Goal: Task Accomplishment & Management: Manage account settings

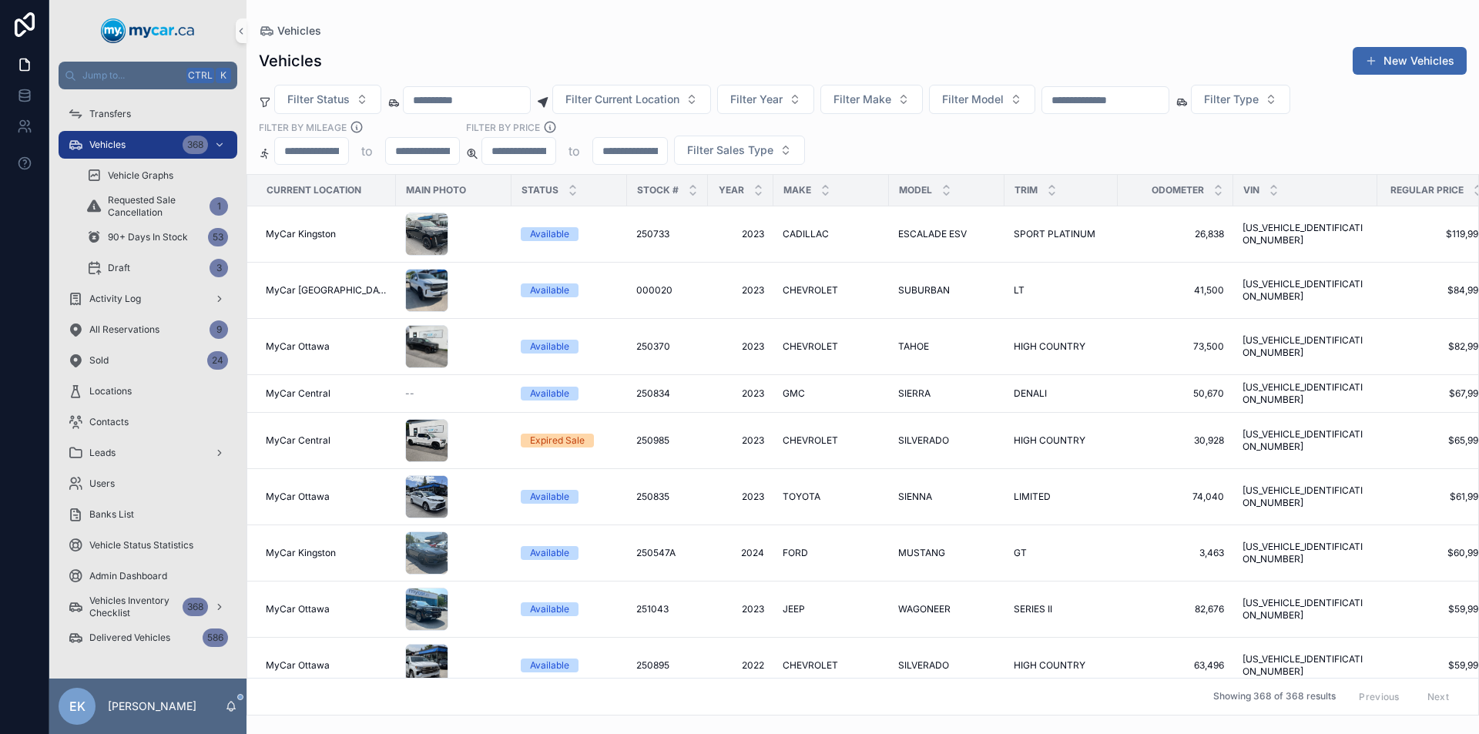
click at [1169, 106] on input "scrollable content" at bounding box center [1105, 100] width 126 height 22
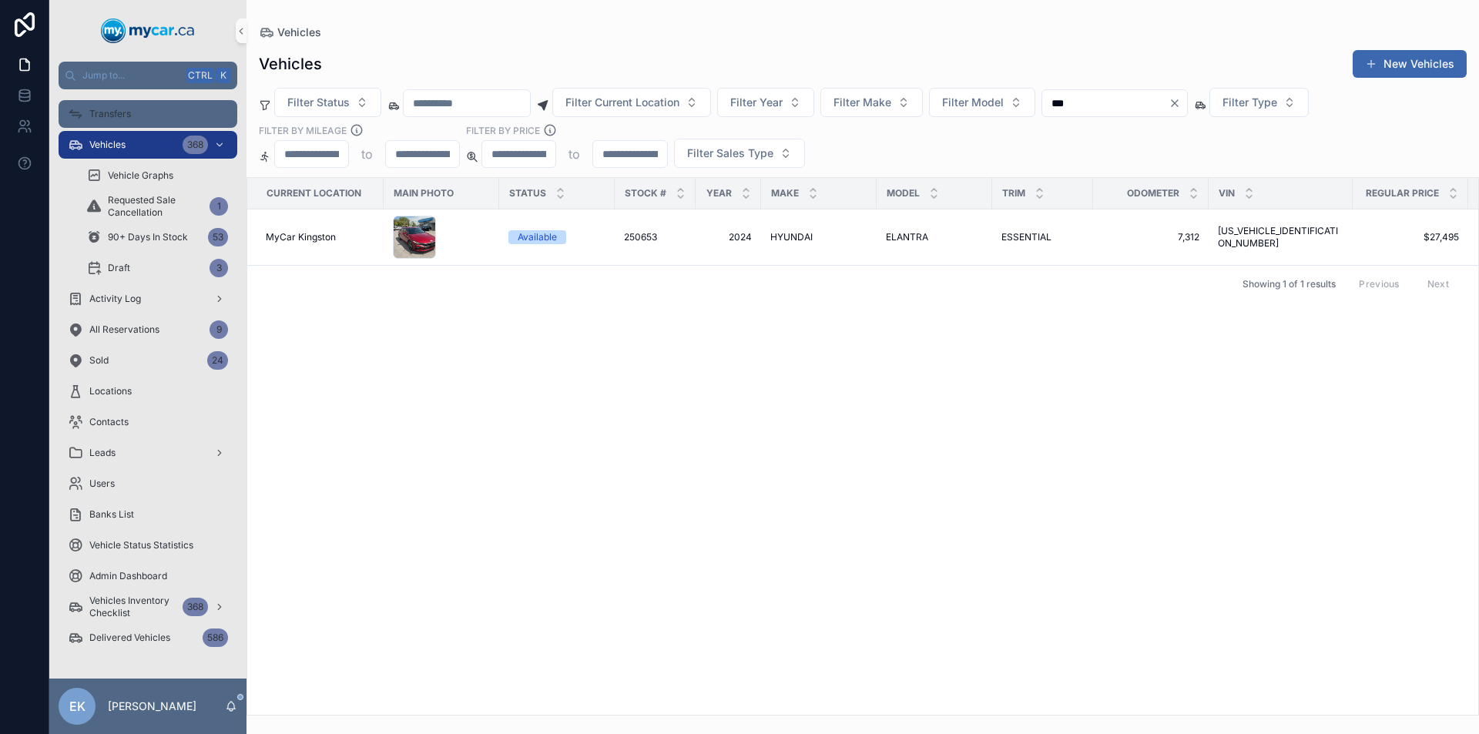
type input "***"
click at [118, 112] on span "Transfers" at bounding box center [110, 114] width 42 height 12
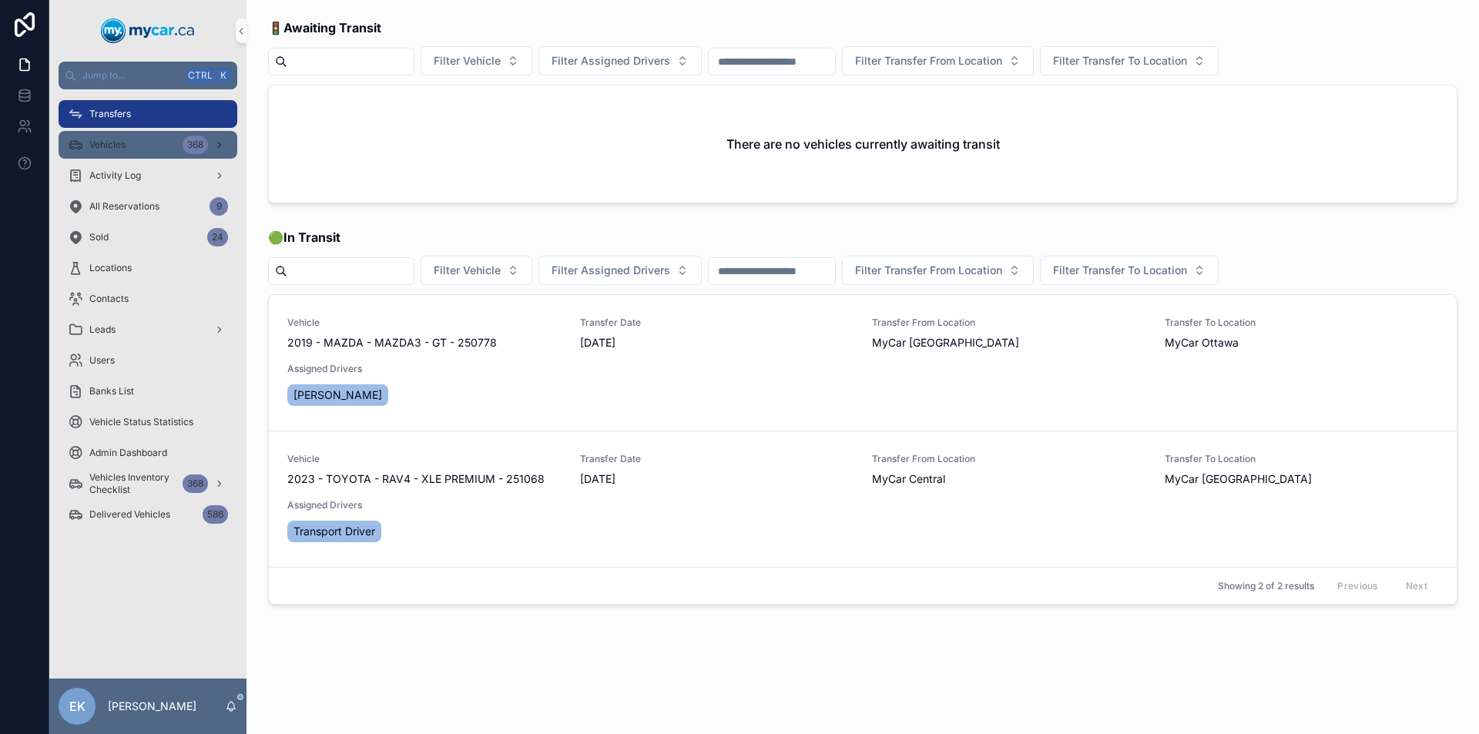
click at [135, 140] on div "Vehicles 368" at bounding box center [148, 145] width 160 height 25
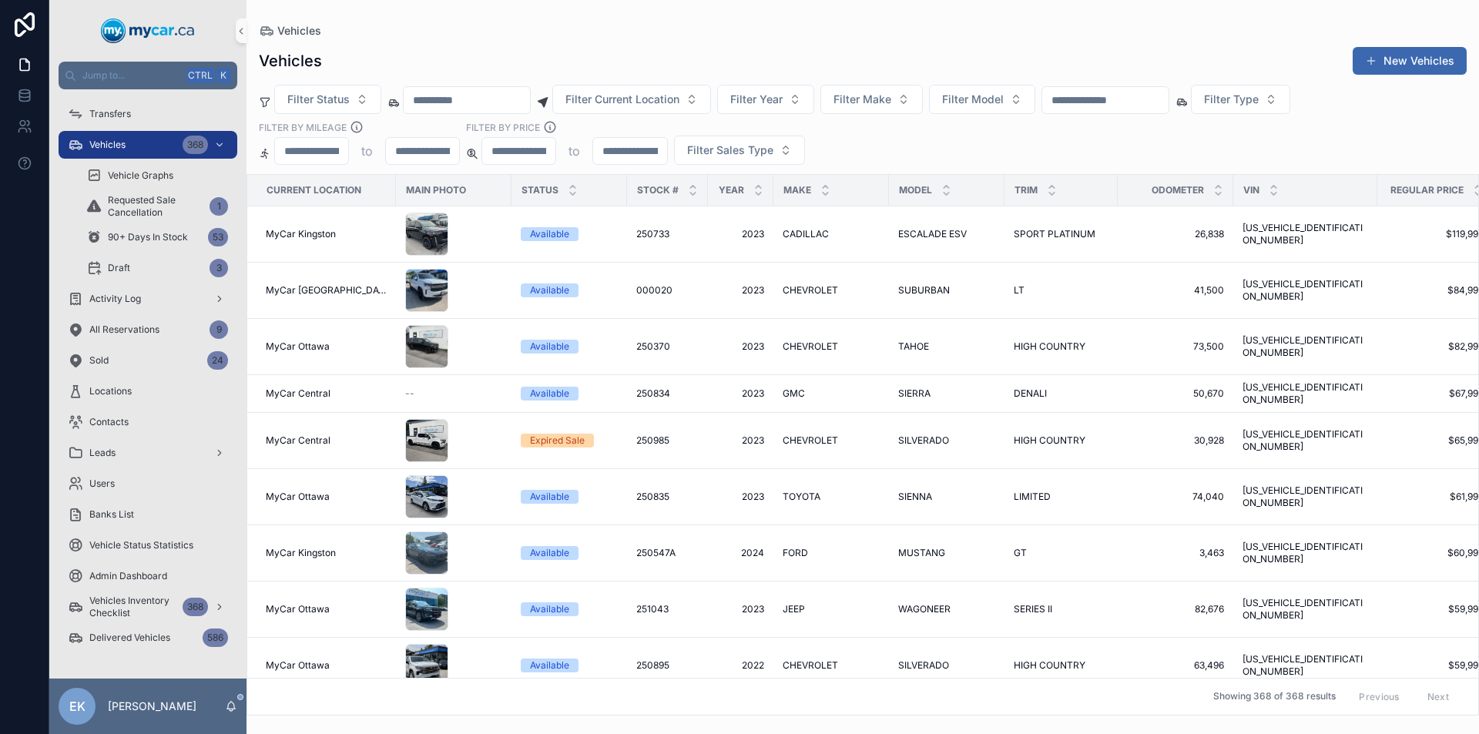
click at [1169, 109] on input "scrollable content" at bounding box center [1105, 100] width 126 height 22
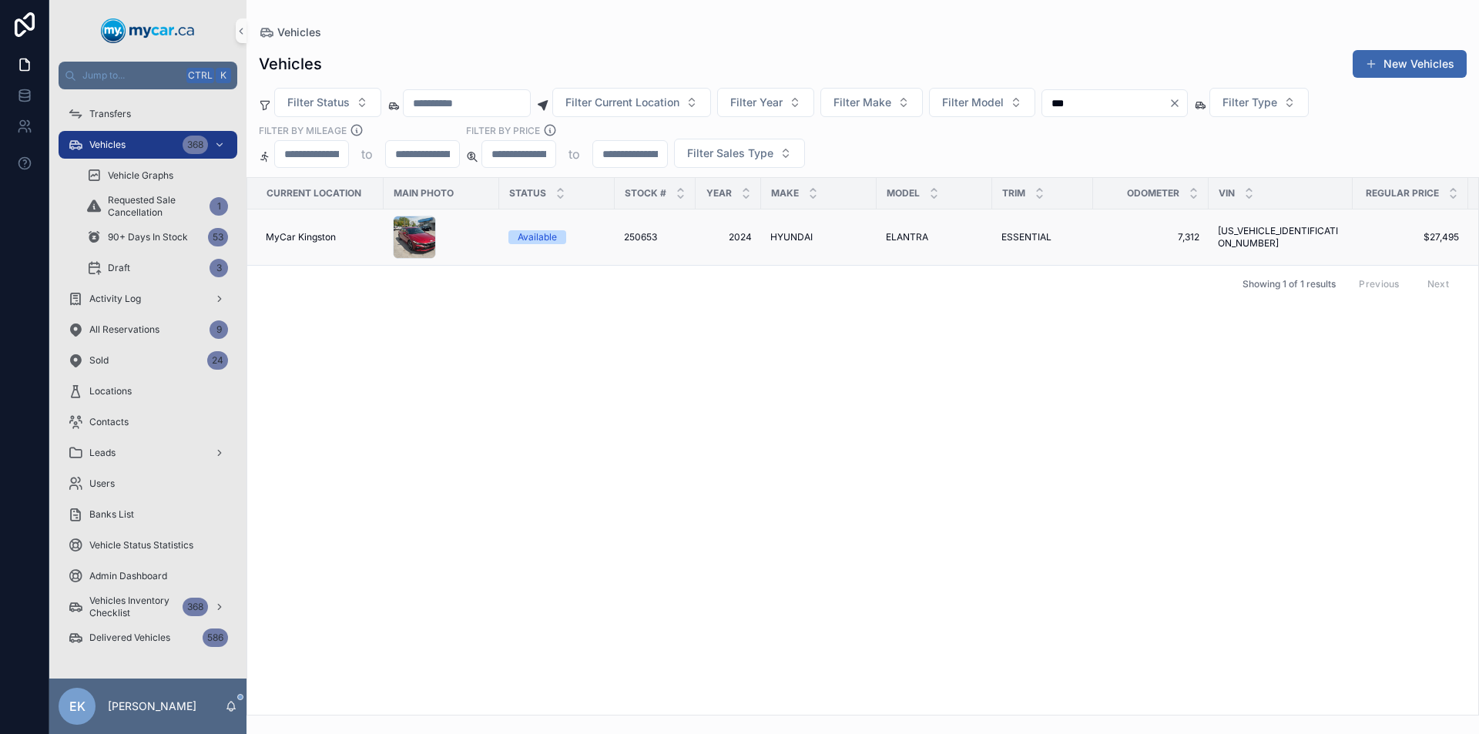
type input "***"
click at [790, 237] on span "HYUNDAI" at bounding box center [791, 237] width 42 height 12
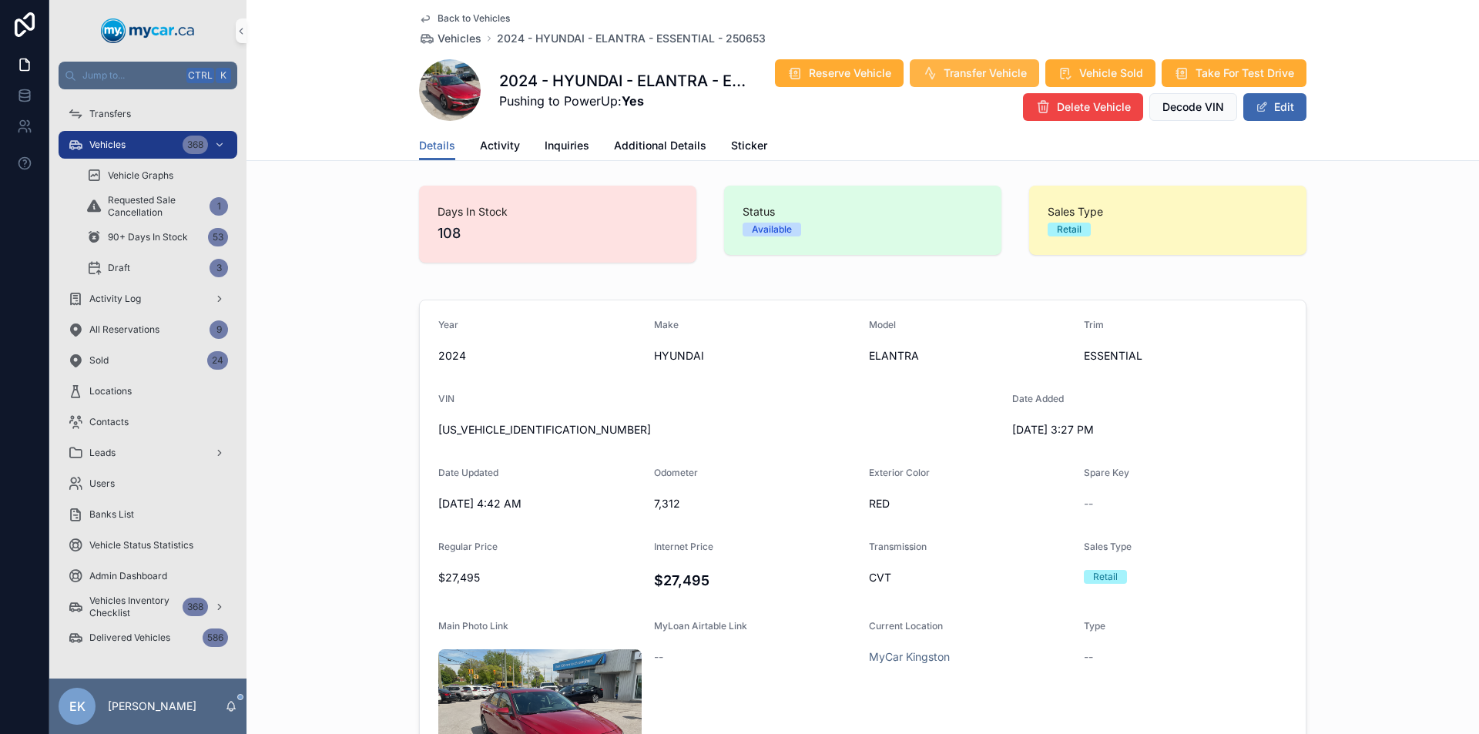
click at [935, 75] on button "Transfer Vehicle" at bounding box center [974, 73] width 129 height 28
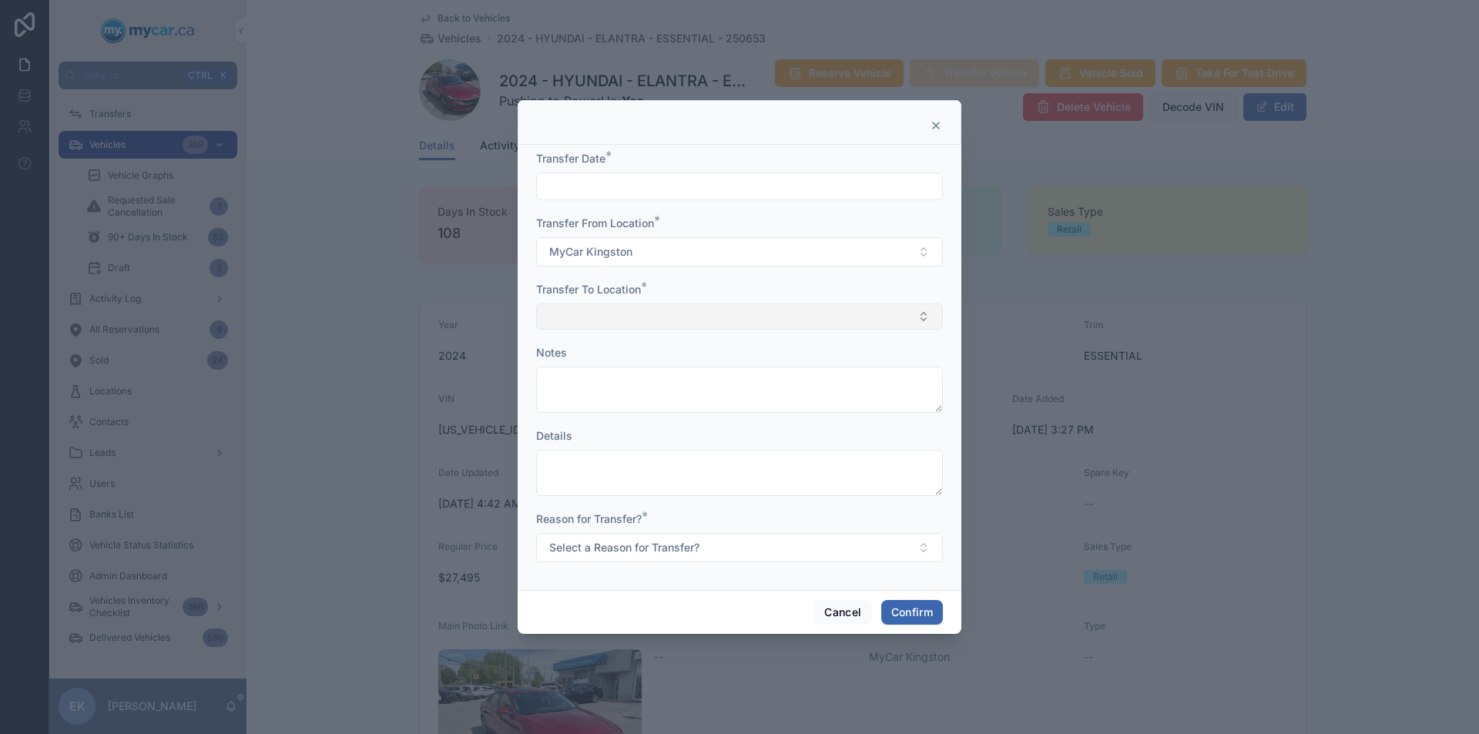
click at [659, 318] on button "Select Button" at bounding box center [739, 317] width 407 height 26
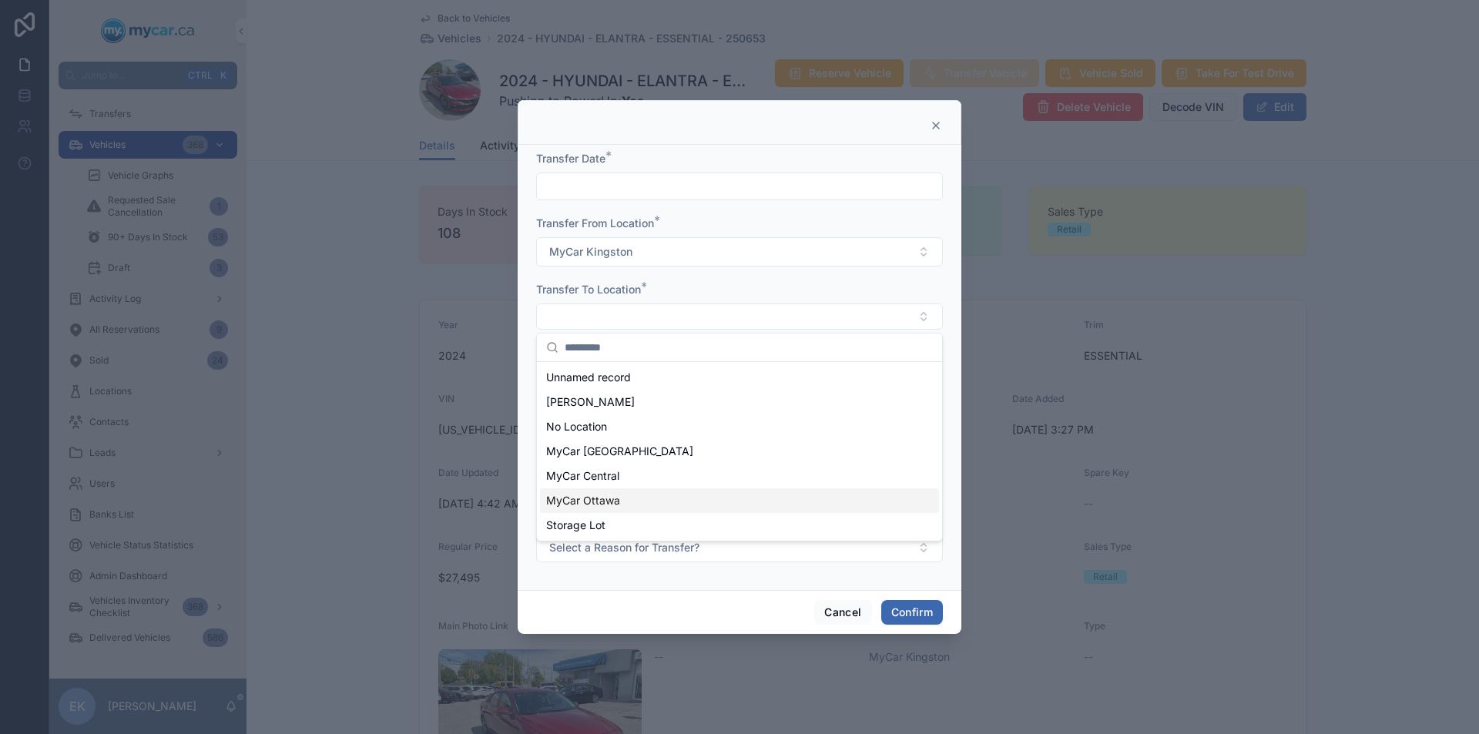
click at [608, 500] on span "MyCar Ottawa" at bounding box center [583, 500] width 74 height 15
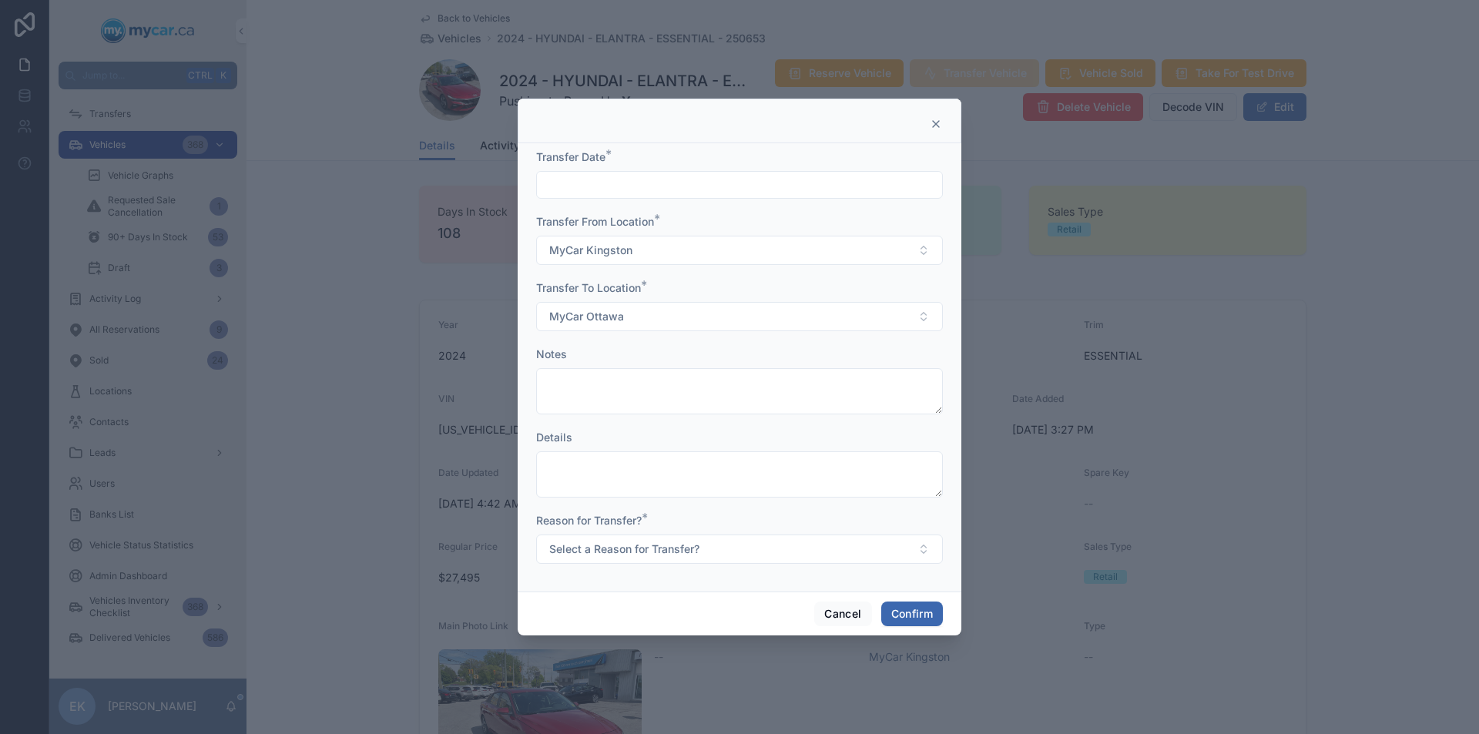
click at [611, 183] on input "text" at bounding box center [739, 185] width 405 height 22
click at [716, 317] on button "2" at bounding box center [712, 313] width 28 height 28
type input "********"
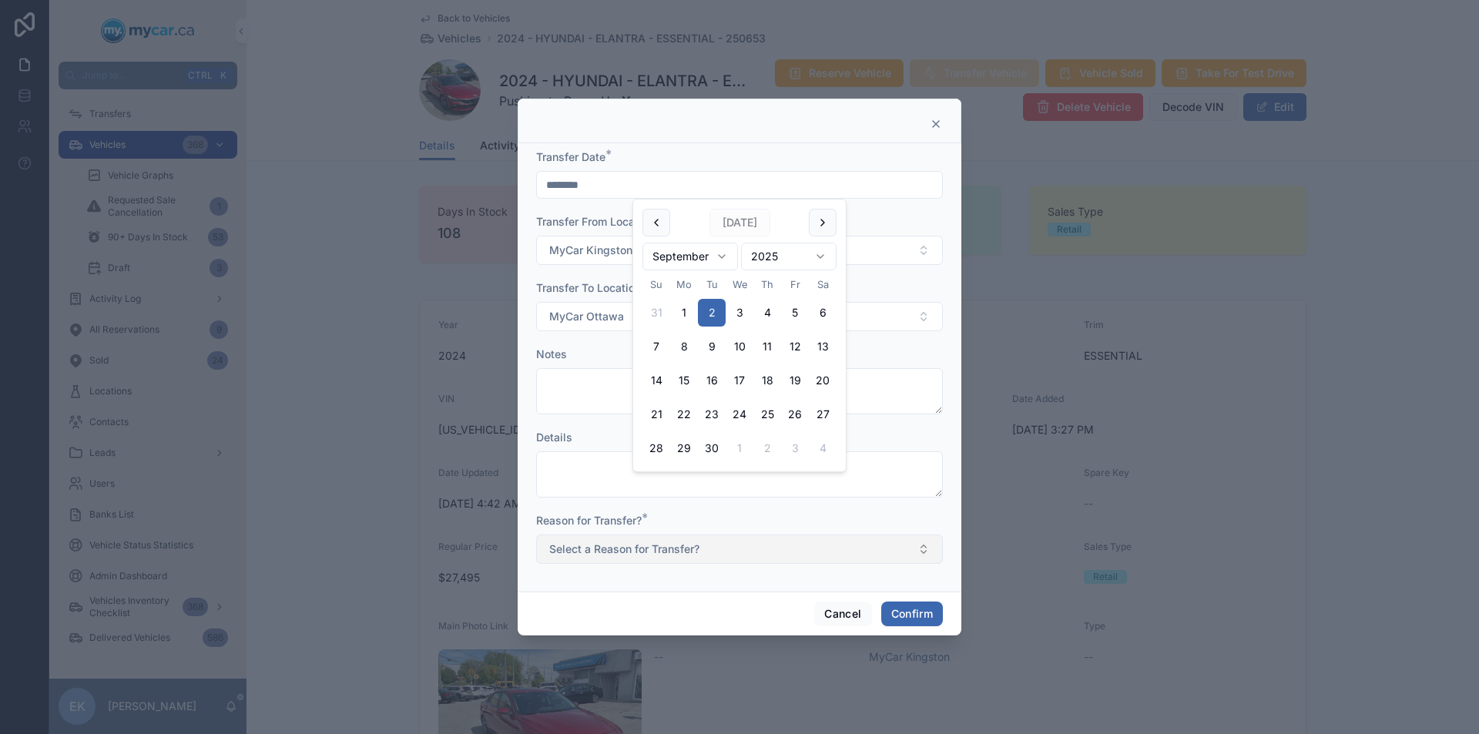
click at [923, 546] on button "Select a Reason for Transfer?" at bounding box center [739, 549] width 407 height 29
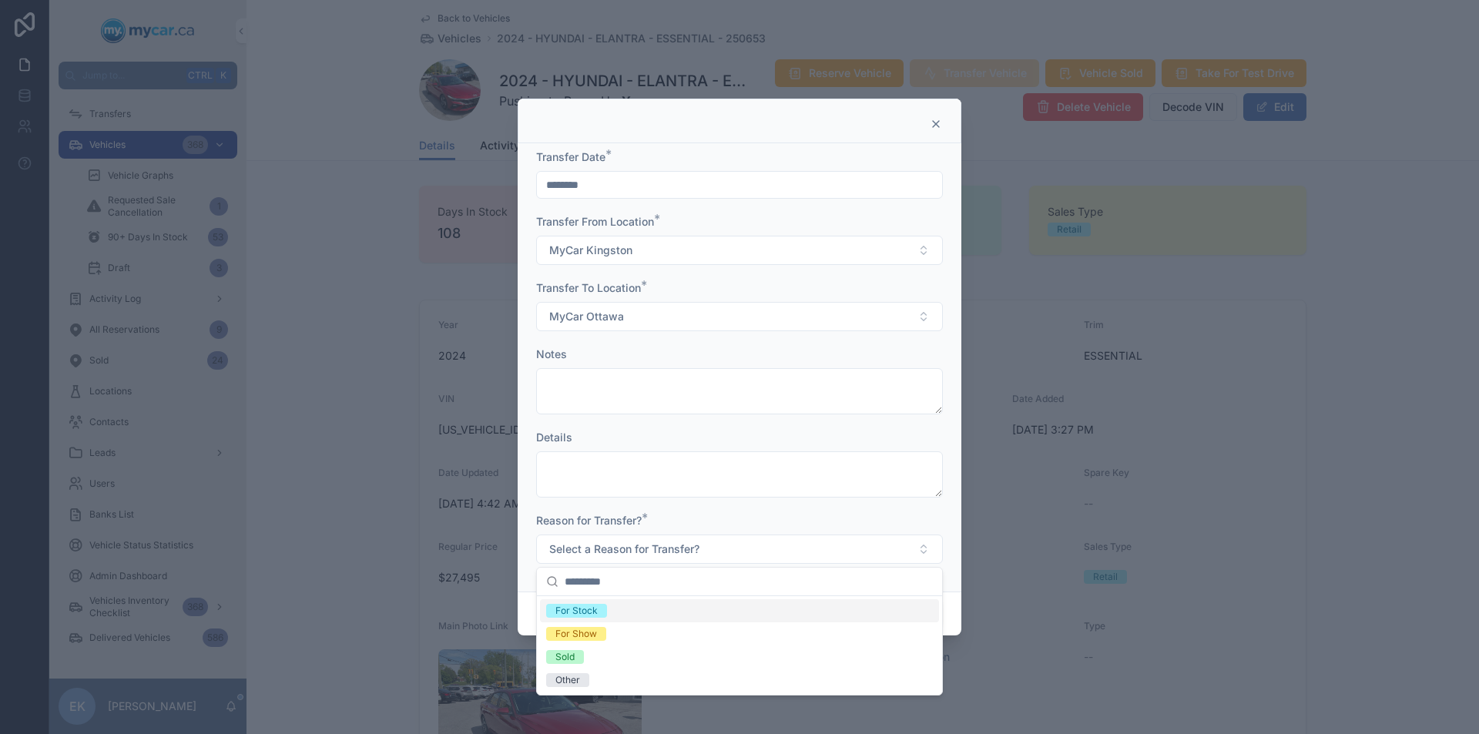
click at [592, 609] on div "For Stock" at bounding box center [576, 611] width 42 height 14
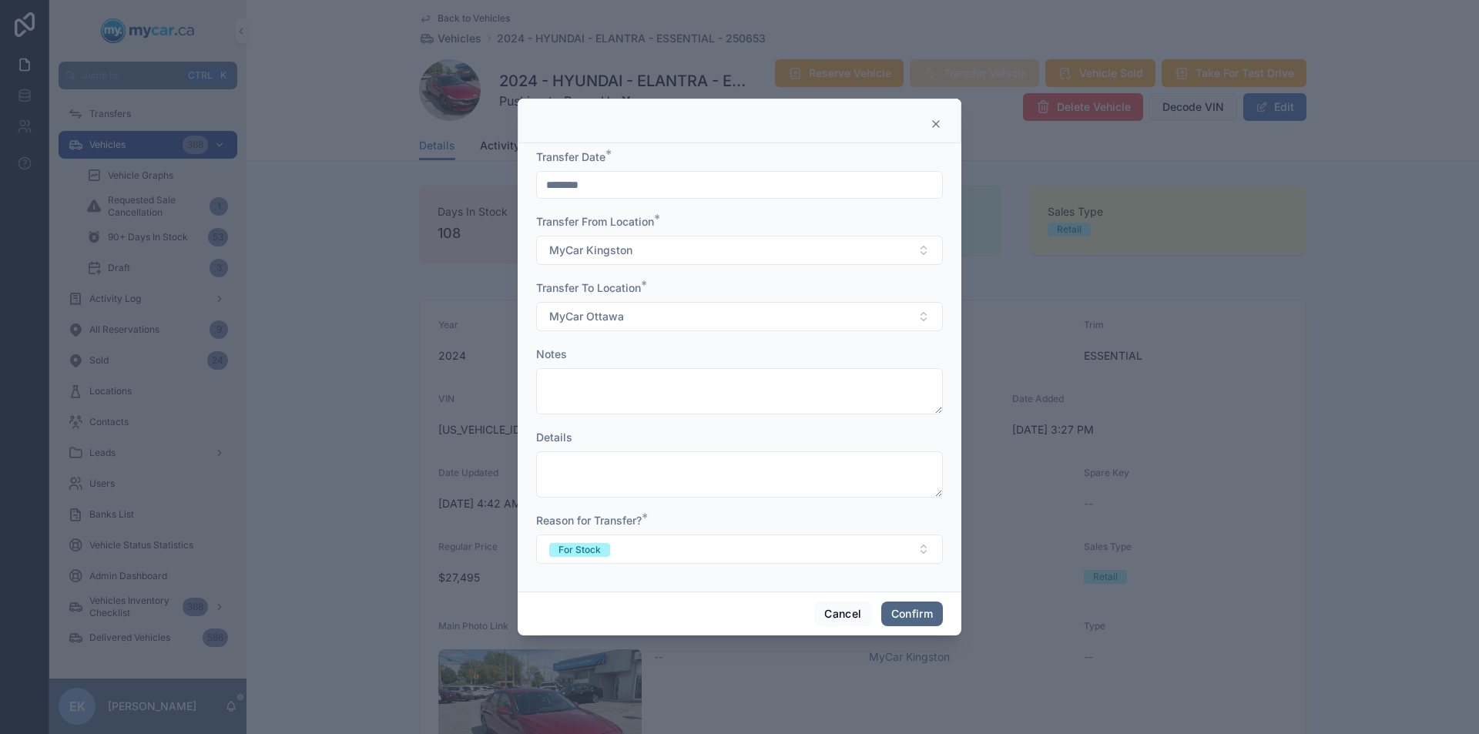
click at [906, 616] on button "Confirm" at bounding box center [912, 614] width 62 height 25
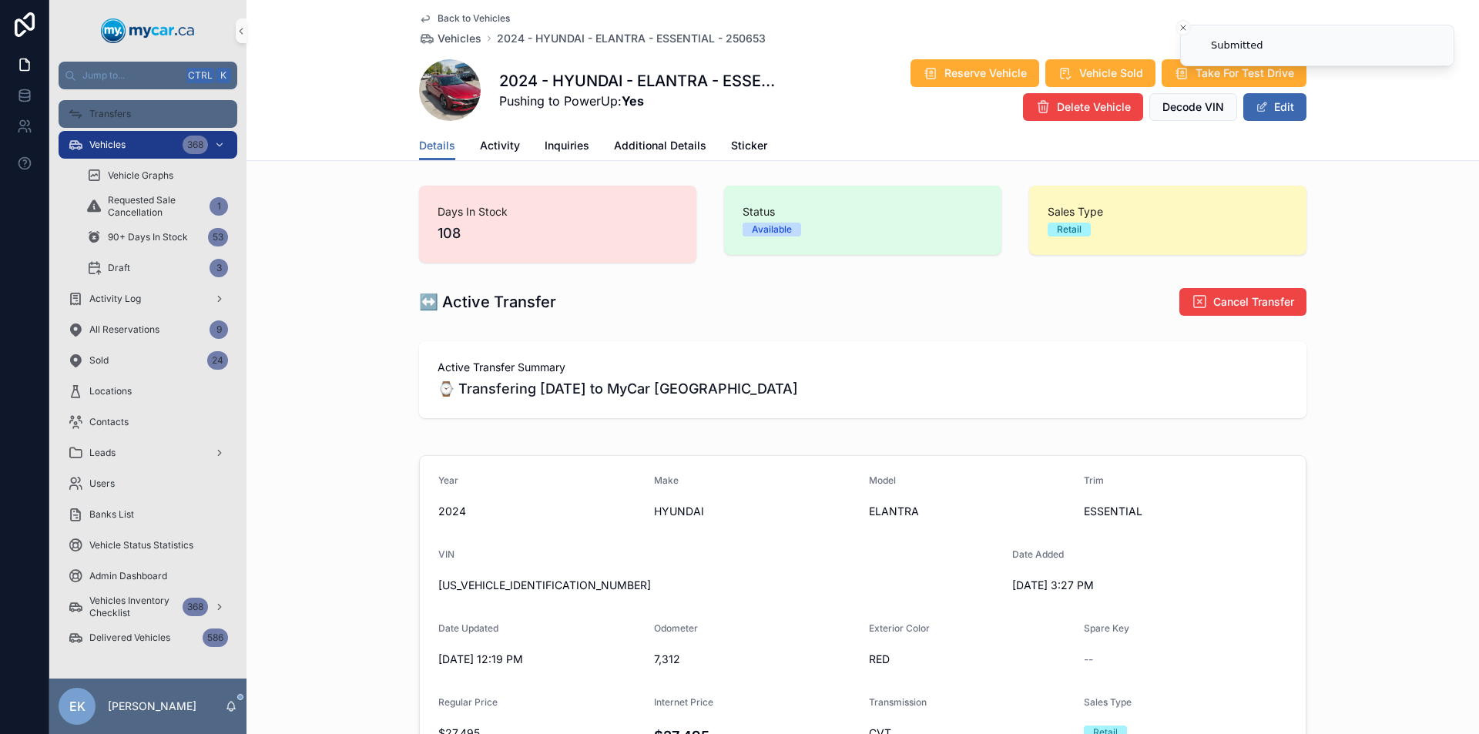
click at [124, 114] on span "Transfers" at bounding box center [110, 114] width 42 height 12
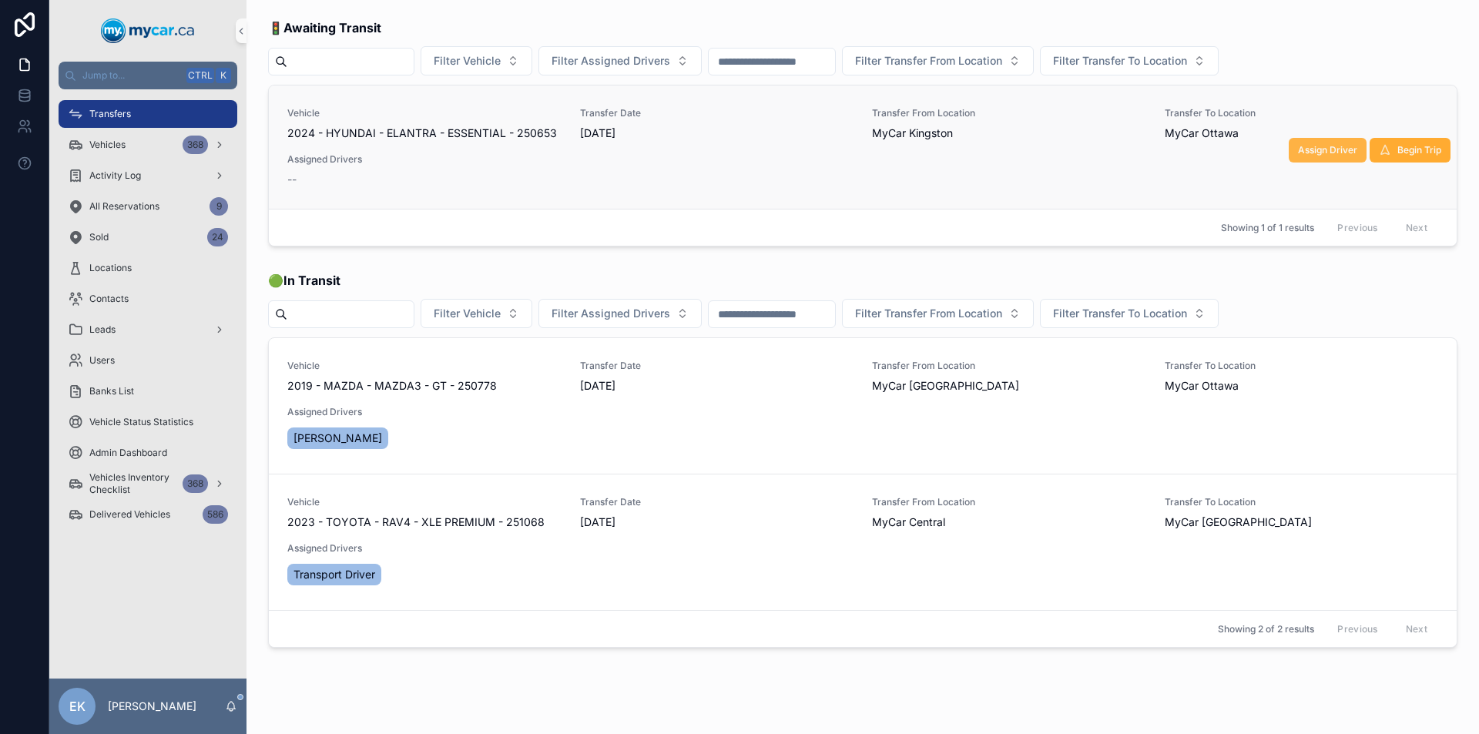
click at [1313, 148] on span "Assign Driver" at bounding box center [1327, 150] width 59 height 12
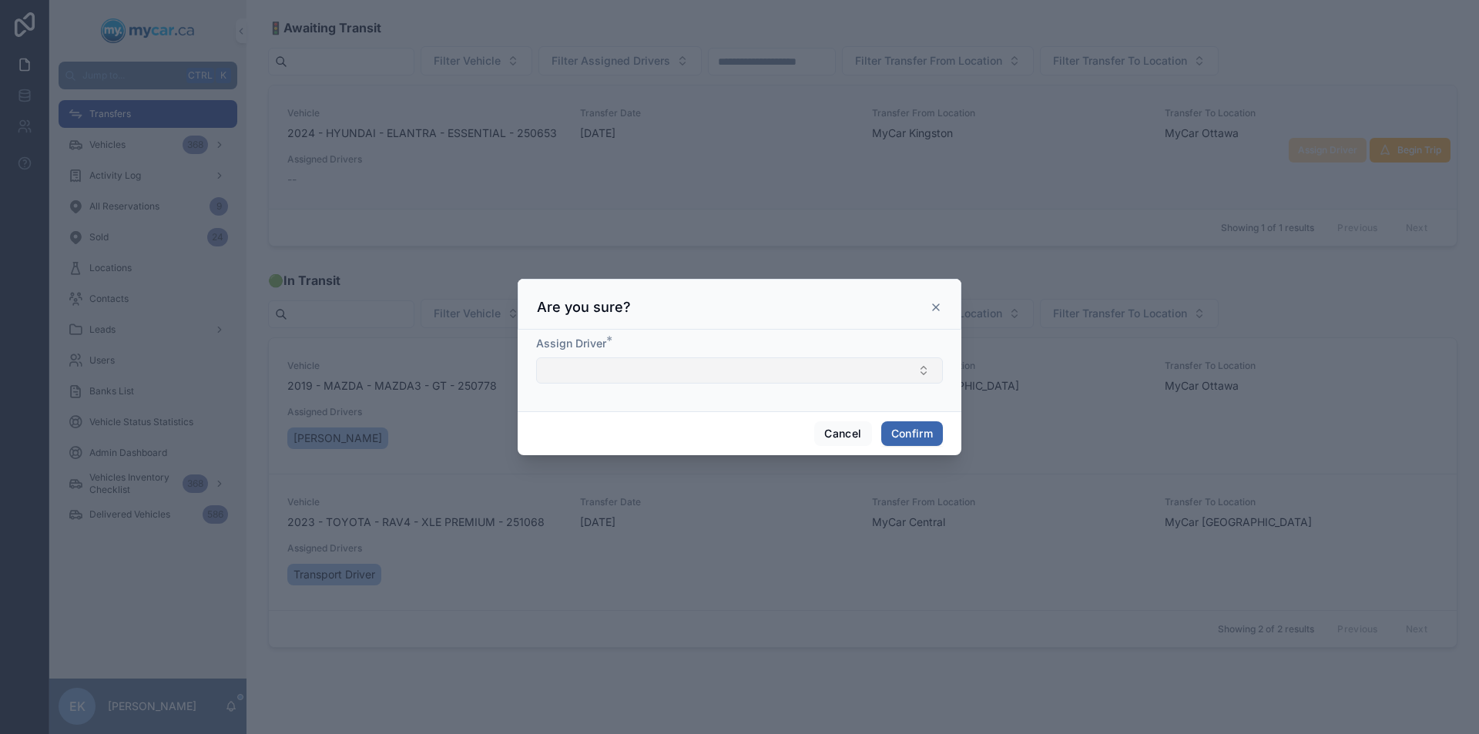
click at [718, 366] on button "Select Button" at bounding box center [739, 370] width 407 height 26
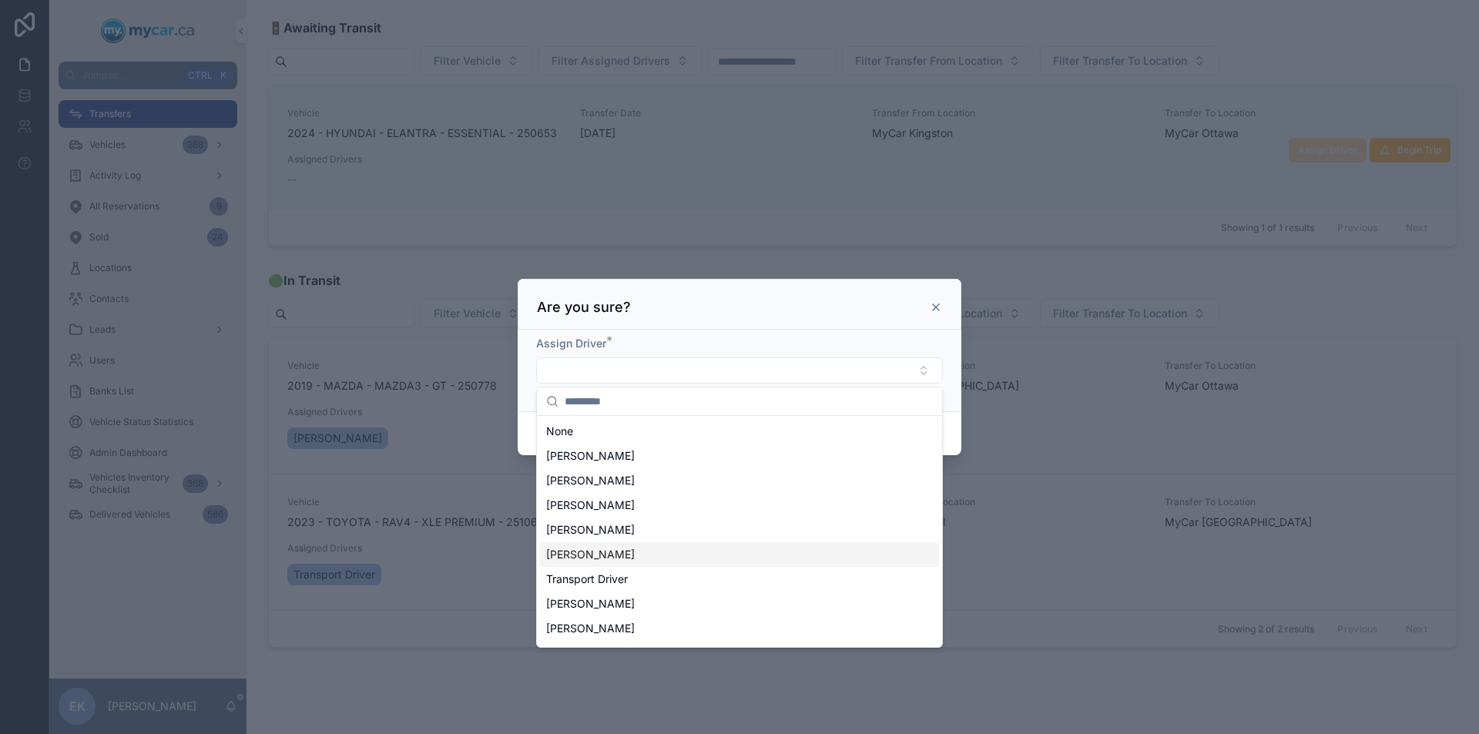
click at [599, 548] on span "[PERSON_NAME]" at bounding box center [590, 554] width 89 height 15
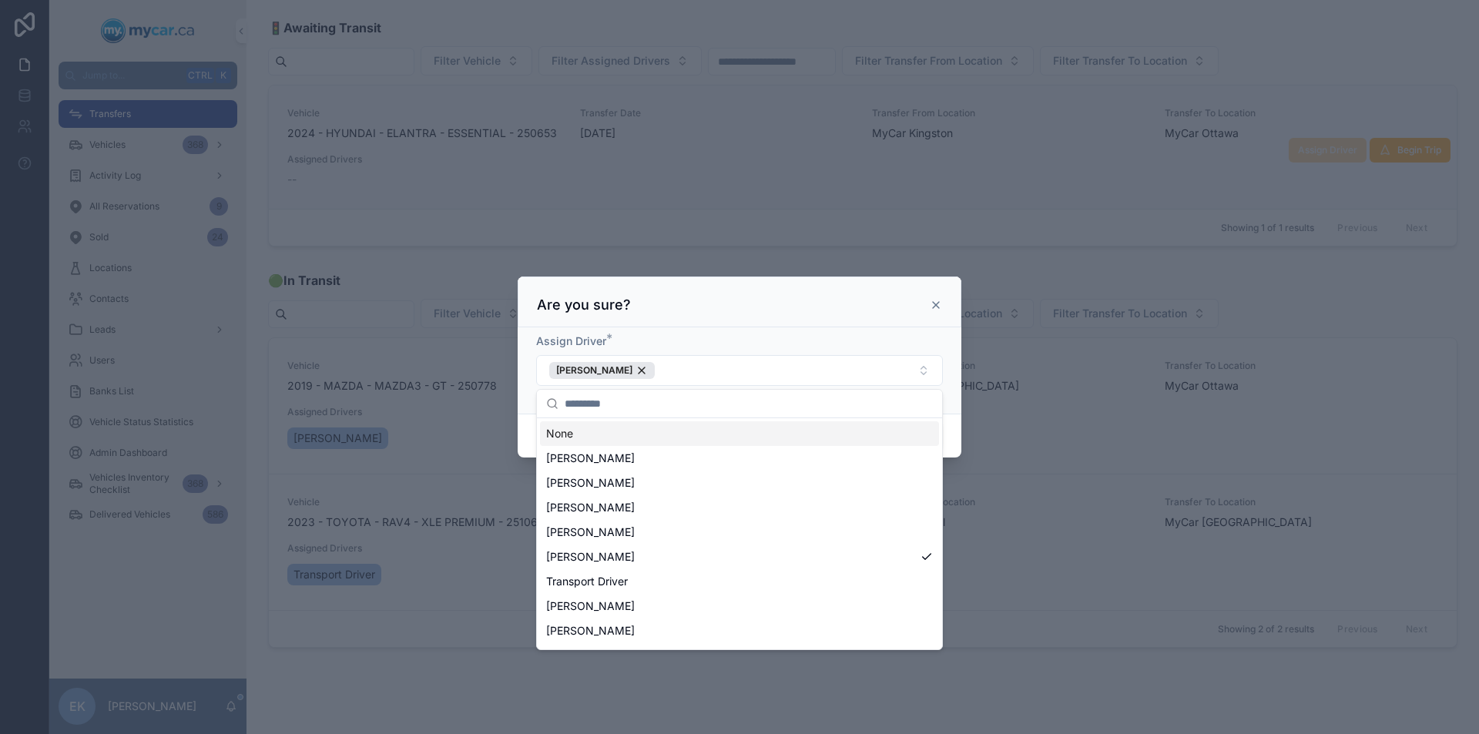
click at [953, 378] on div "Assign Driver * Martin Alarie" at bounding box center [740, 370] width 444 height 86
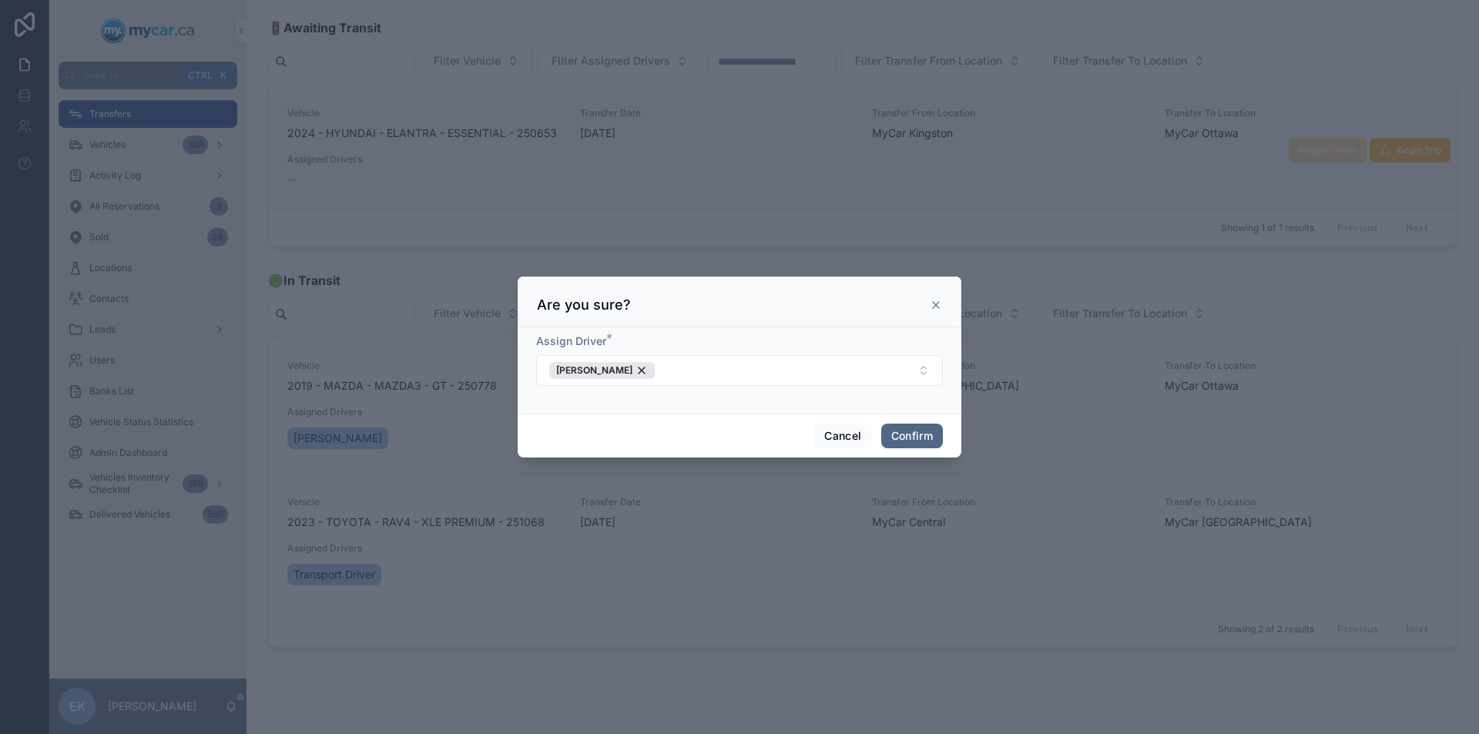
click at [920, 438] on button "Confirm" at bounding box center [912, 436] width 62 height 25
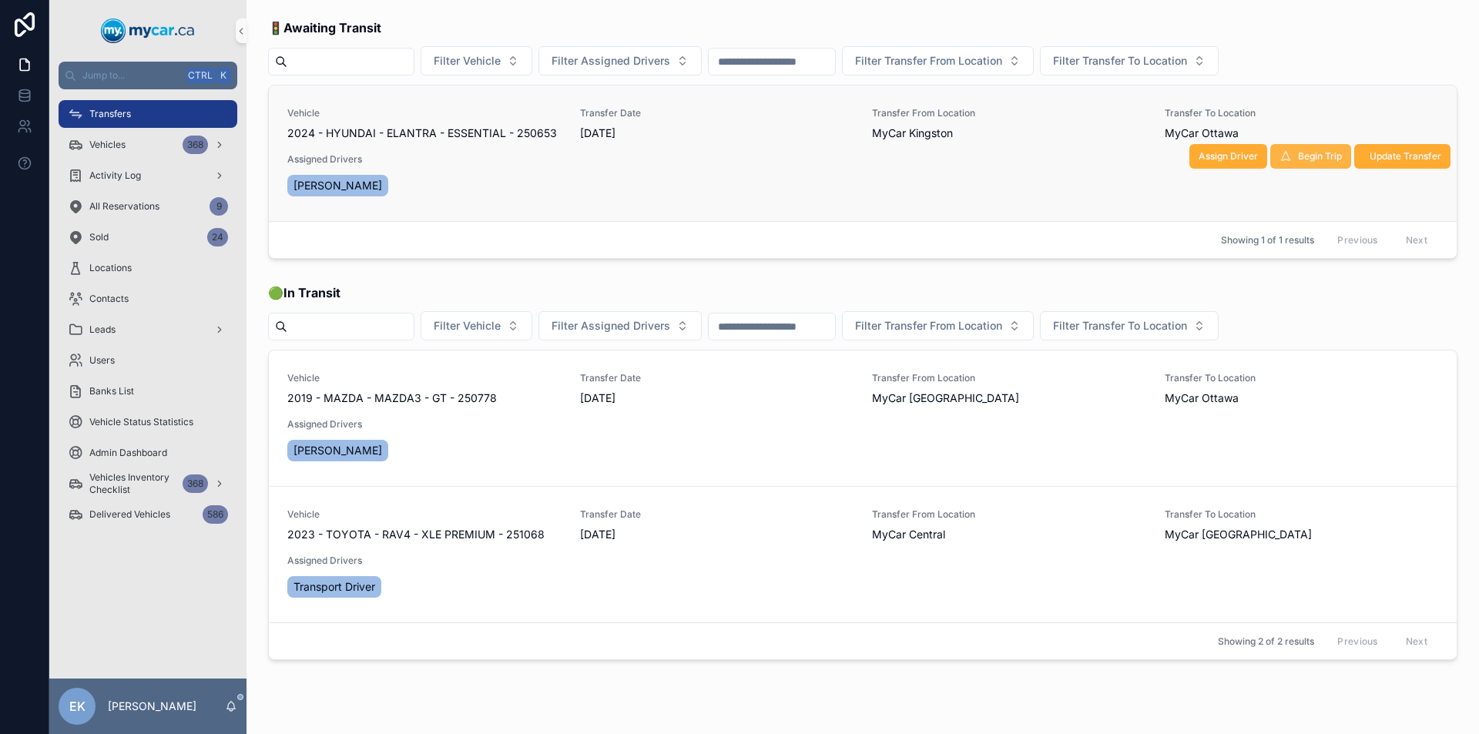
click at [1309, 151] on span "Begin Trip" at bounding box center [1320, 156] width 44 height 12
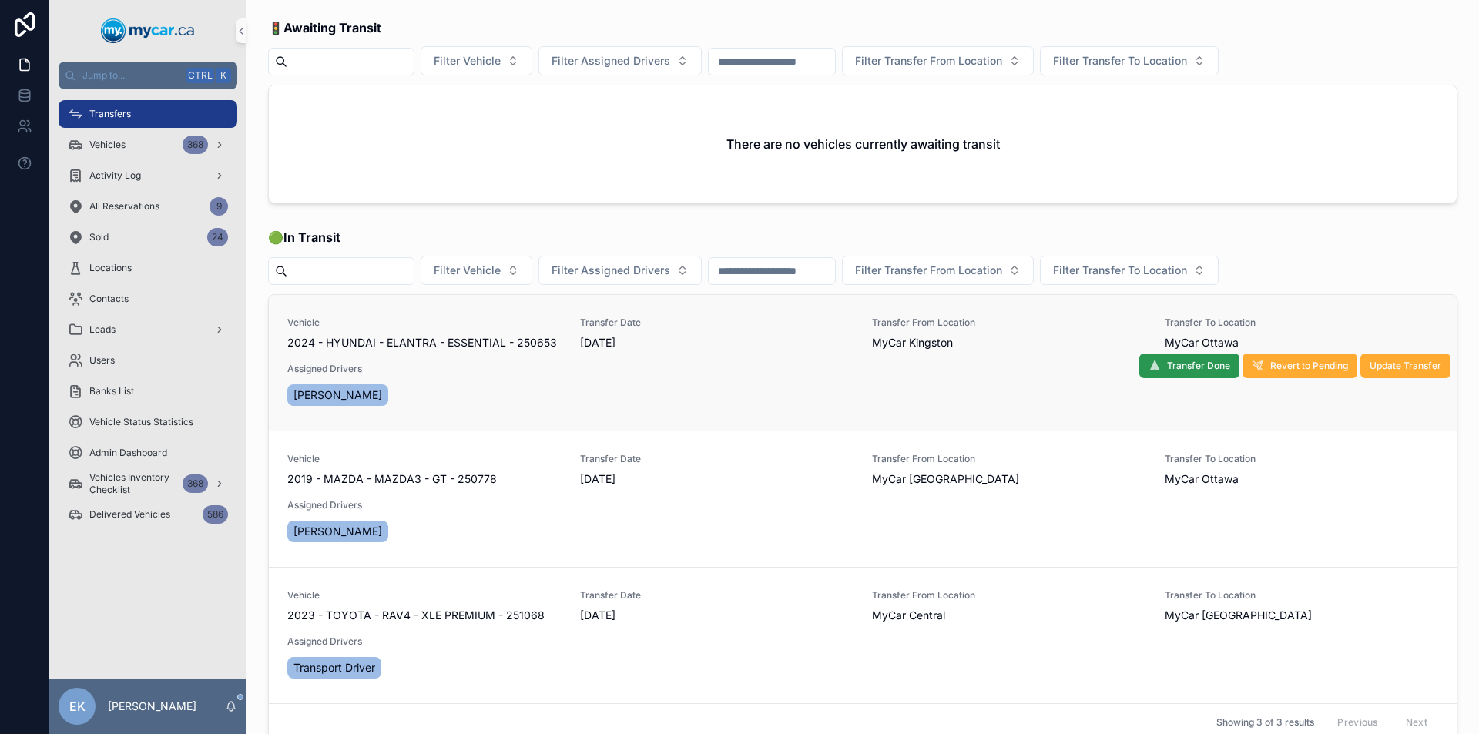
click at [1167, 370] on span "Transfer Done" at bounding box center [1198, 366] width 63 height 12
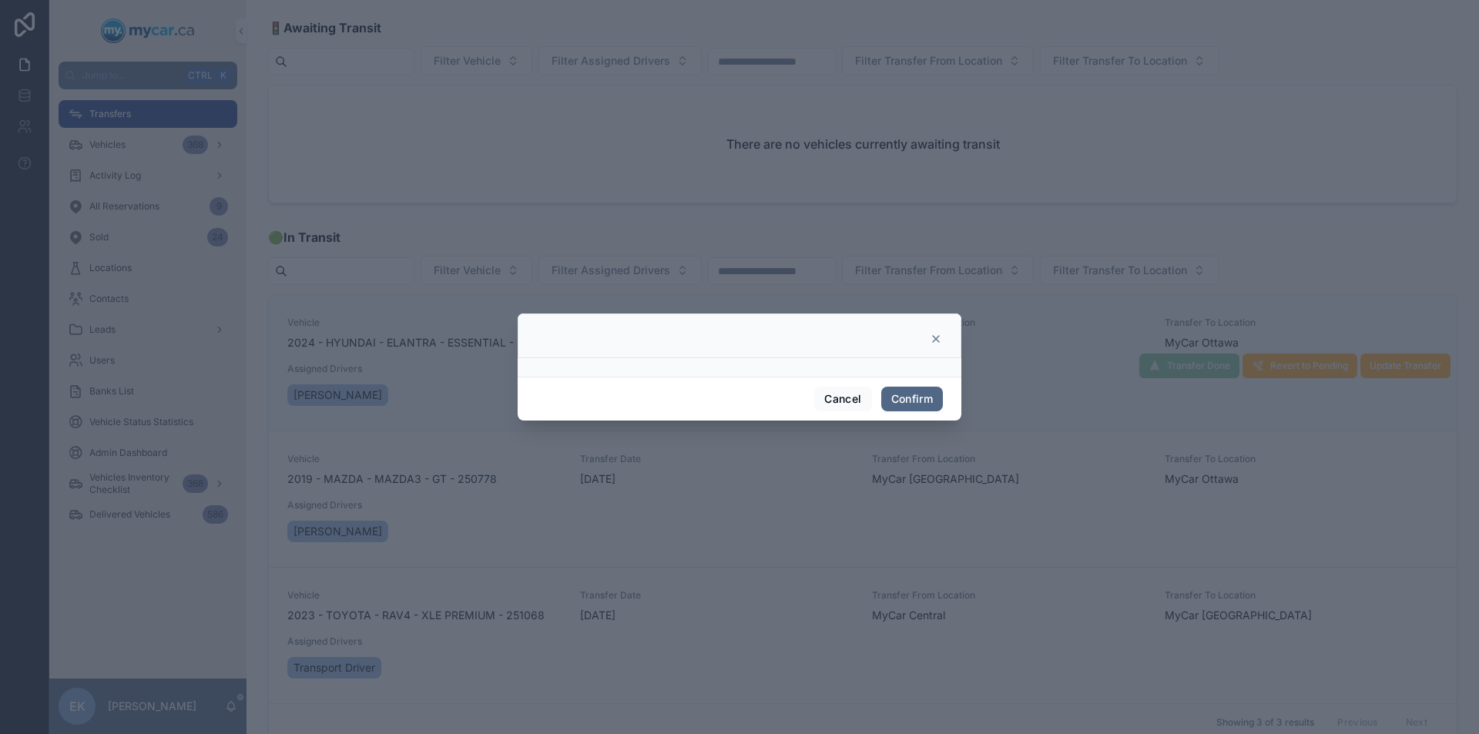
click at [894, 407] on button "Confirm" at bounding box center [912, 399] width 62 height 25
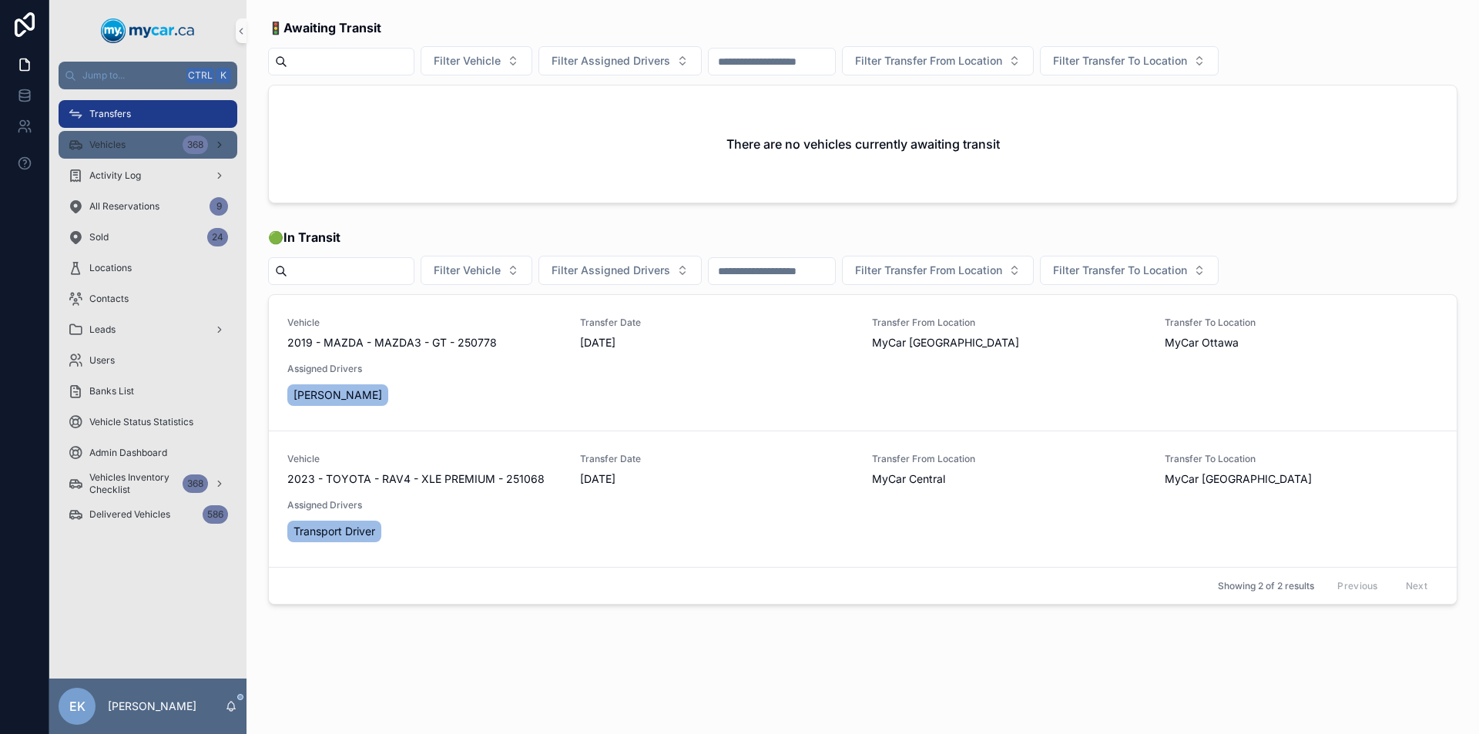
click at [150, 156] on div "Vehicles 368" at bounding box center [148, 145] width 160 height 25
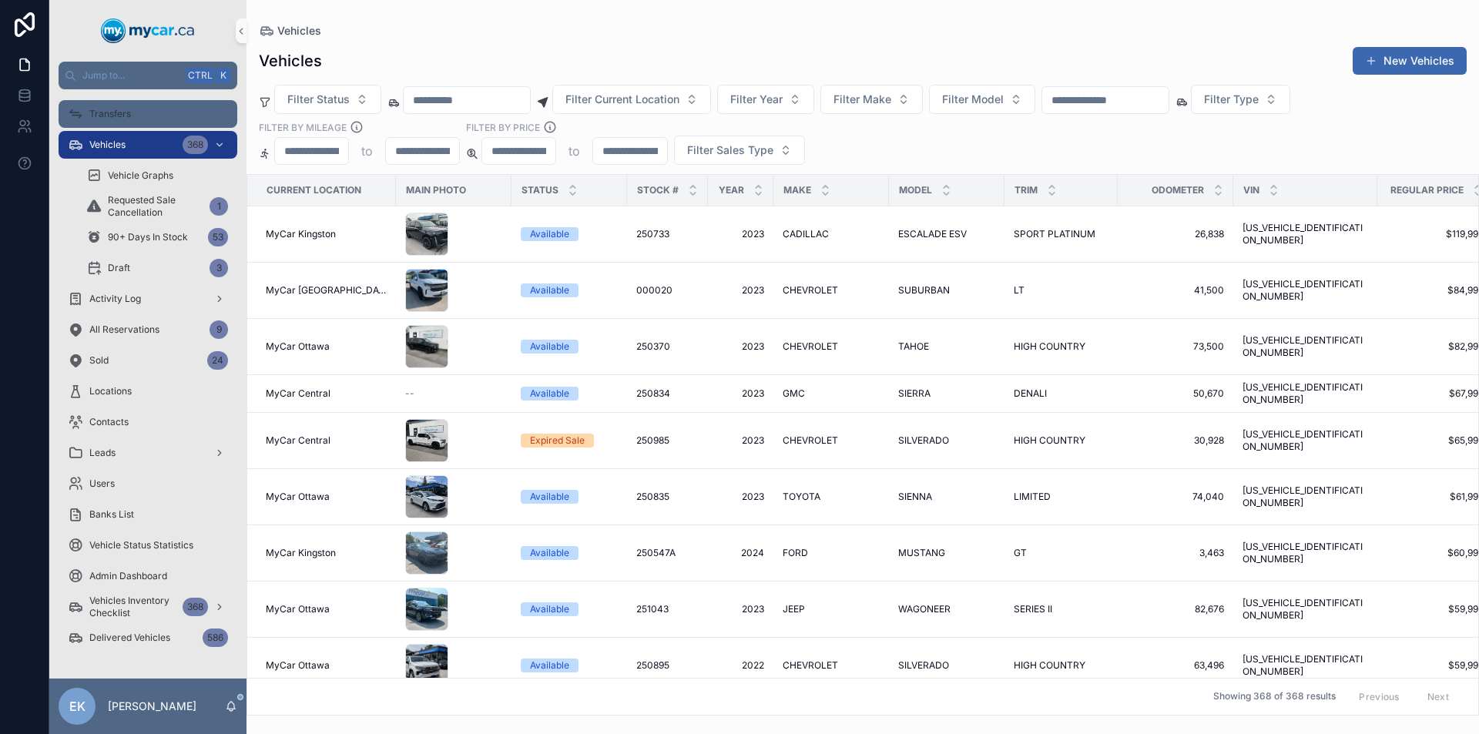
click at [139, 119] on div "Transfers" at bounding box center [148, 114] width 160 height 25
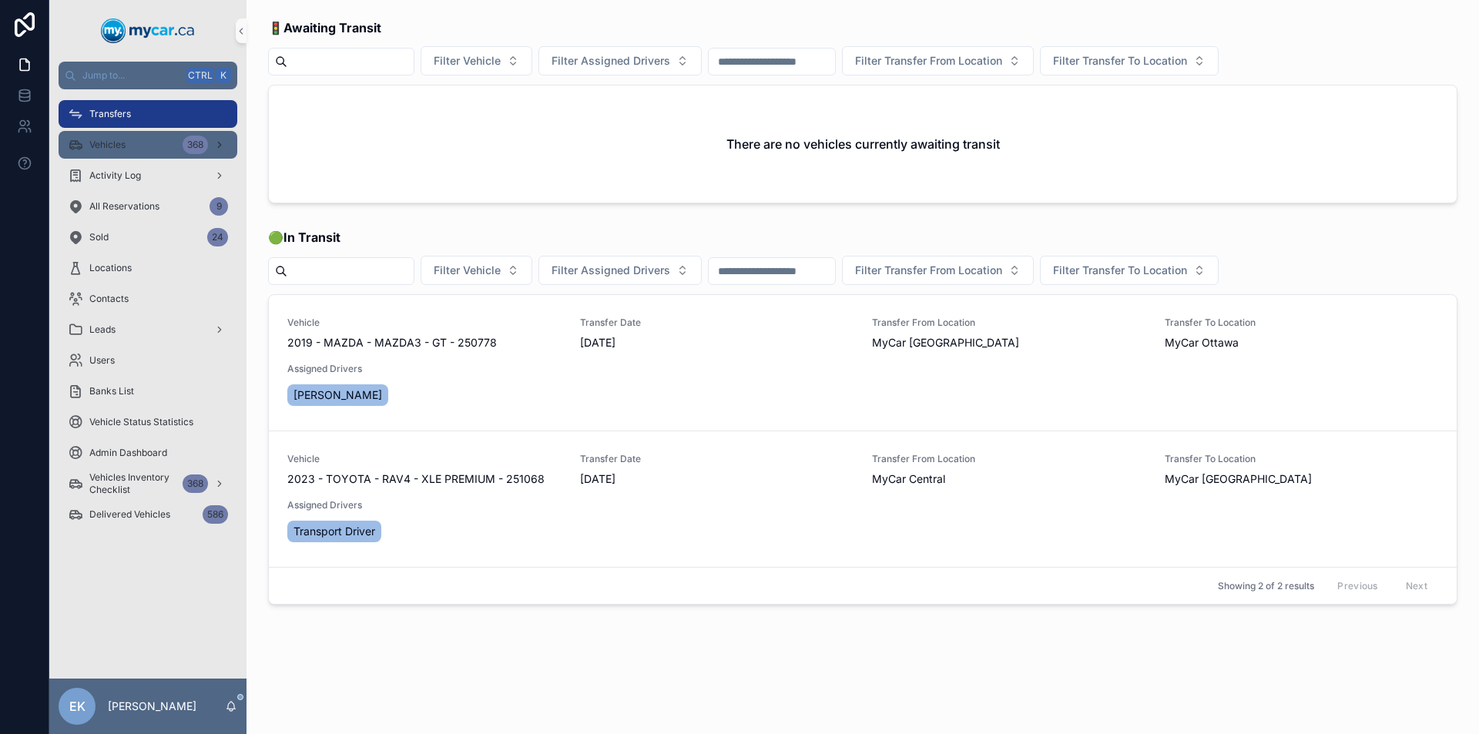
click at [130, 154] on div "Vehicles 368" at bounding box center [148, 145] width 160 height 25
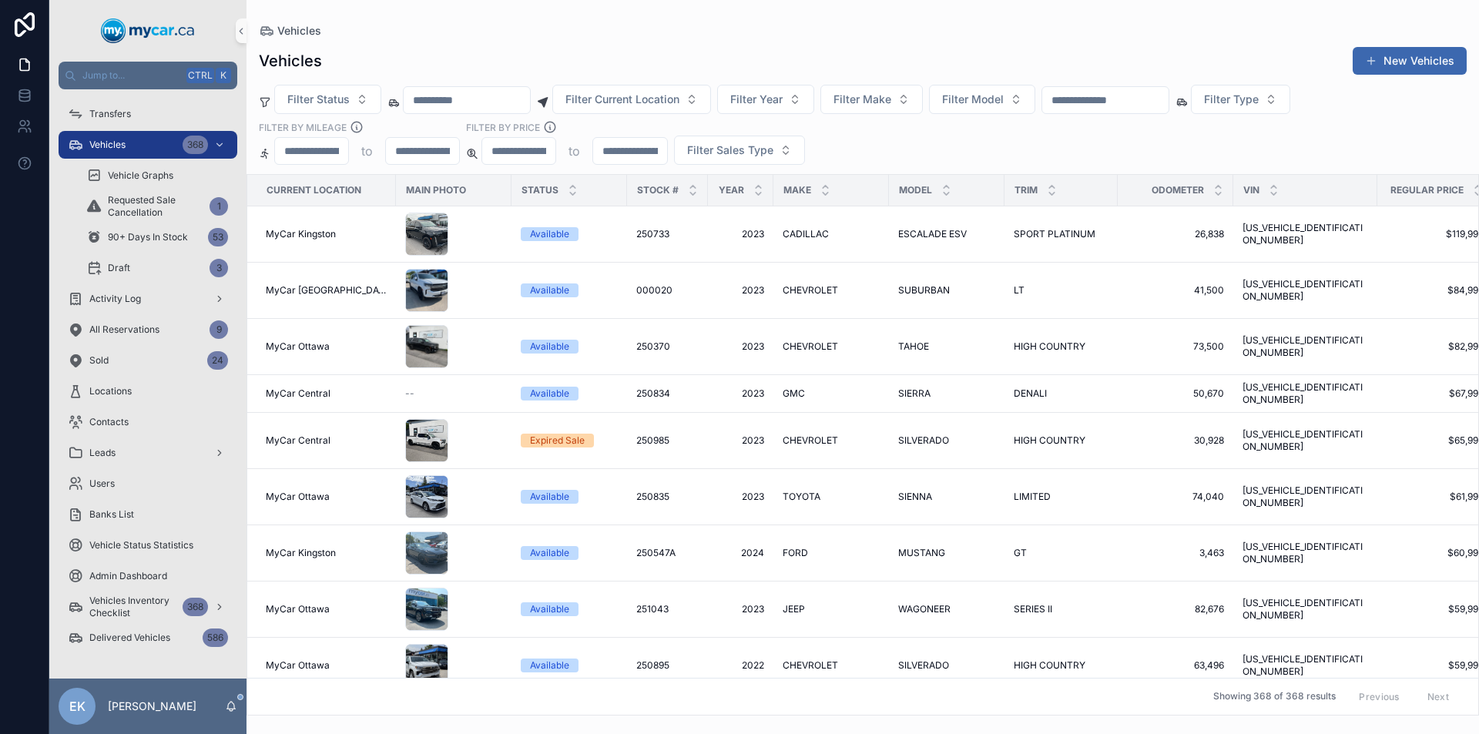
click at [1113, 94] on input "scrollable content" at bounding box center [1105, 100] width 126 height 22
type input "******"
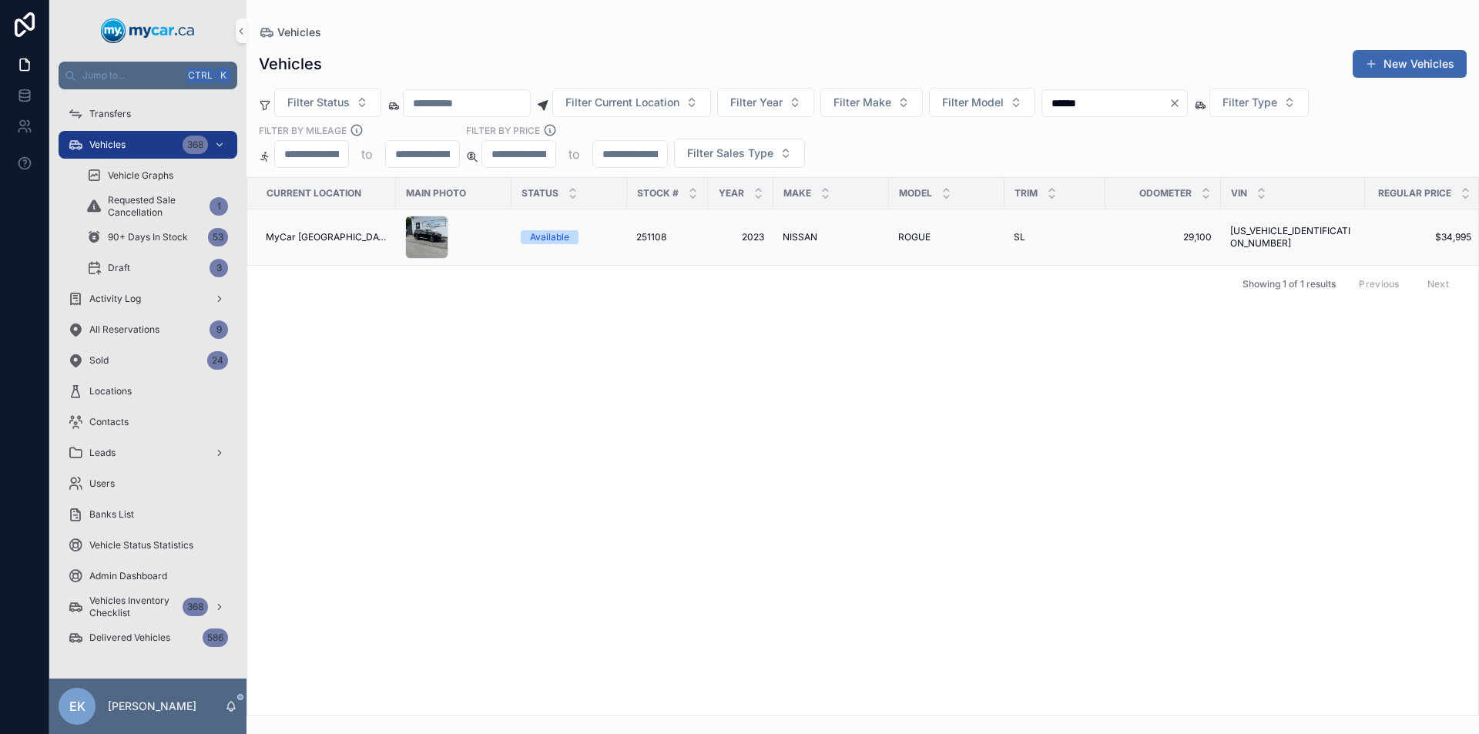
click at [911, 233] on span "ROGUE" at bounding box center [914, 237] width 32 height 12
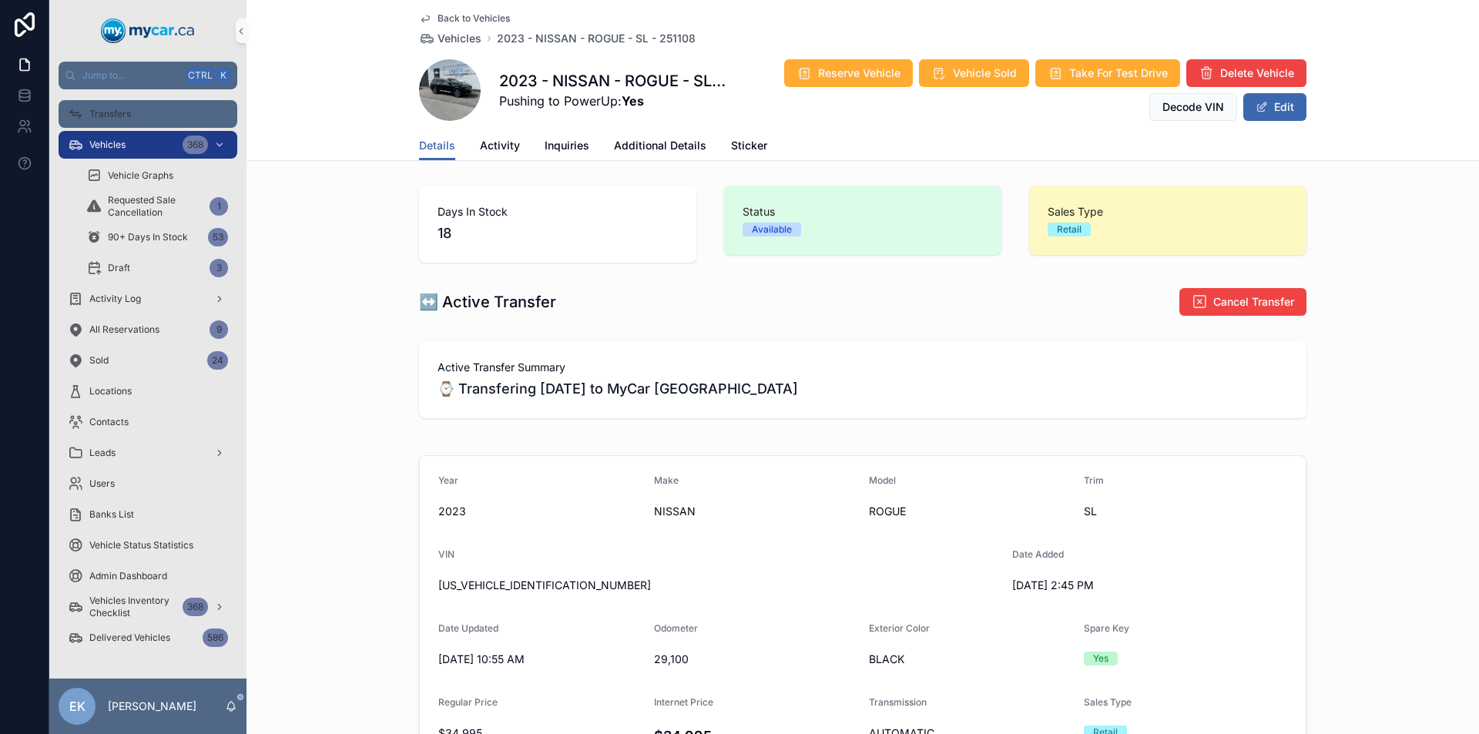
click at [70, 119] on icon "scrollable content" at bounding box center [75, 113] width 15 height 15
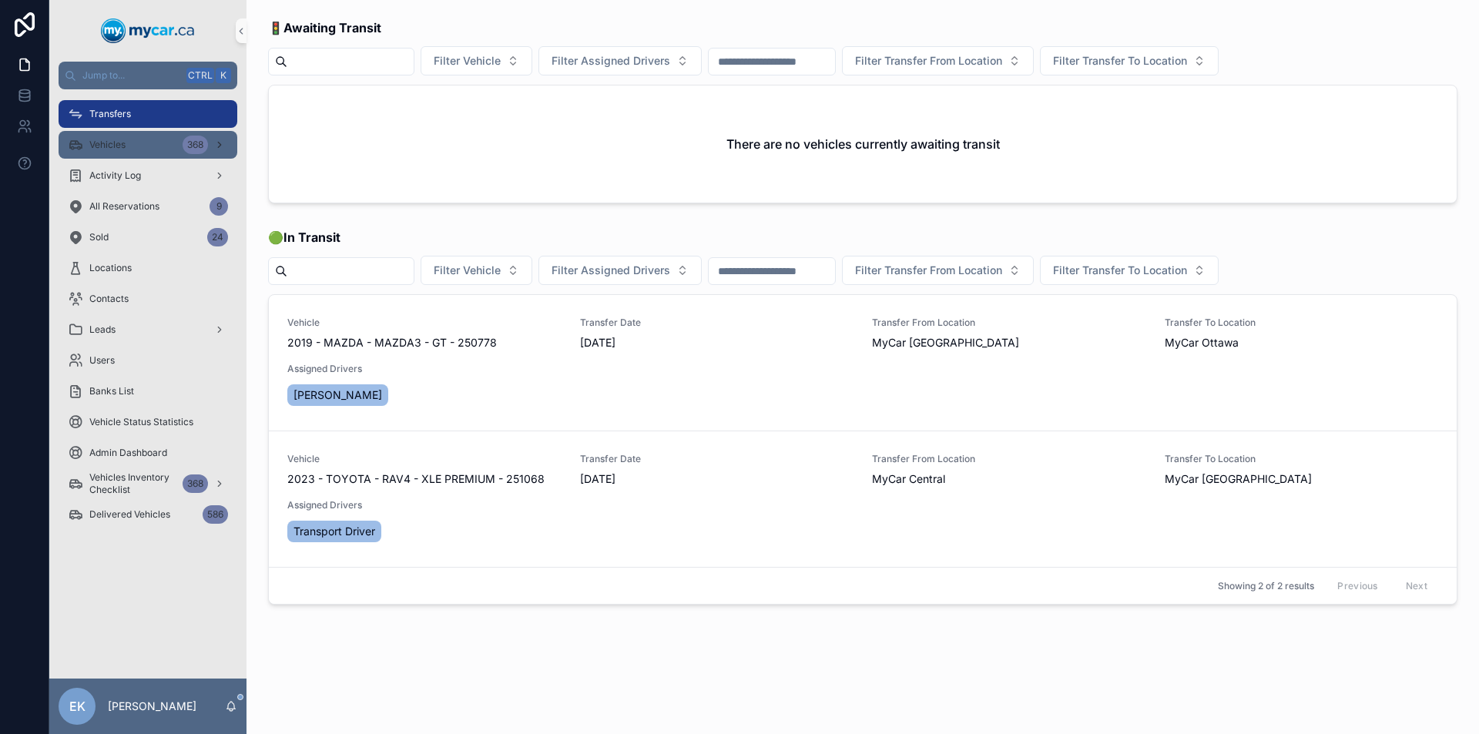
click at [211, 153] on div "368" at bounding box center [205, 145] width 45 height 25
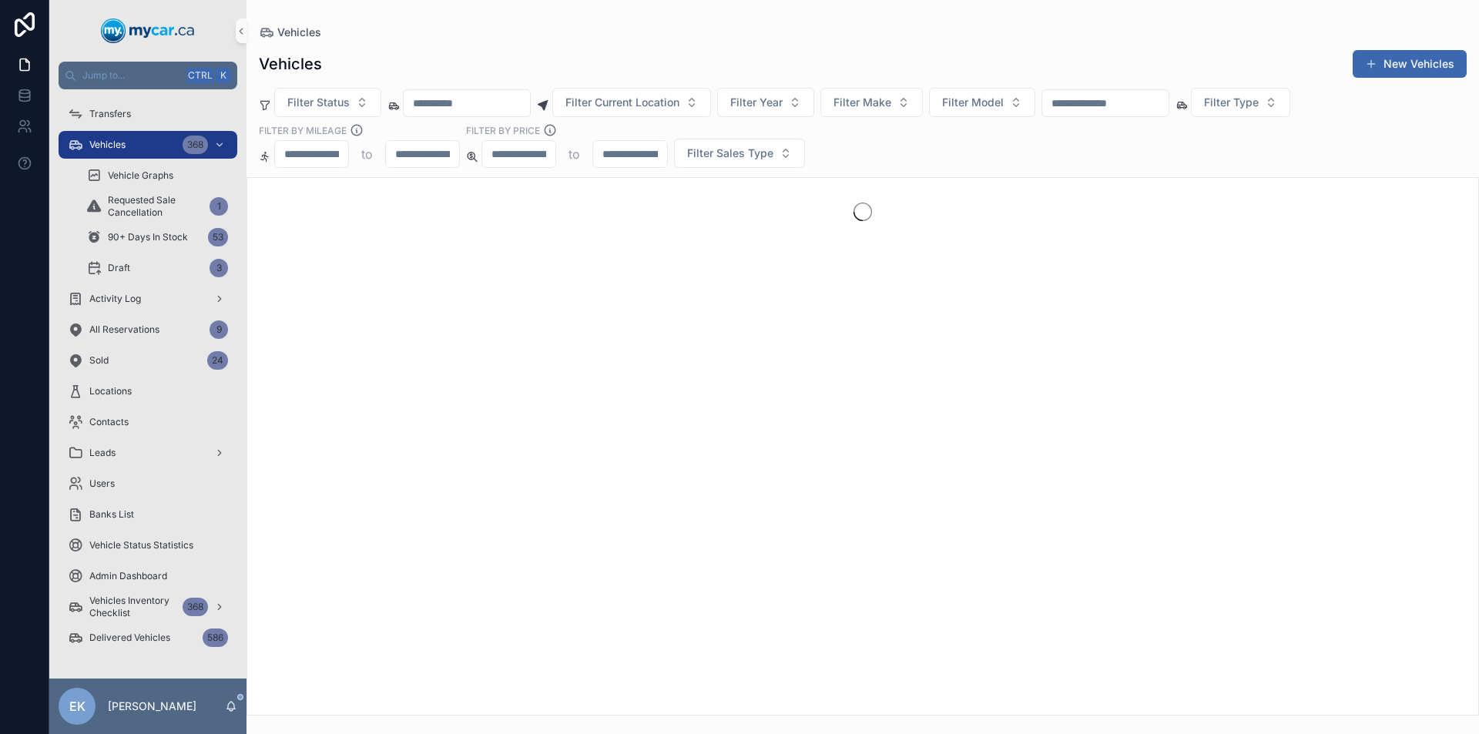
click at [1100, 106] on input "scrollable content" at bounding box center [1105, 103] width 126 height 22
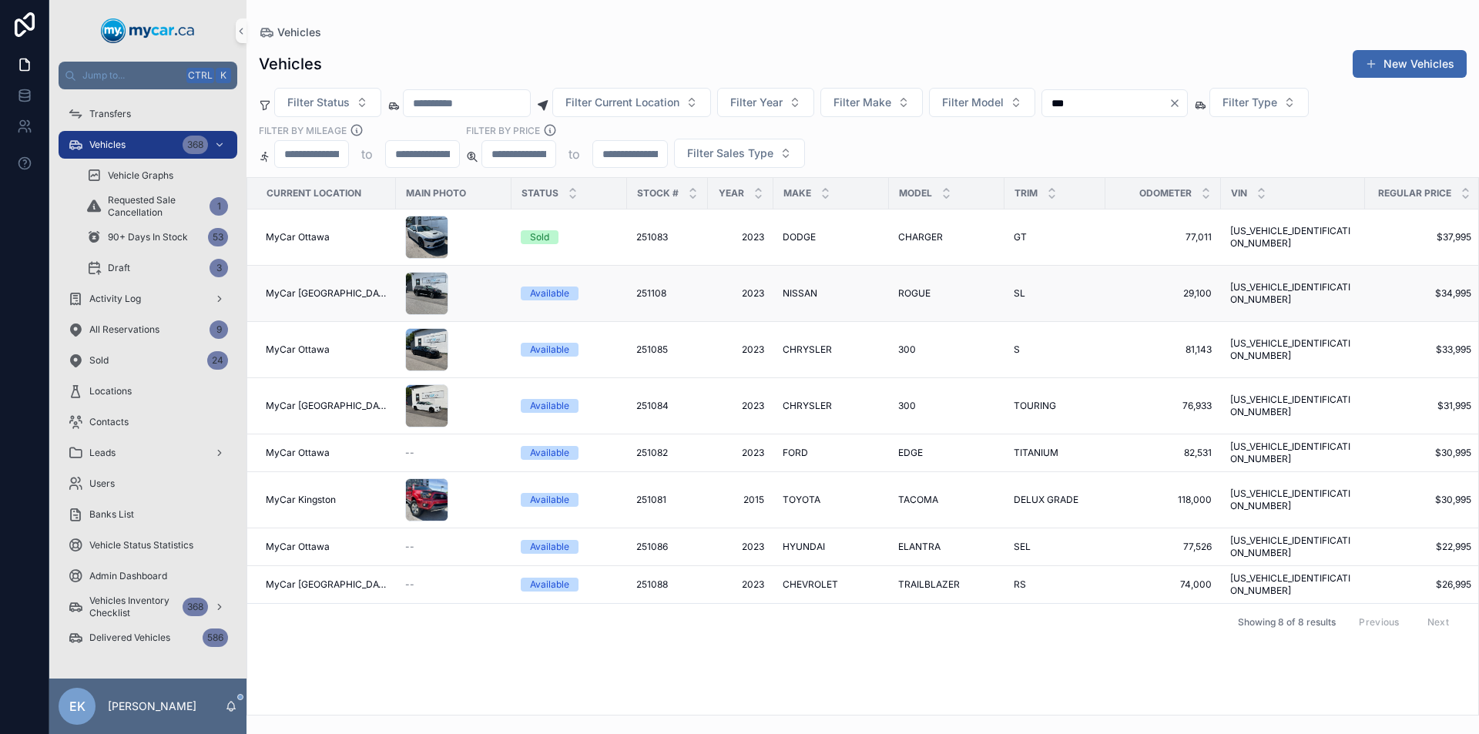
type input "***"
click at [773, 290] on td "NISSAN NISSAN" at bounding box center [831, 294] width 116 height 56
click at [746, 291] on span "2023" at bounding box center [740, 293] width 47 height 12
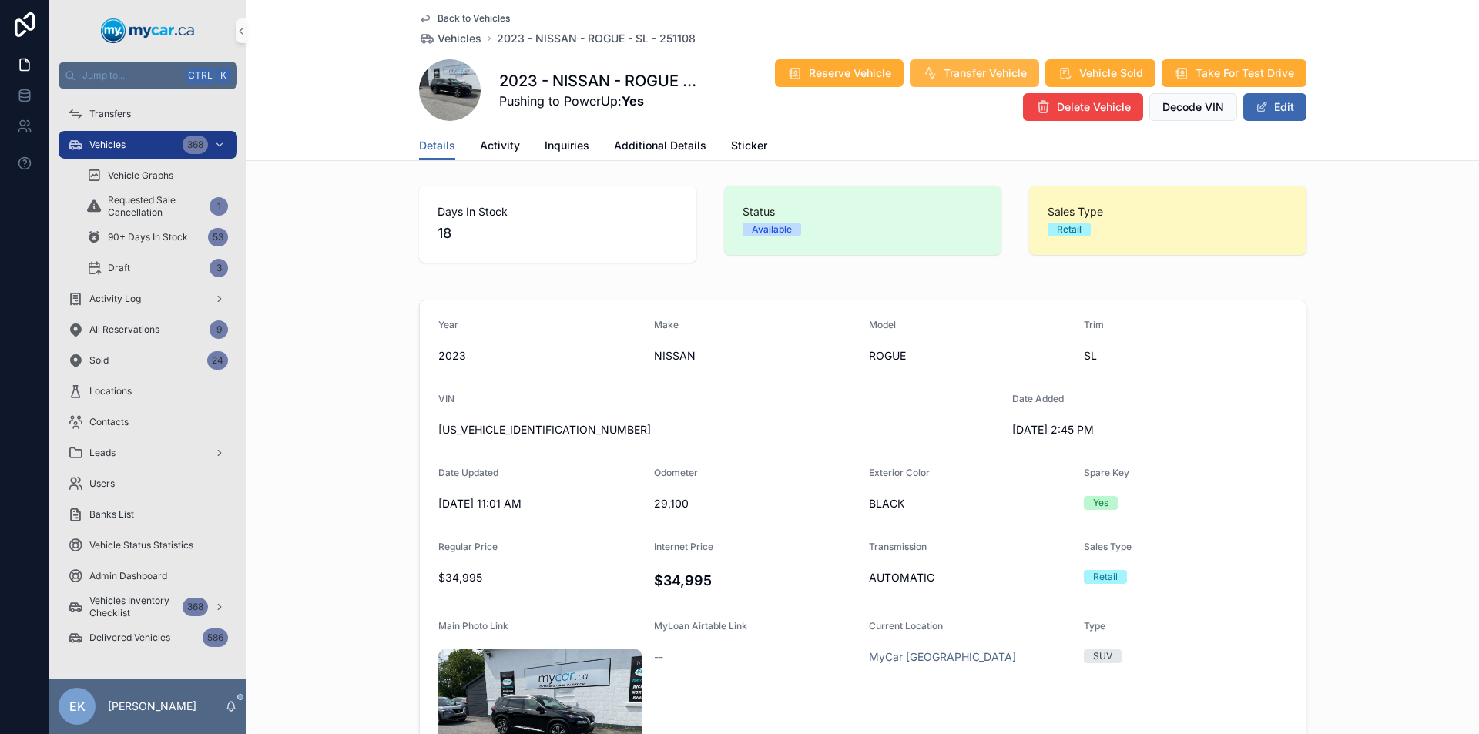
click at [957, 67] on span "Transfer Vehicle" at bounding box center [985, 72] width 83 height 15
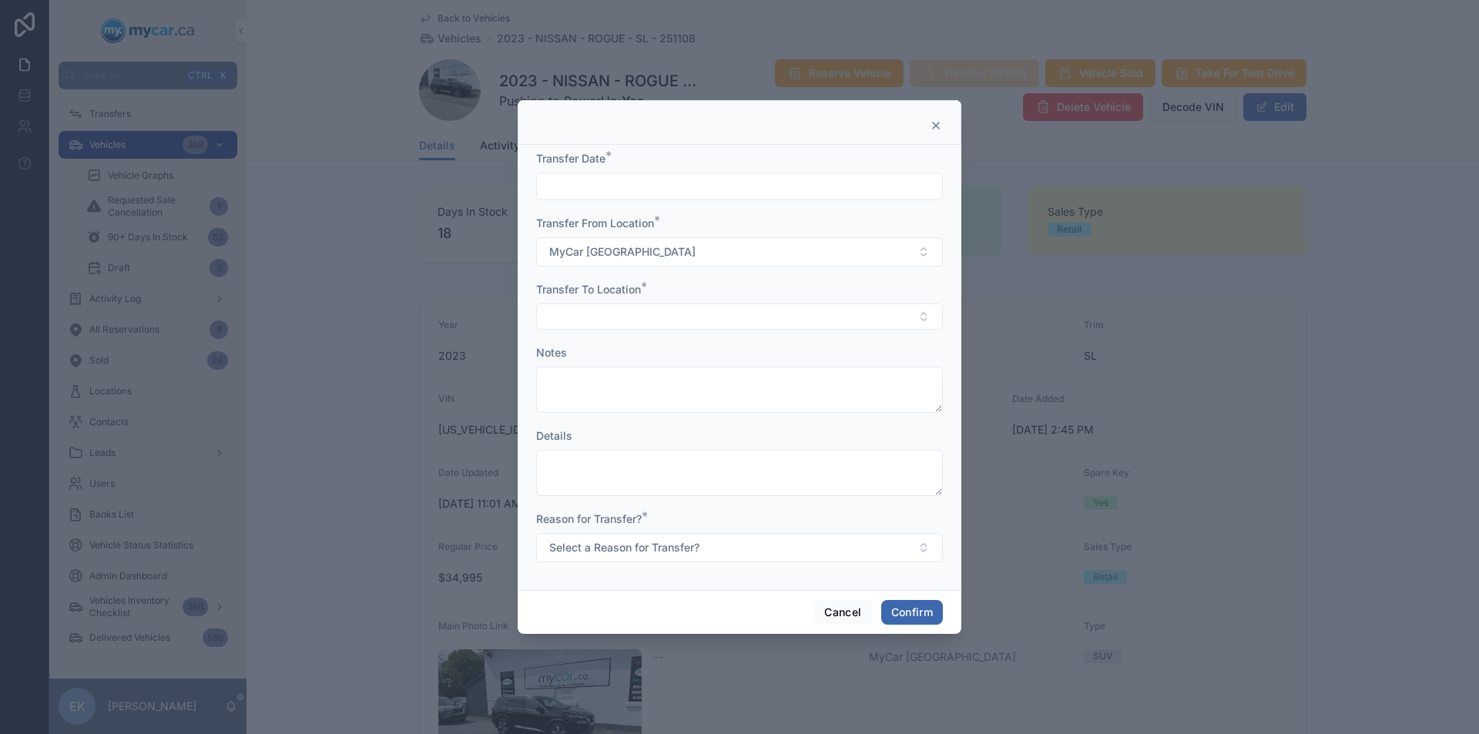
click at [910, 183] on input "text" at bounding box center [739, 187] width 405 height 22
click at [710, 312] on button "2" at bounding box center [712, 314] width 28 height 28
type input "********"
click at [694, 187] on input "********" at bounding box center [739, 187] width 405 height 22
click at [733, 120] on div at bounding box center [739, 125] width 405 height 12
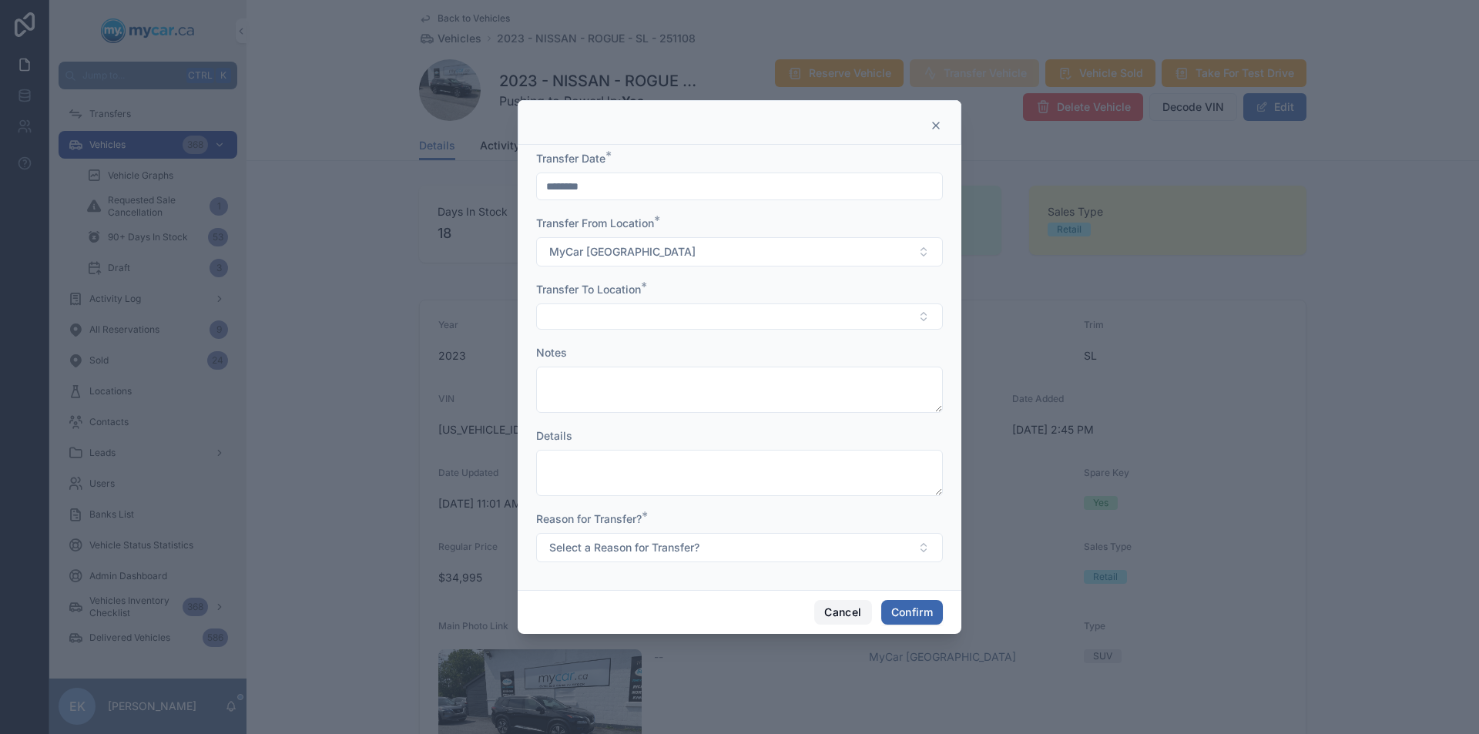
click at [847, 610] on button "Cancel" at bounding box center [842, 612] width 57 height 25
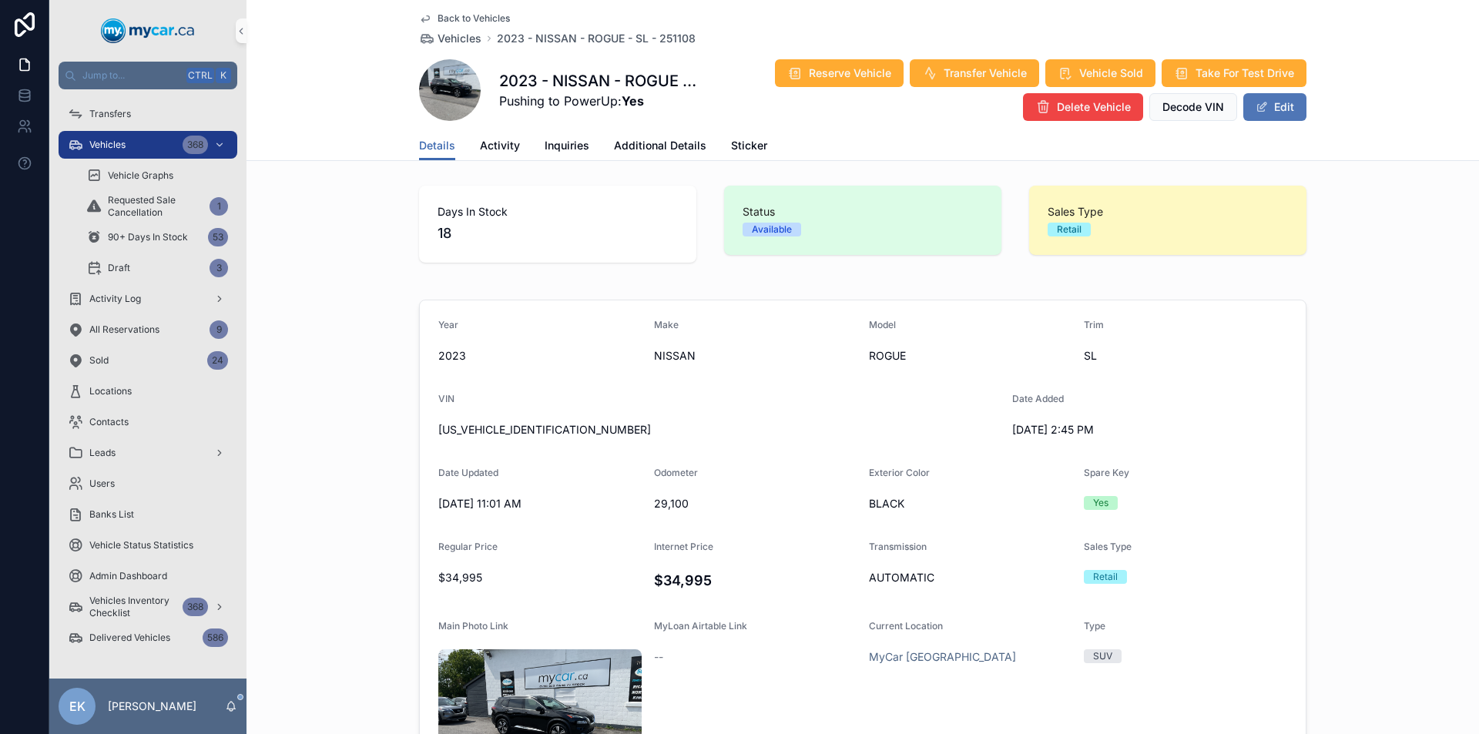
click at [1256, 110] on span "scrollable content" at bounding box center [1262, 107] width 12 height 12
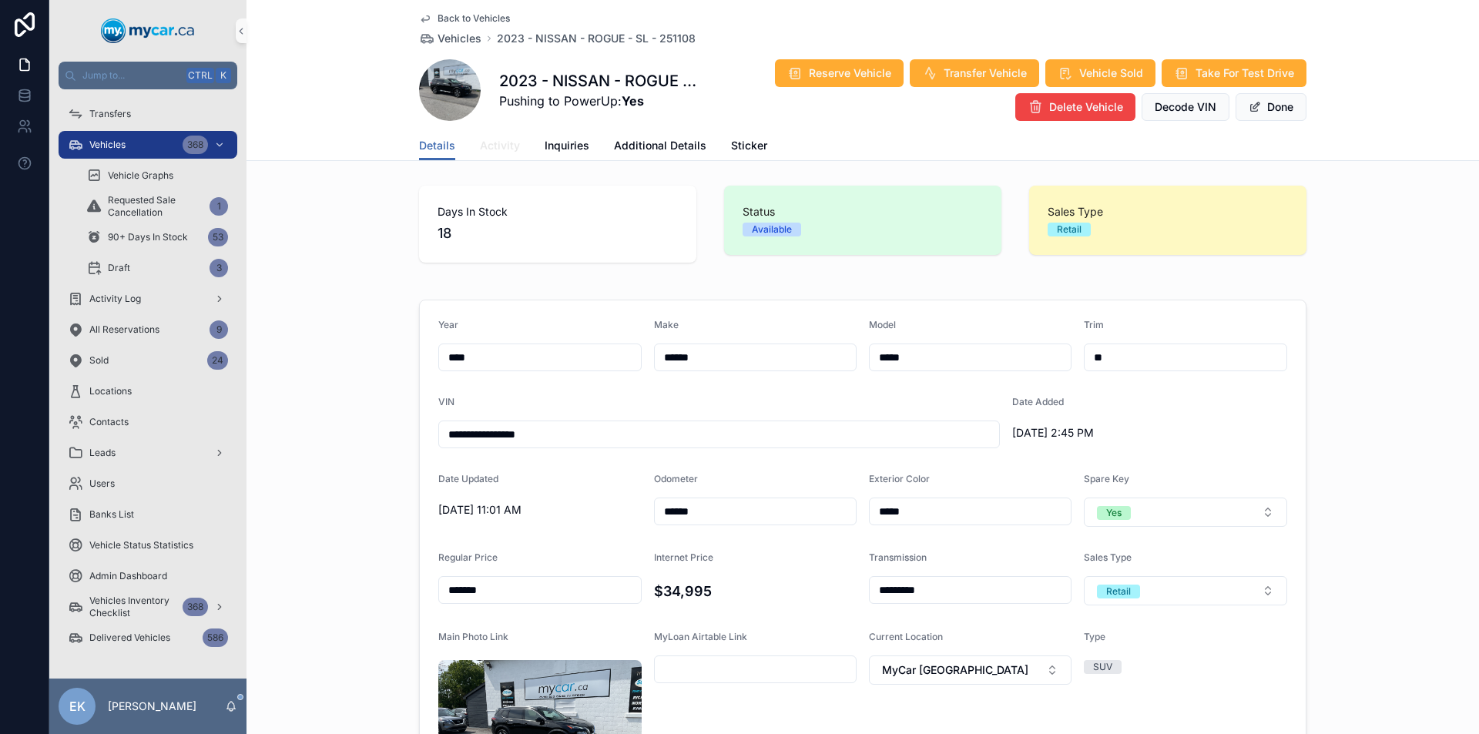
click at [482, 144] on span "Activity" at bounding box center [500, 145] width 40 height 15
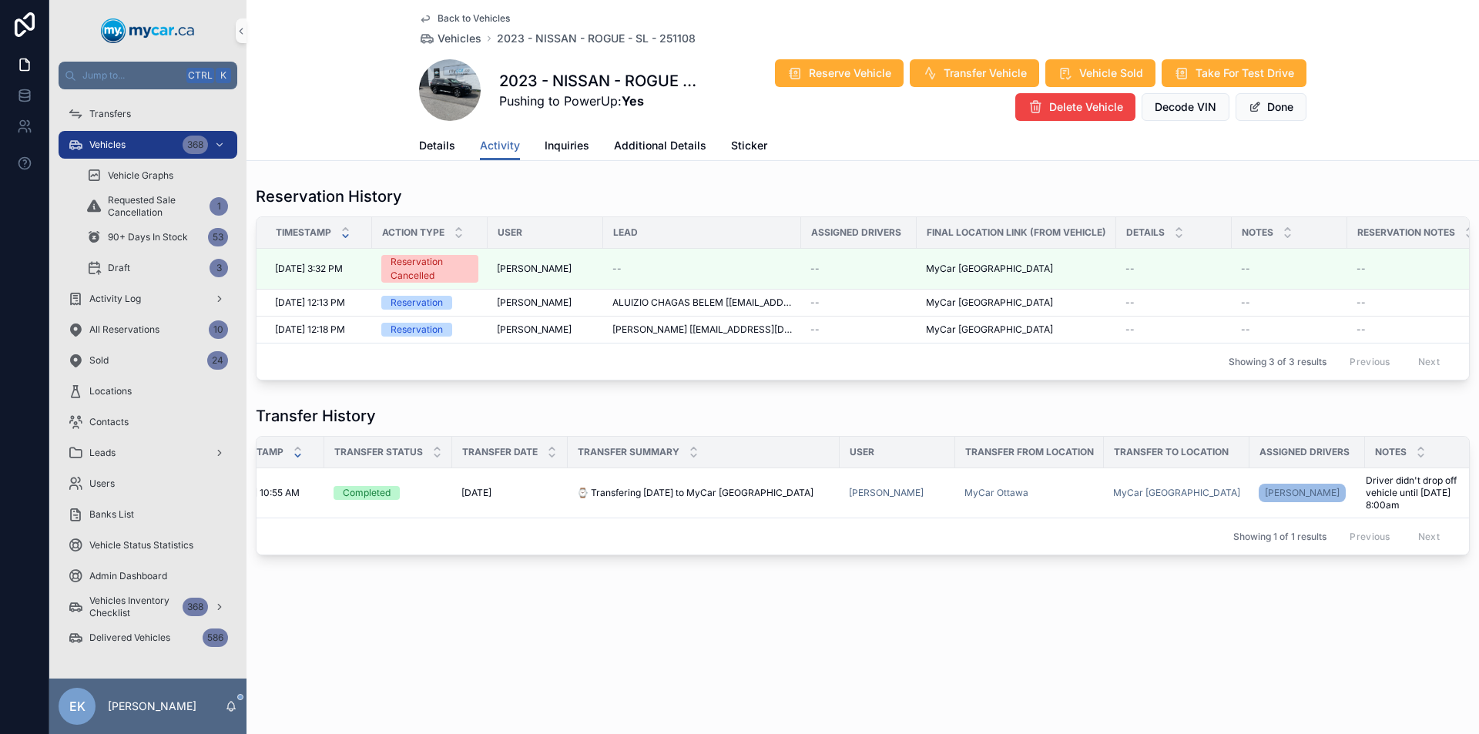
scroll to position [0, 62]
click at [438, 146] on span "Details" at bounding box center [437, 145] width 36 height 15
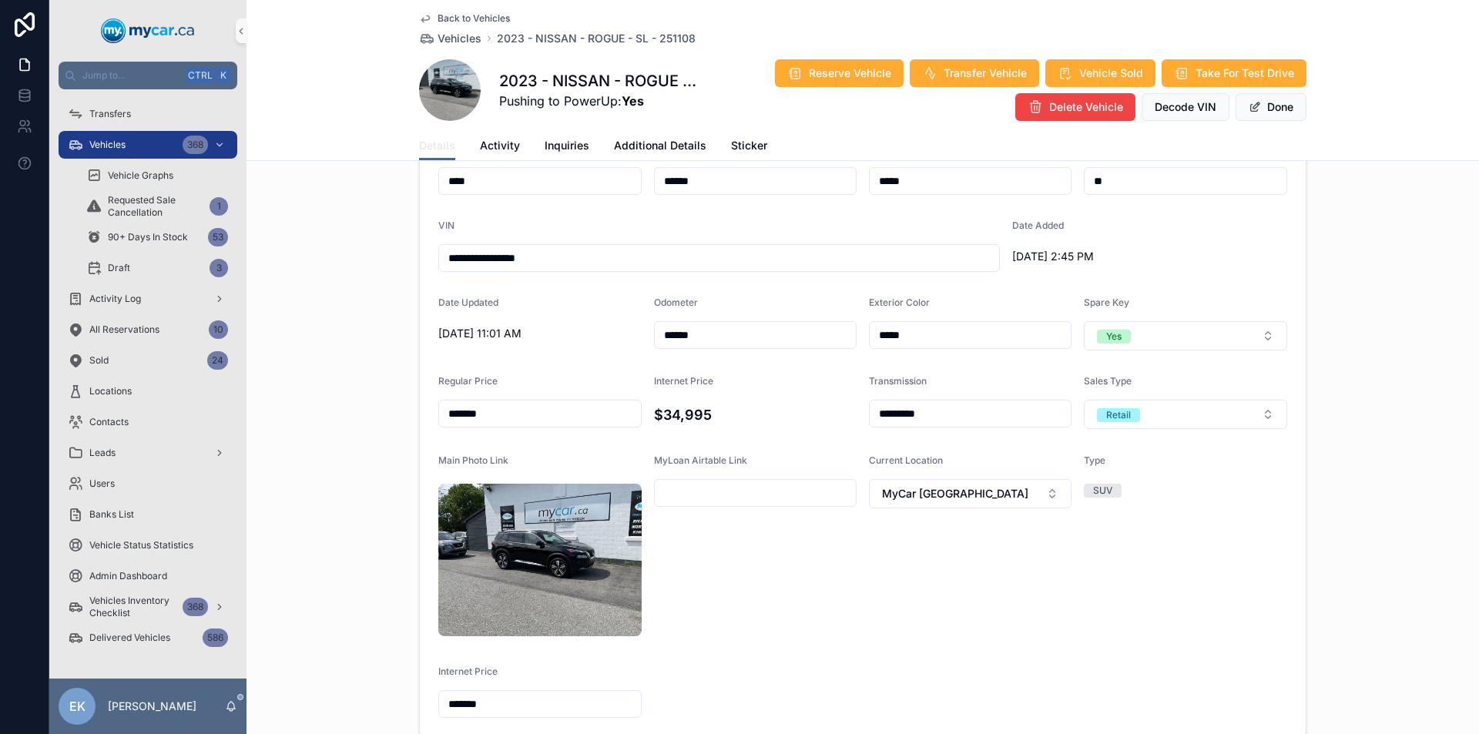
scroll to position [231, 0]
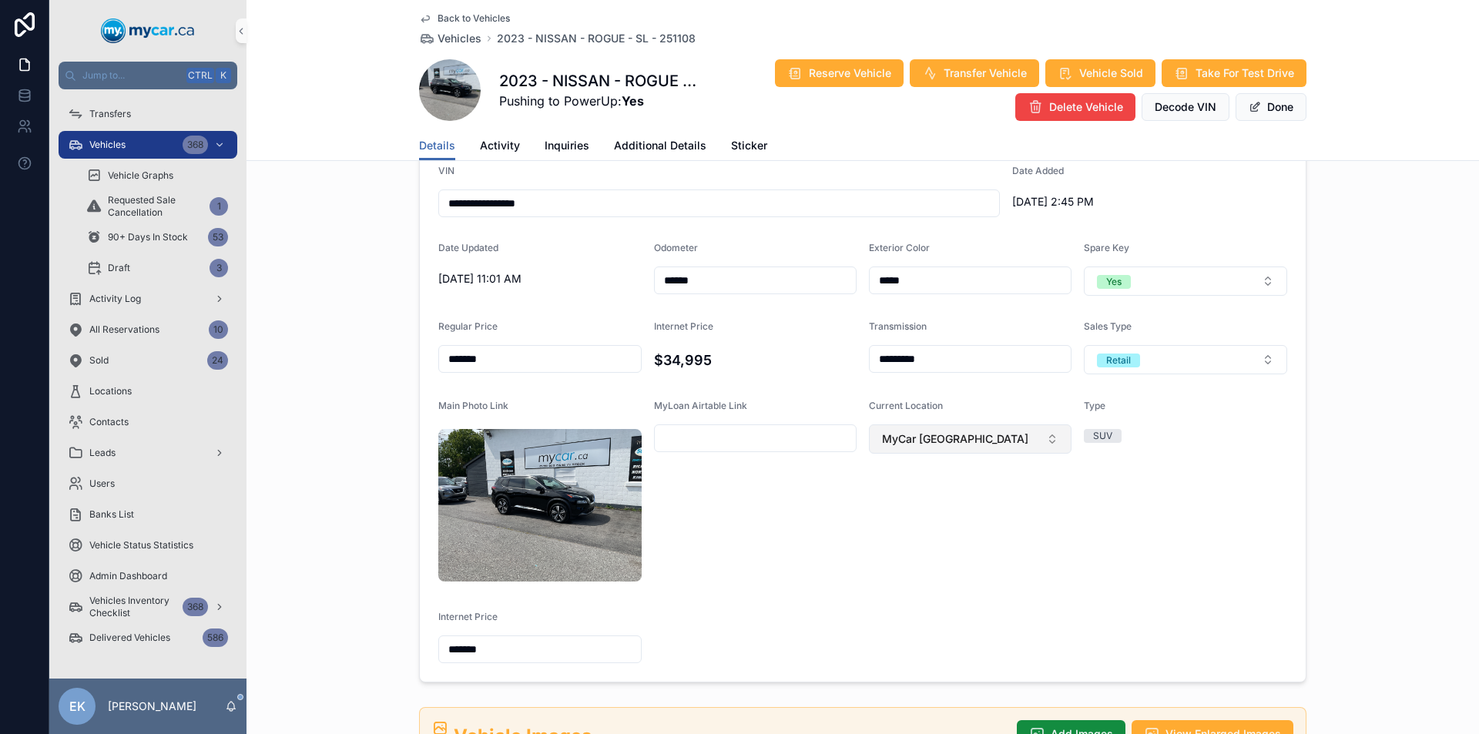
click at [1048, 438] on button "MyCar [GEOGRAPHIC_DATA]" at bounding box center [970, 438] width 203 height 29
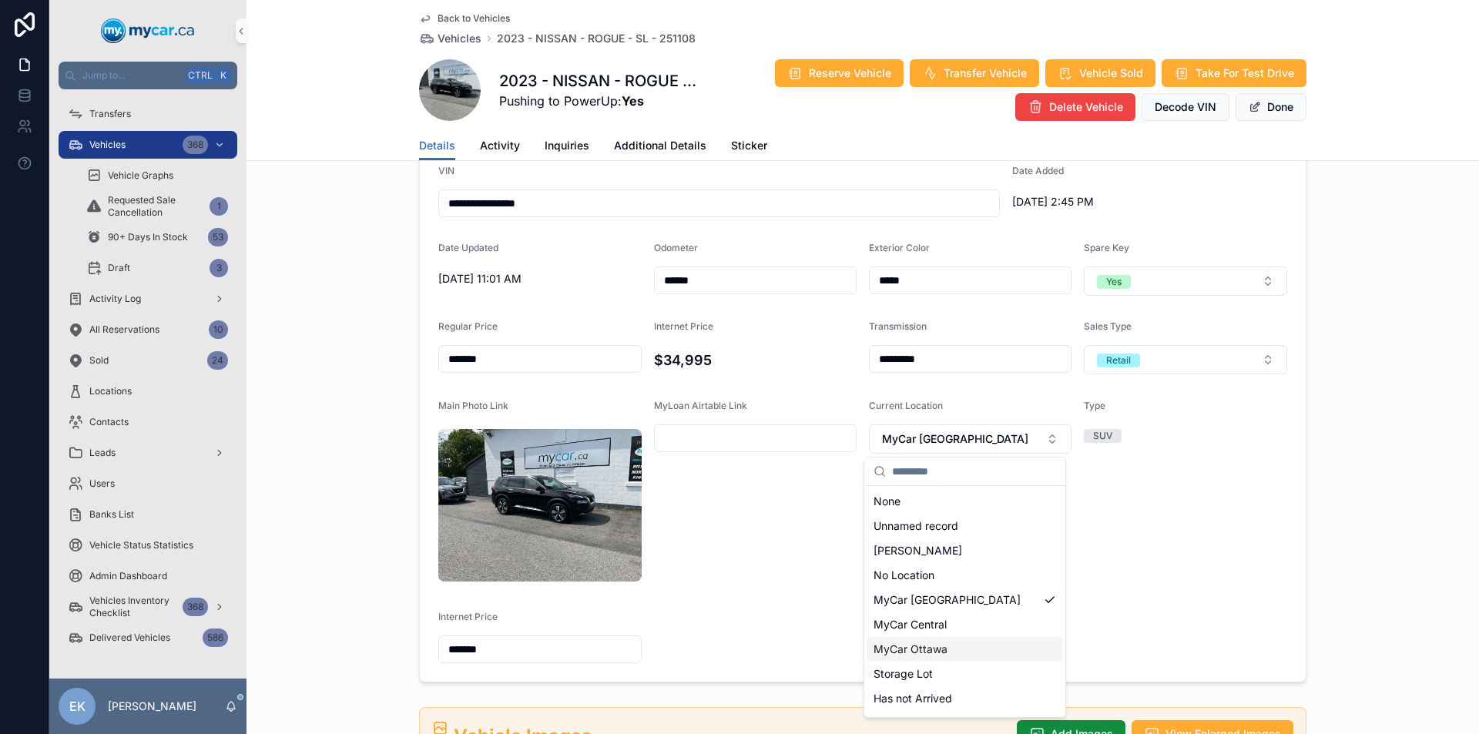
click at [924, 651] on span "MyCar Ottawa" at bounding box center [911, 649] width 74 height 15
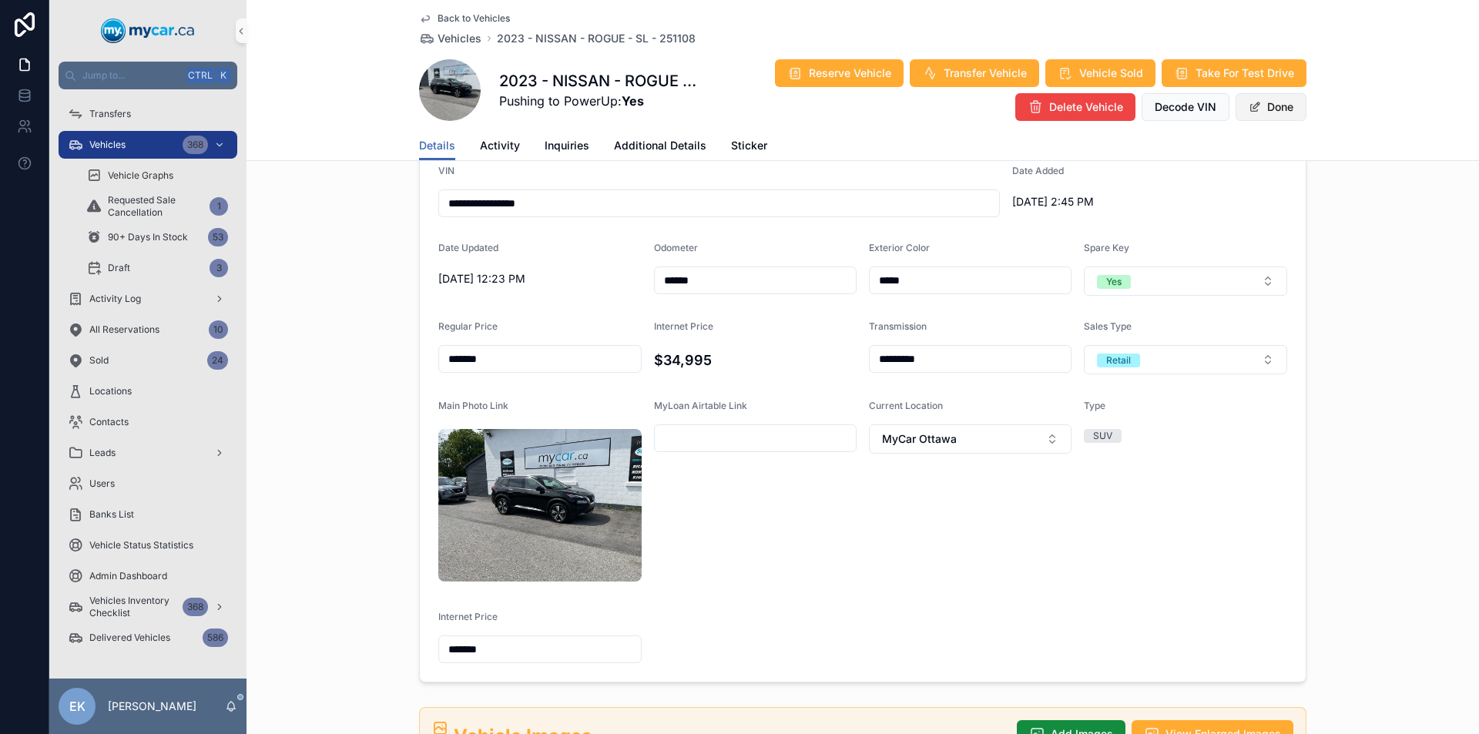
click at [1273, 106] on button "Done" at bounding box center [1271, 107] width 71 height 28
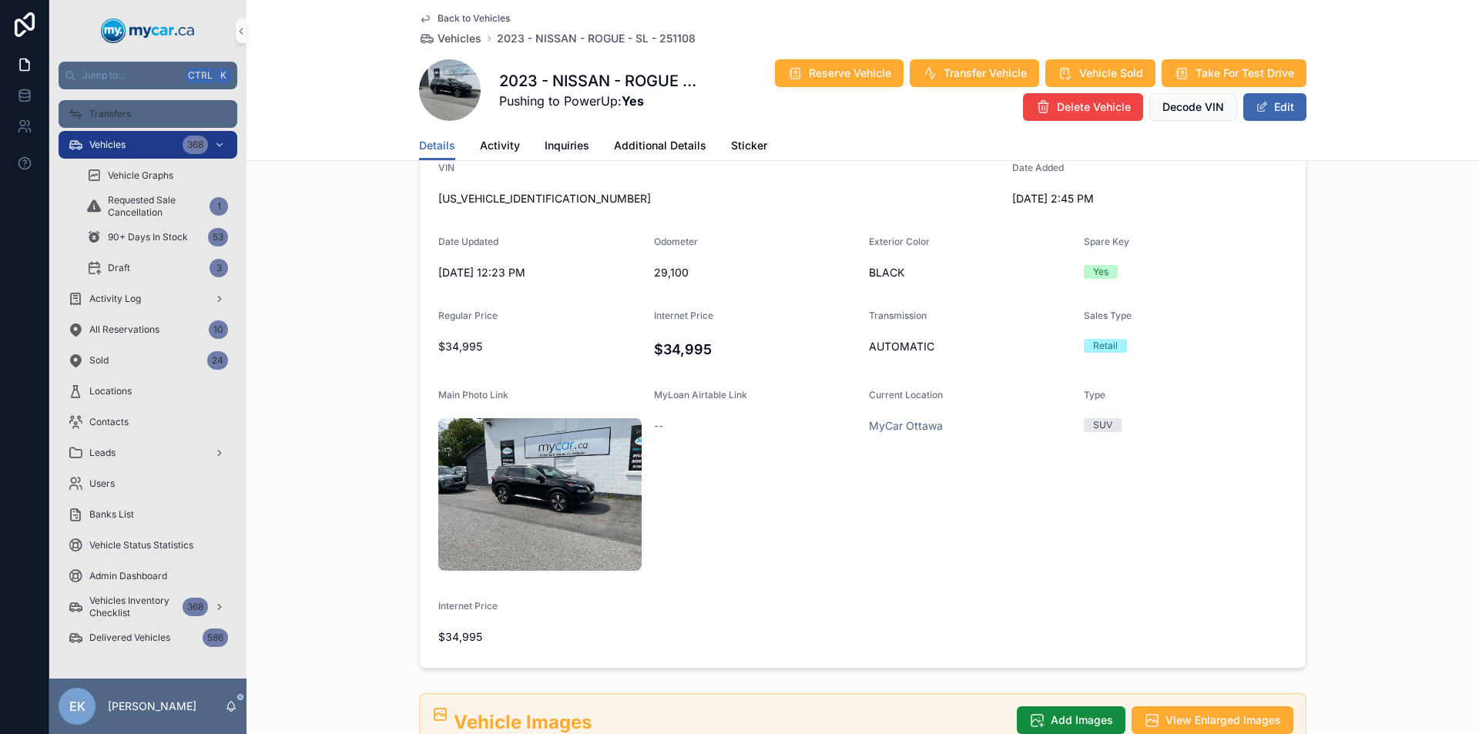
click at [96, 119] on span "Transfers" at bounding box center [110, 114] width 42 height 12
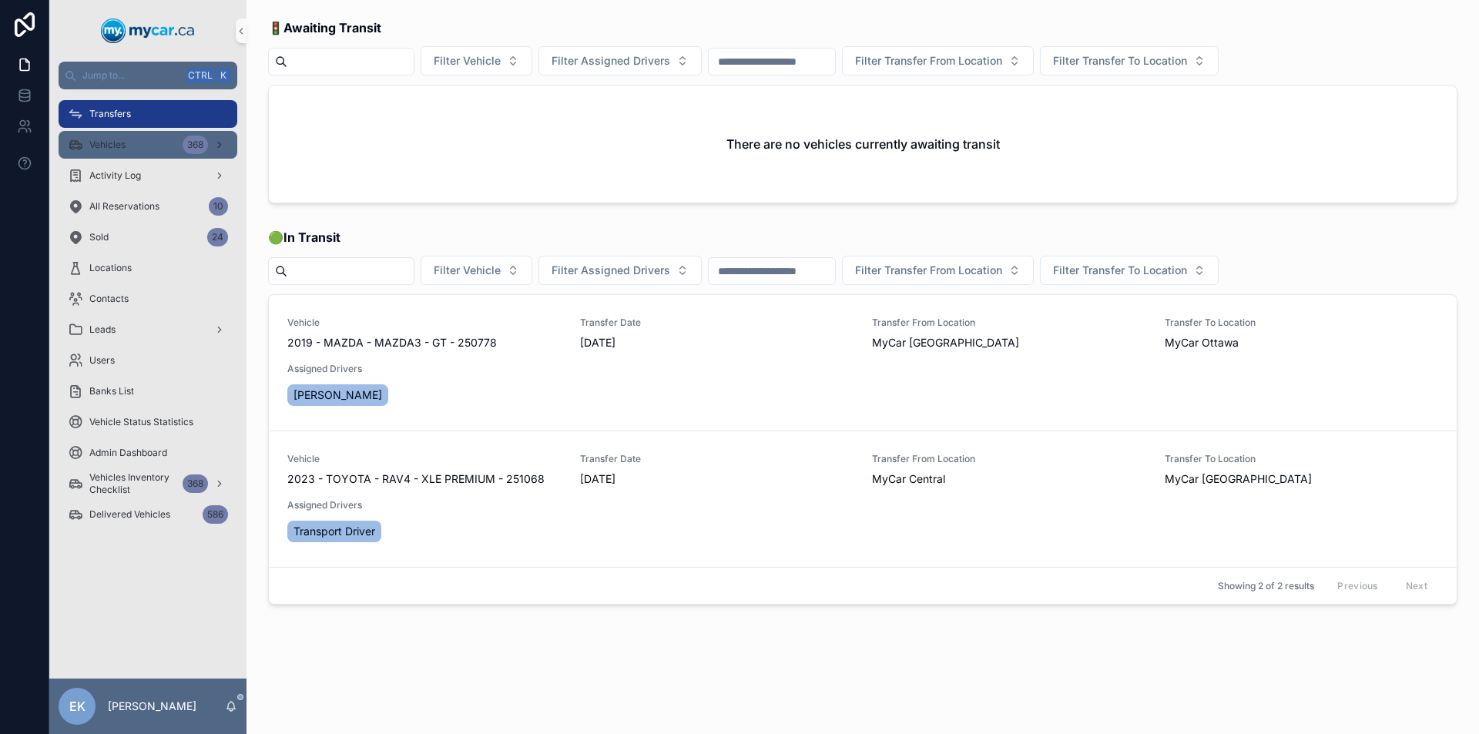
click at [109, 152] on div "Vehicles 368" at bounding box center [148, 145] width 160 height 25
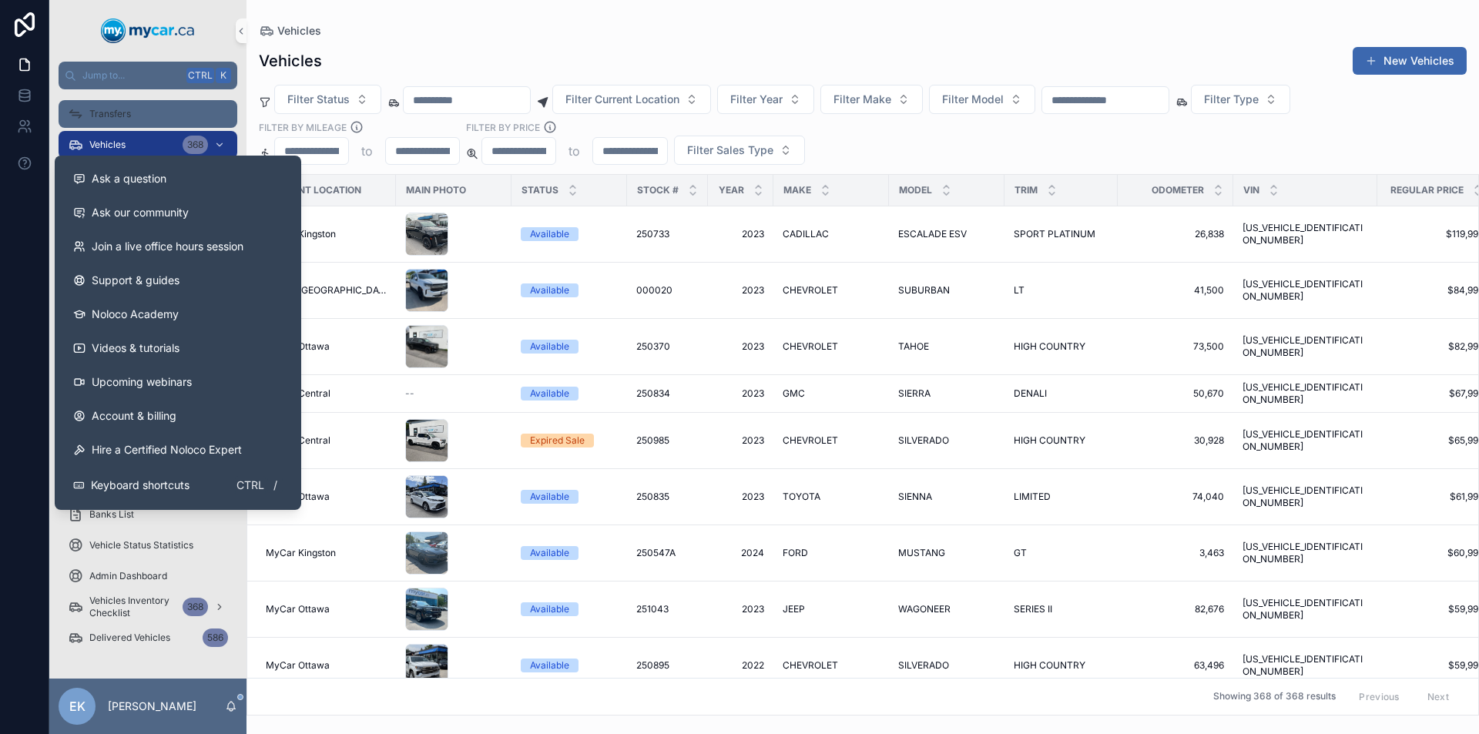
click at [124, 116] on span "Transfers" at bounding box center [110, 114] width 42 height 12
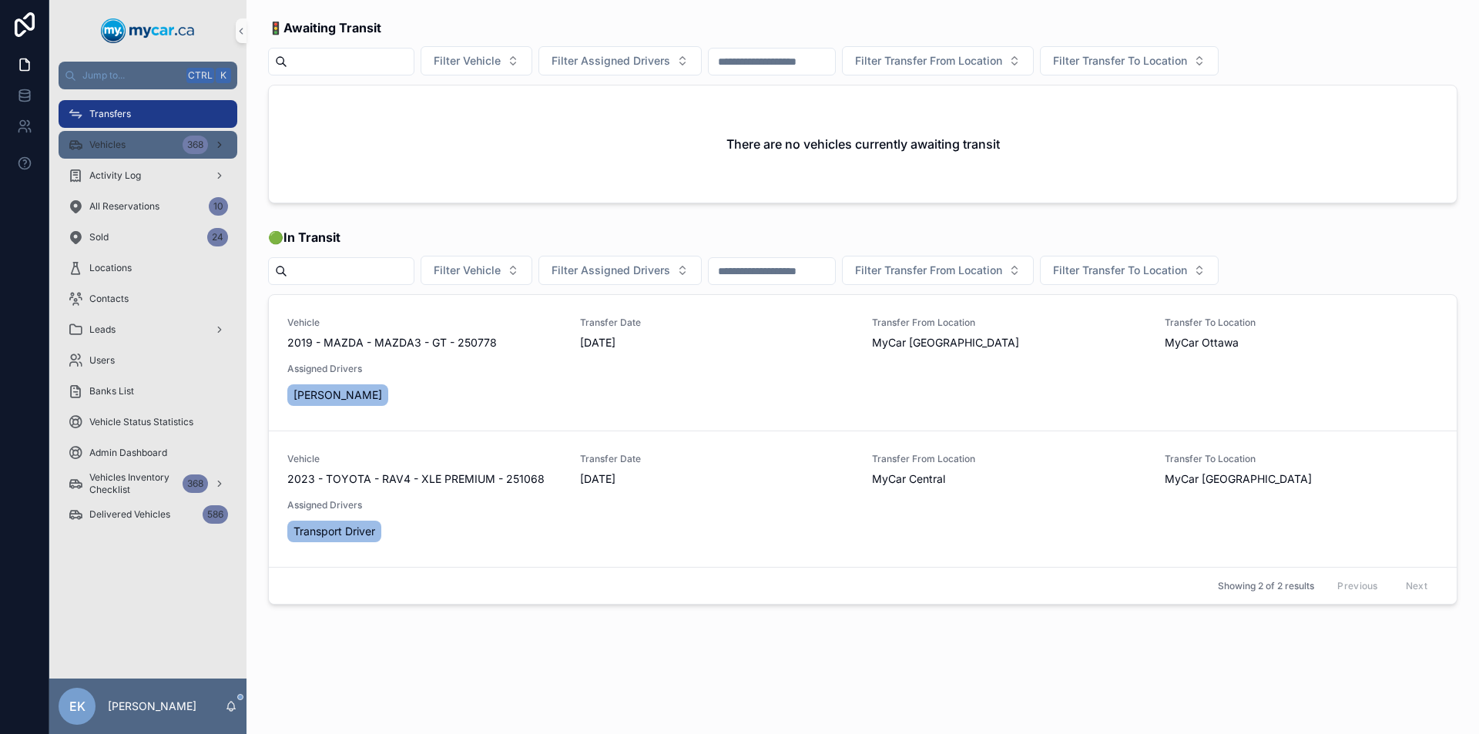
click at [119, 146] on span "Vehicles" at bounding box center [107, 145] width 36 height 12
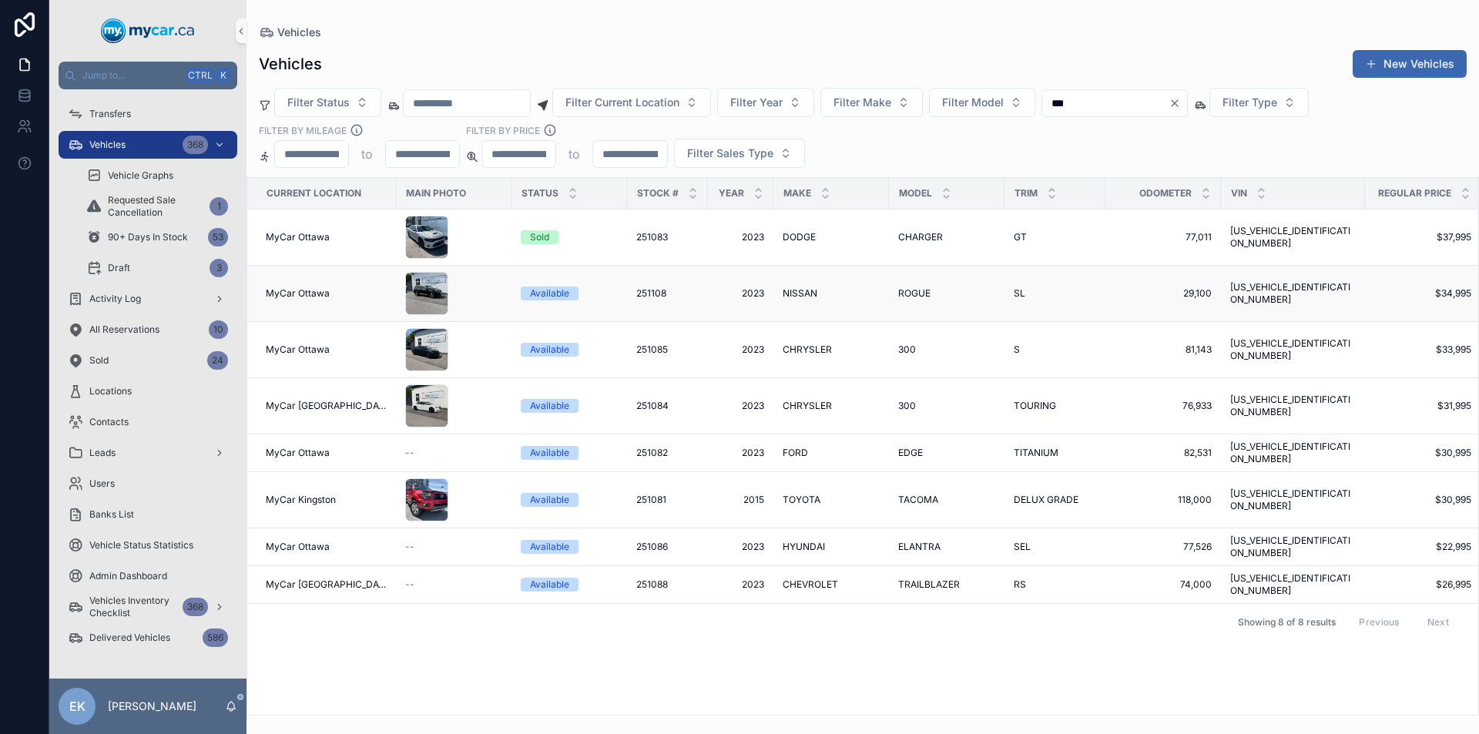
type input "***"
click at [637, 296] on span "251108" at bounding box center [651, 293] width 30 height 12
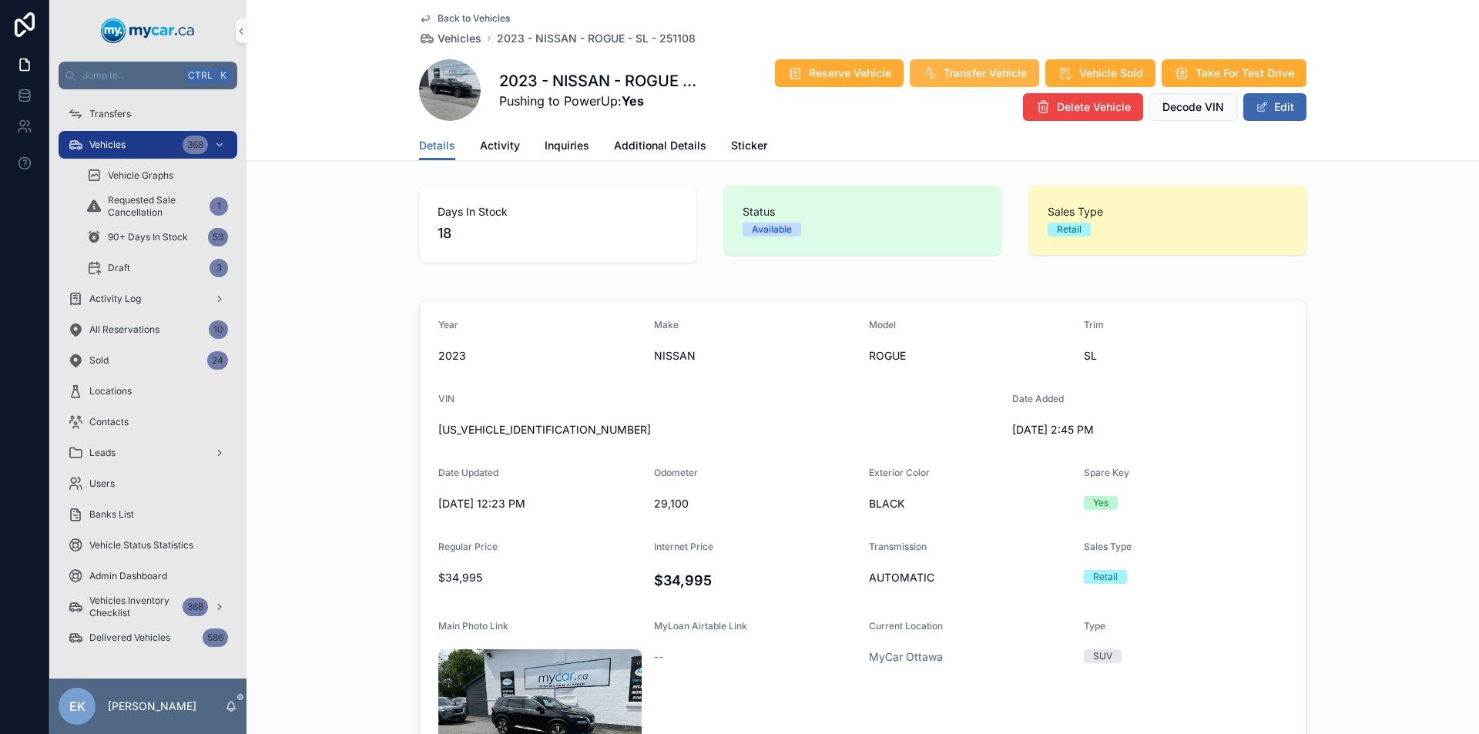
click at [979, 69] on span "Transfer Vehicle" at bounding box center [985, 72] width 83 height 15
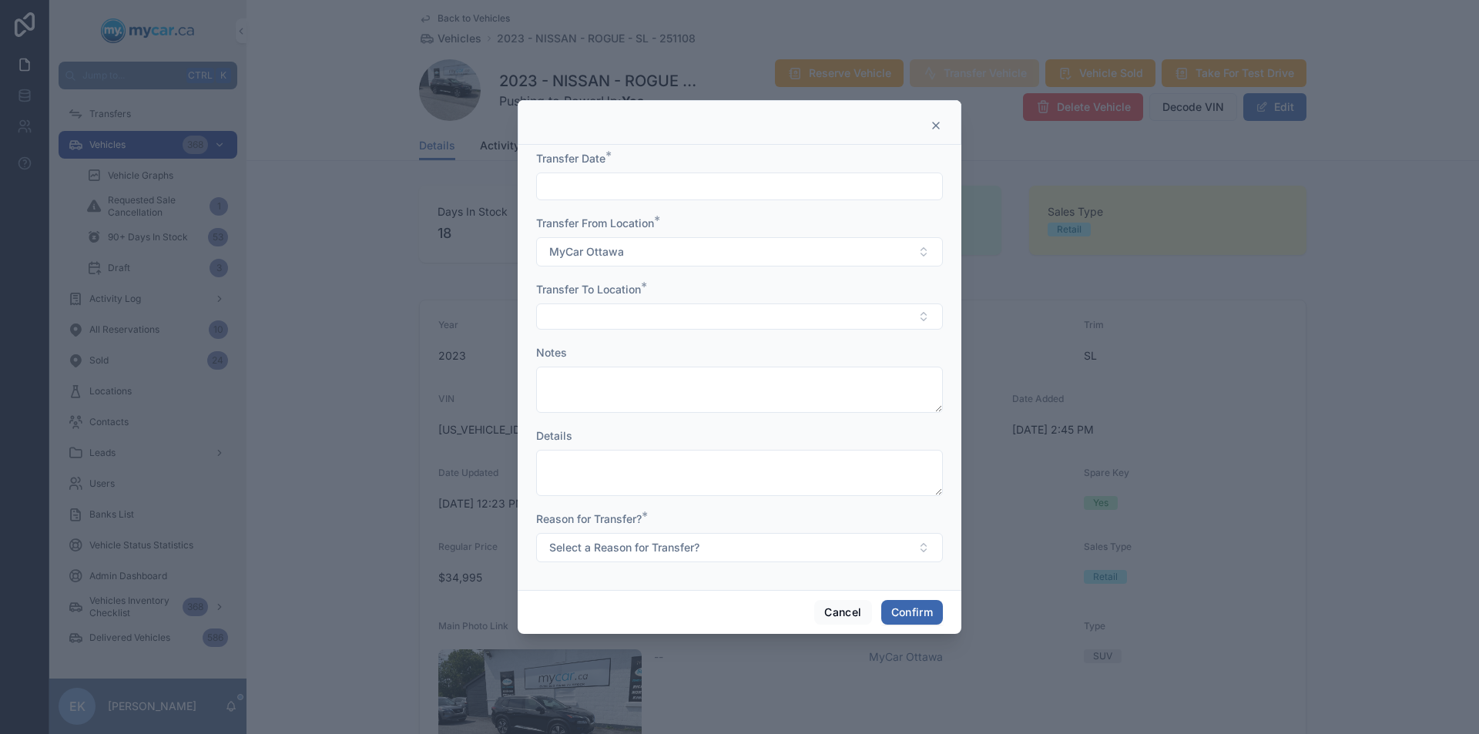
click at [707, 192] on input "text" at bounding box center [739, 187] width 405 height 22
click at [711, 320] on button "2" at bounding box center [712, 314] width 28 height 28
type input "********"
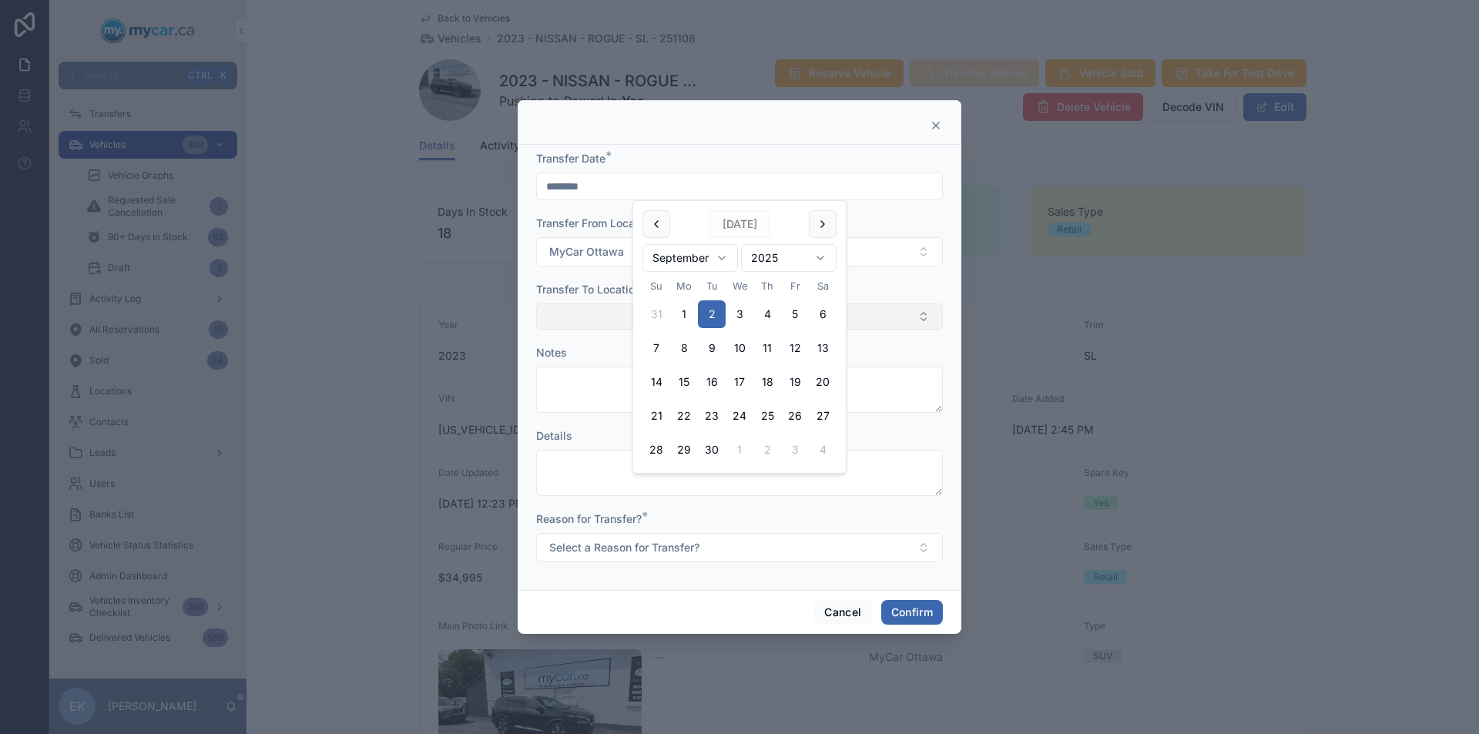
click at [559, 316] on button "Select Button" at bounding box center [739, 317] width 407 height 26
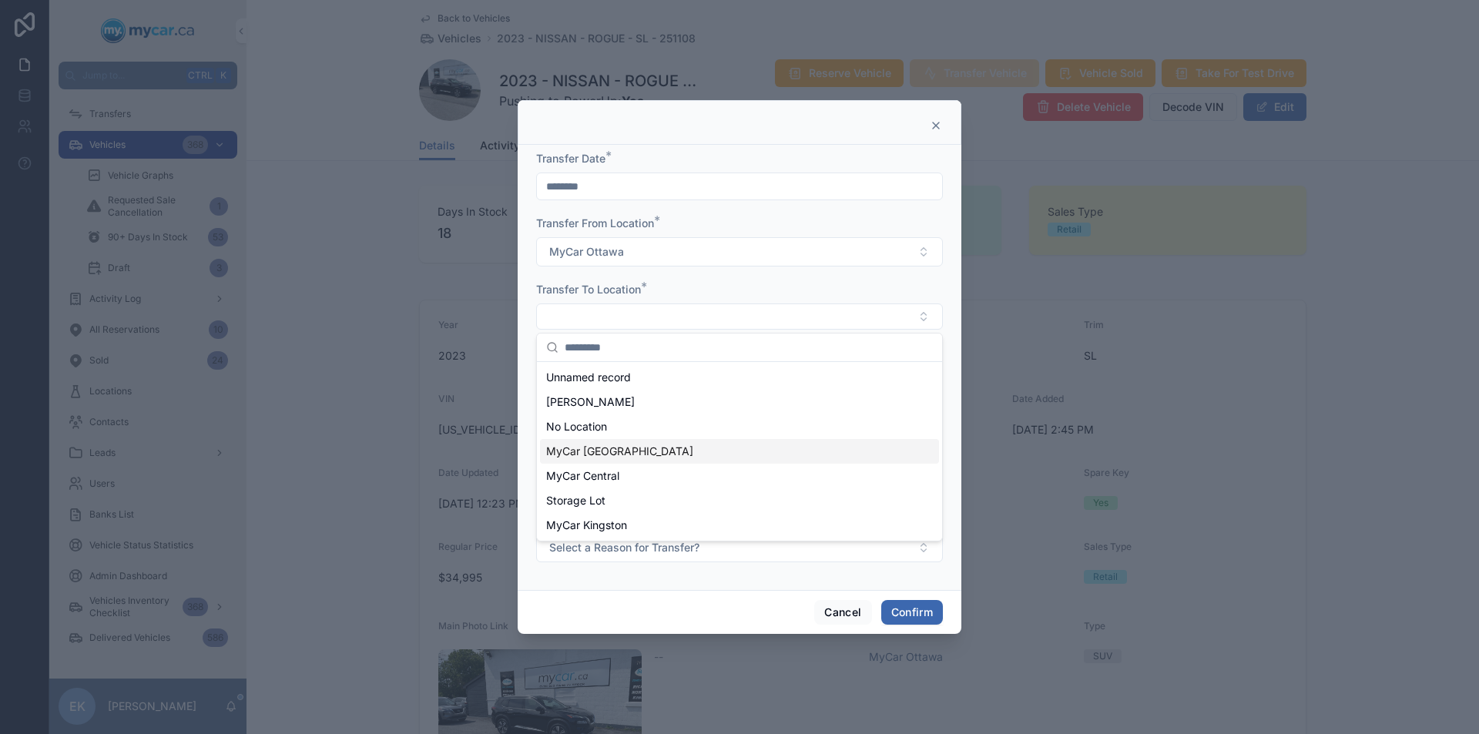
click at [596, 448] on span "MyCar [GEOGRAPHIC_DATA]" at bounding box center [619, 451] width 147 height 15
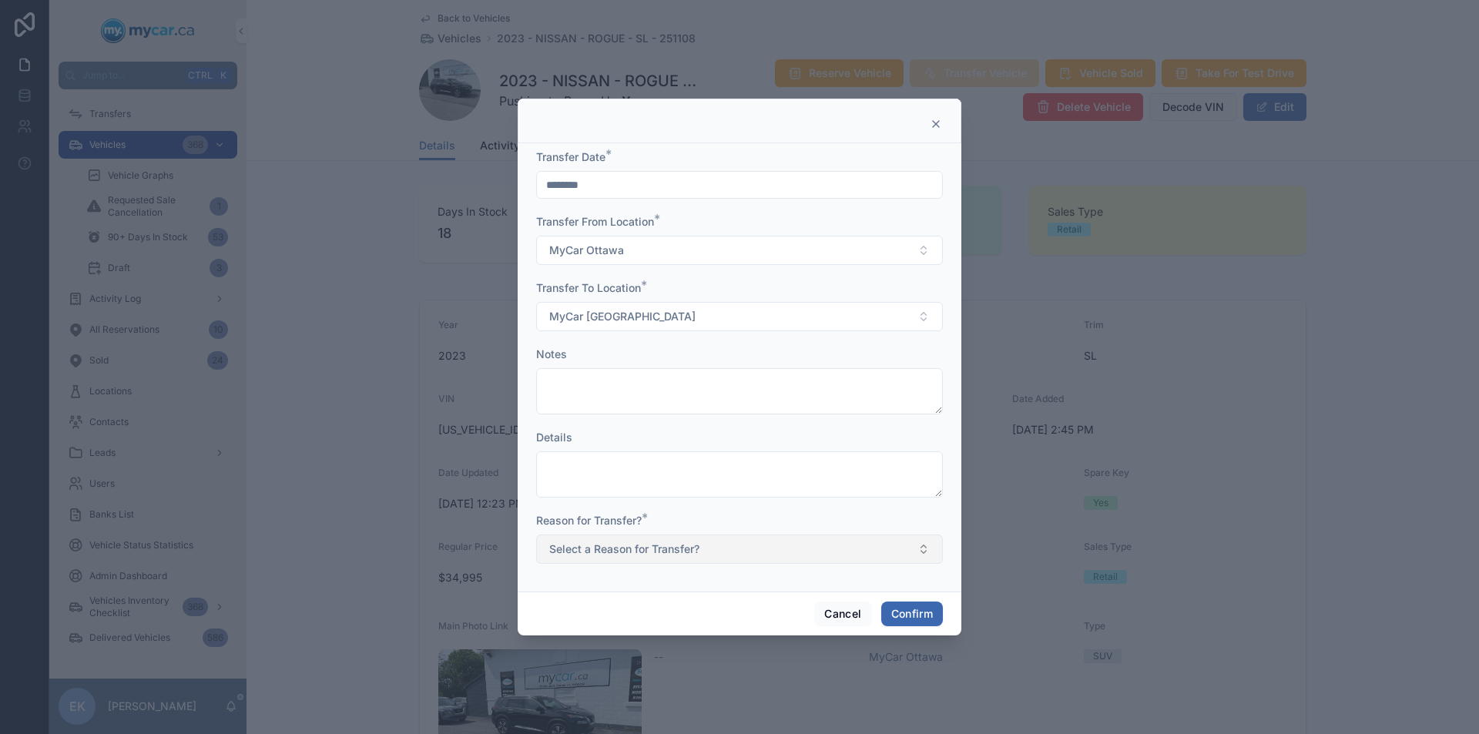
click at [922, 545] on button "Select a Reason for Transfer?" at bounding box center [739, 549] width 407 height 29
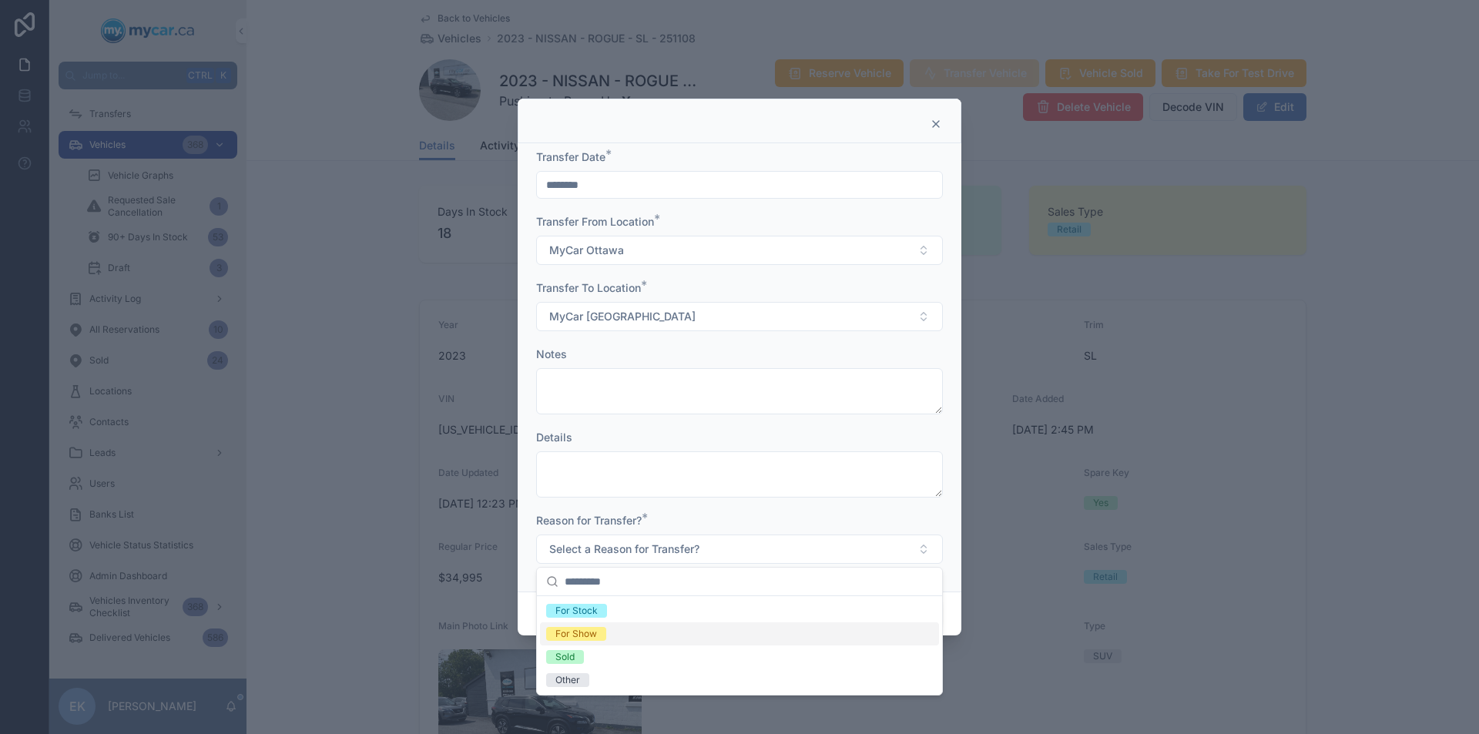
click at [595, 636] on div "For Show" at bounding box center [576, 634] width 42 height 14
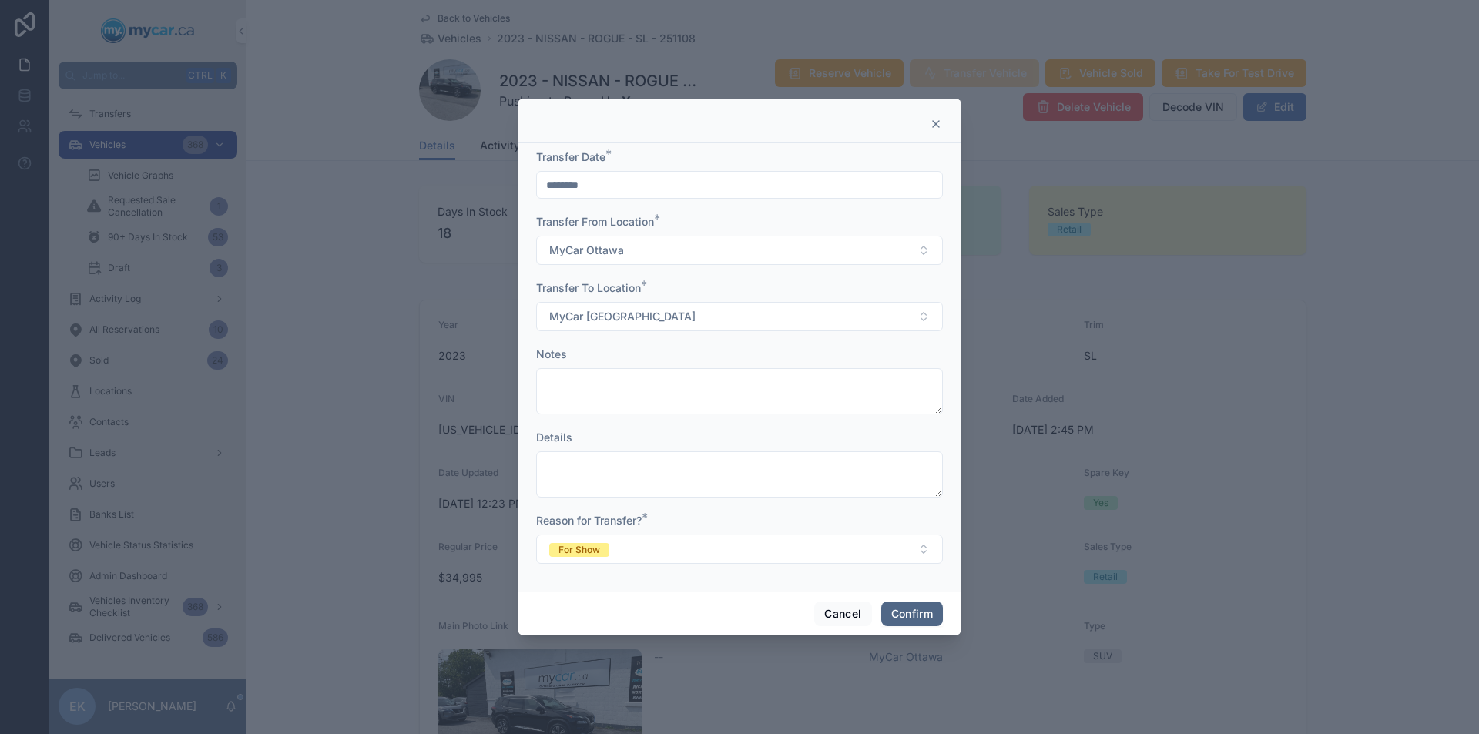
click at [908, 619] on button "Confirm" at bounding box center [912, 614] width 62 height 25
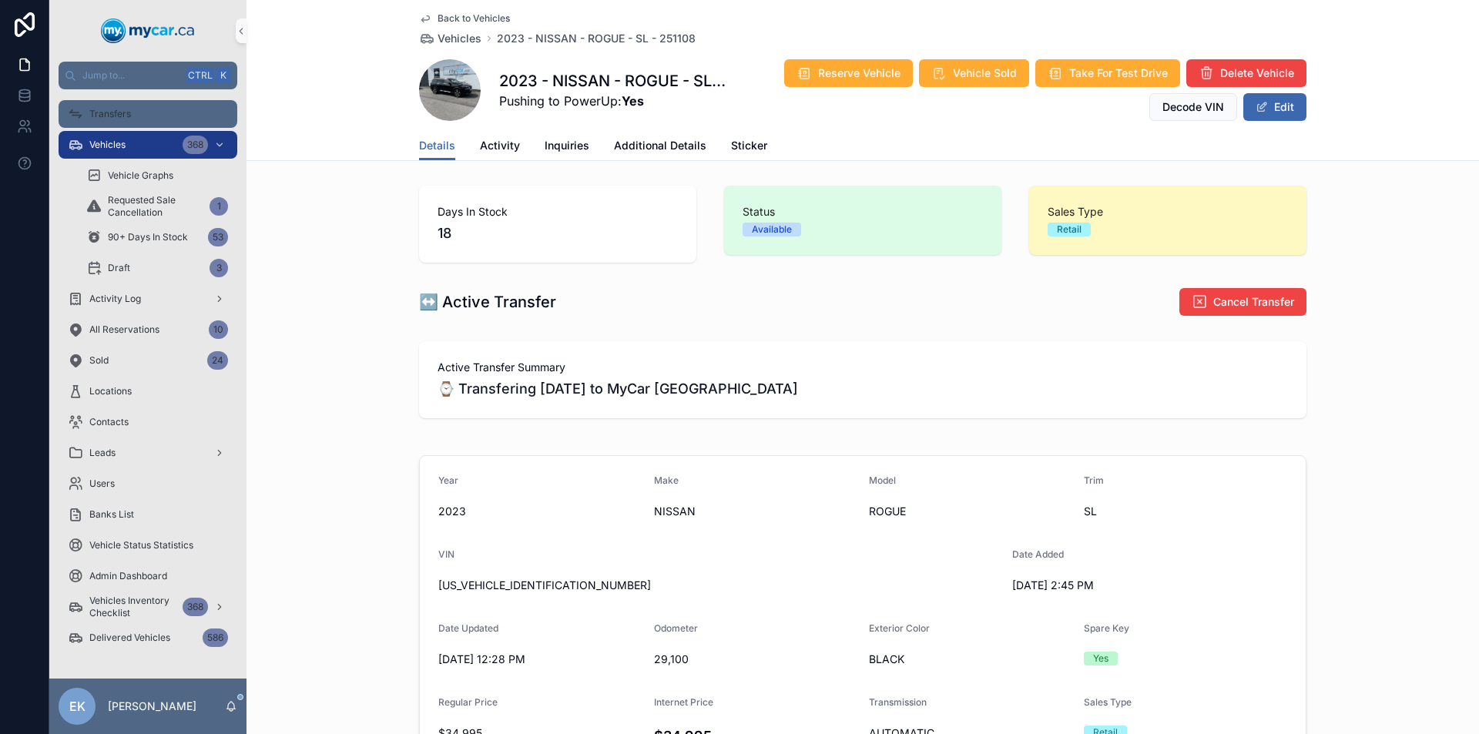
click at [102, 111] on span "Transfers" at bounding box center [110, 114] width 42 height 12
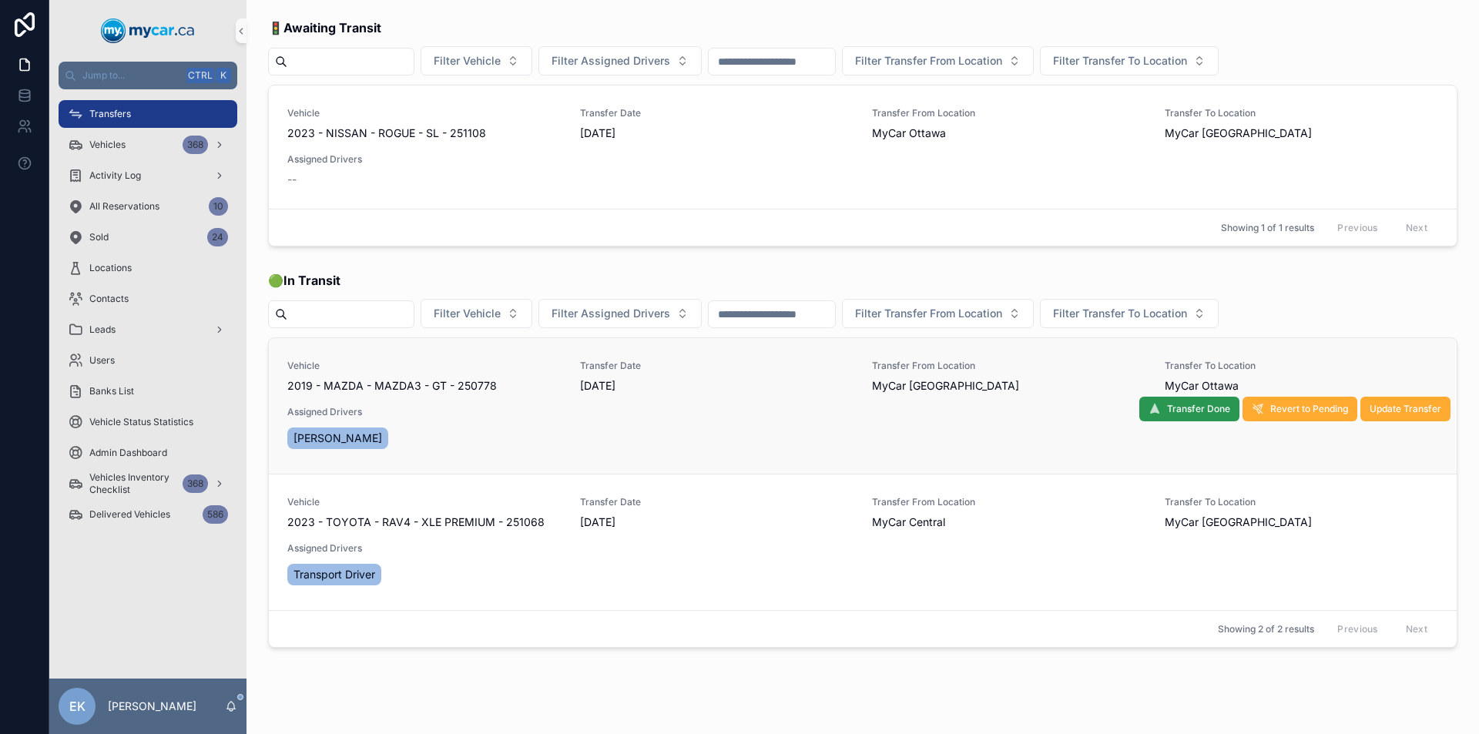
click at [1184, 408] on span "Transfer Done" at bounding box center [1198, 409] width 63 height 12
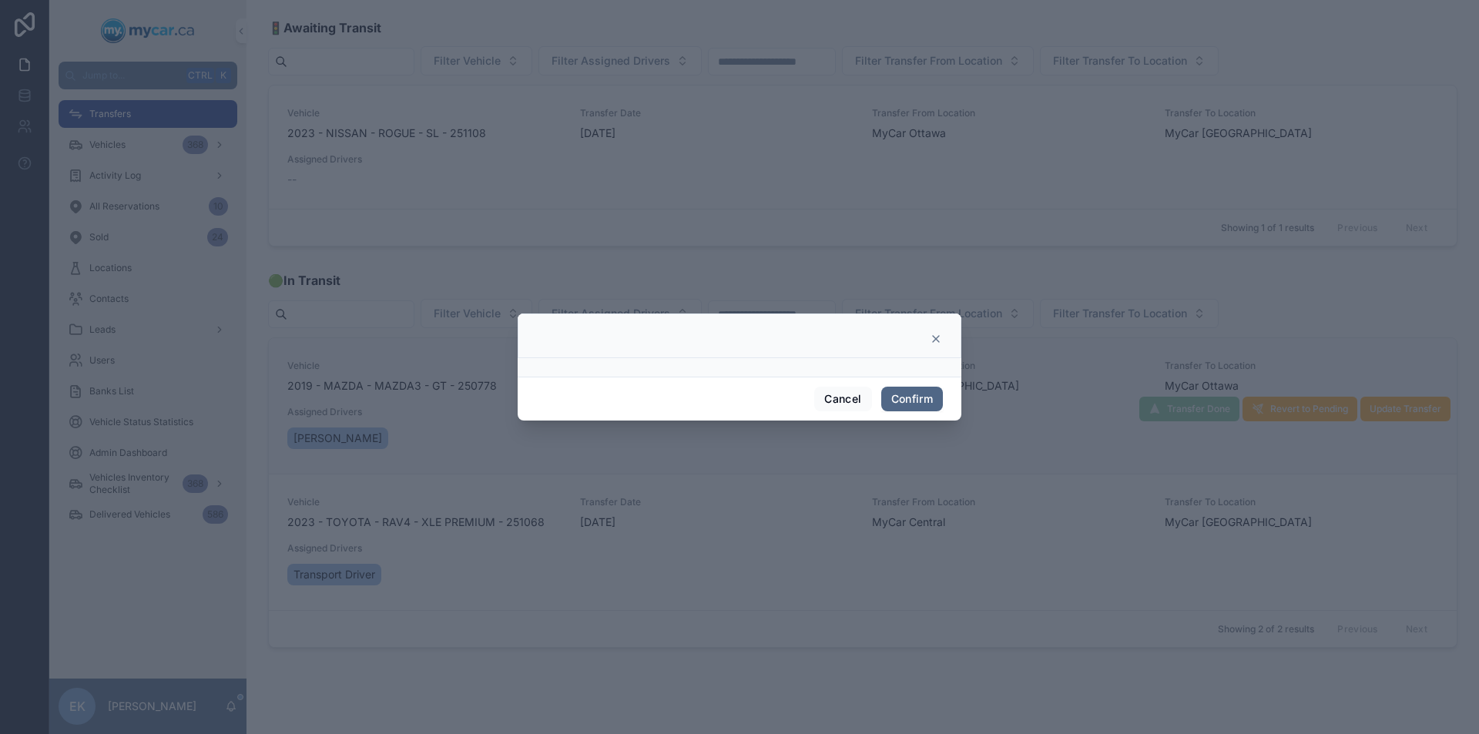
click at [904, 398] on button "Confirm" at bounding box center [912, 399] width 62 height 25
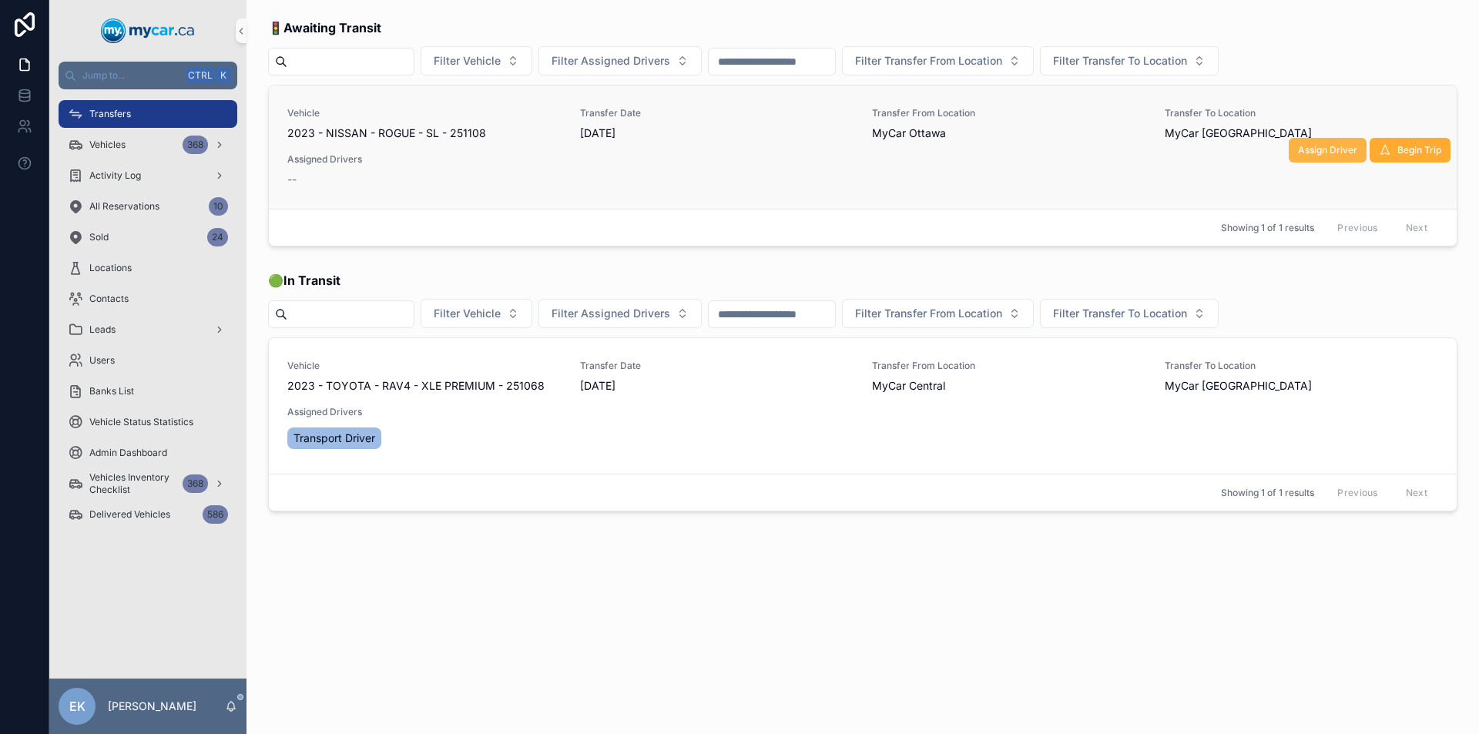
click at [1322, 150] on span "Assign Driver" at bounding box center [1327, 150] width 59 height 12
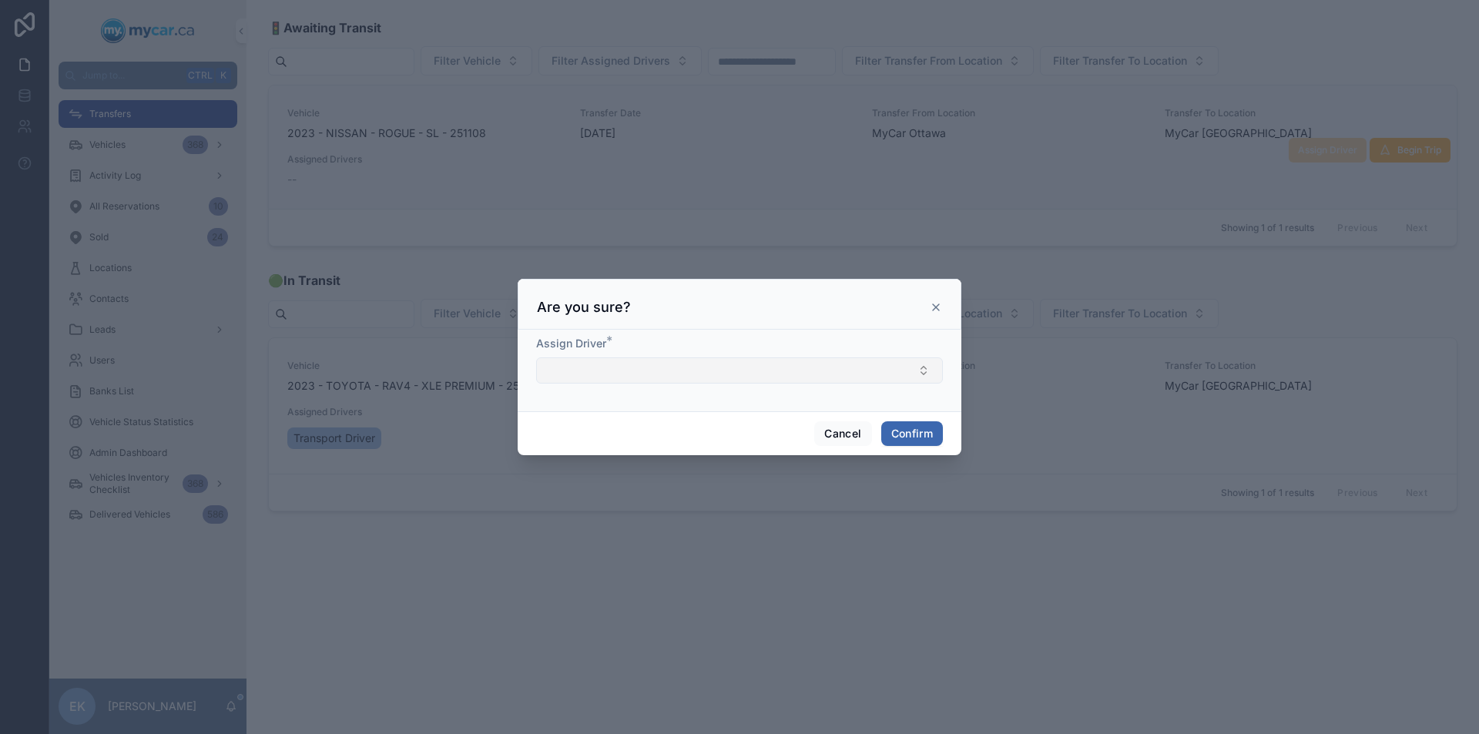
click at [844, 366] on button "Select Button" at bounding box center [739, 370] width 407 height 26
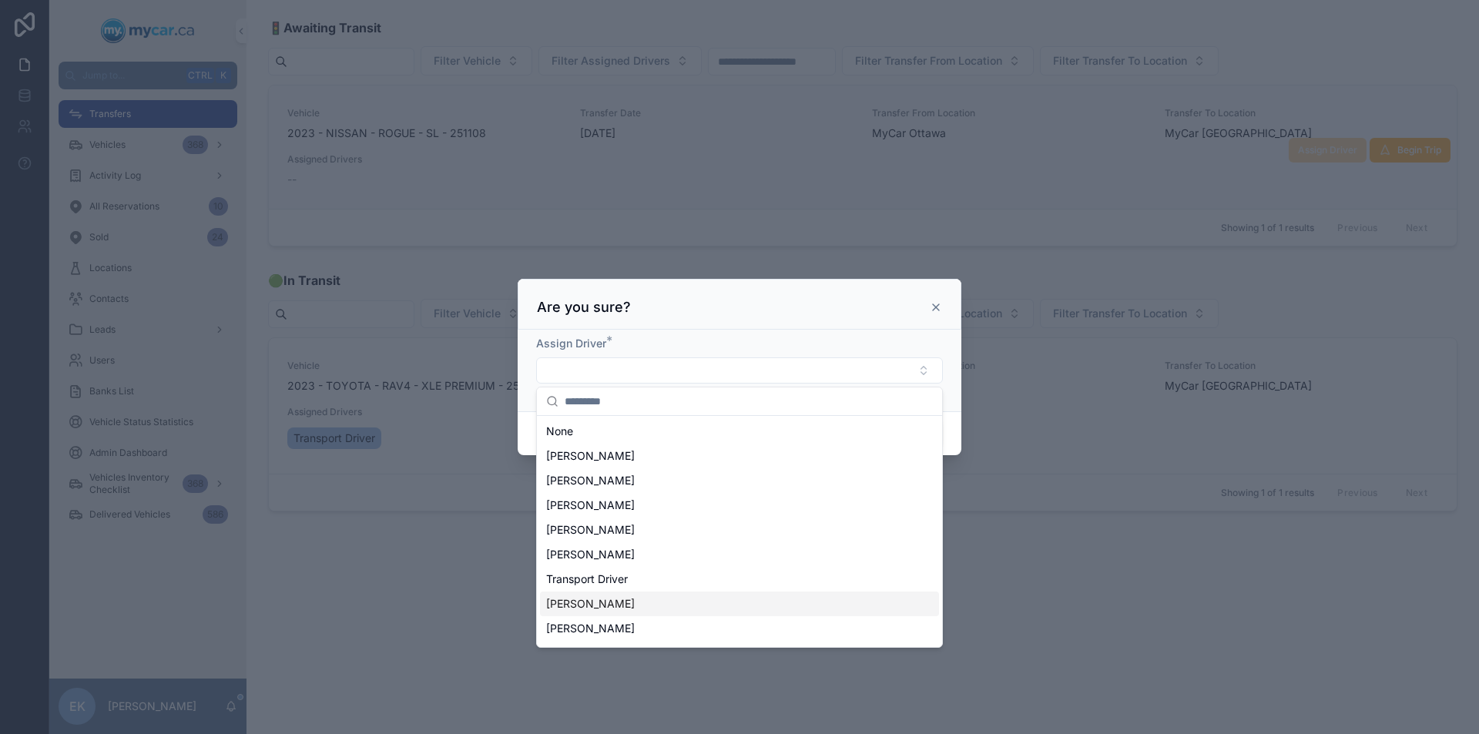
click at [575, 606] on span "[PERSON_NAME]" at bounding box center [590, 603] width 89 height 15
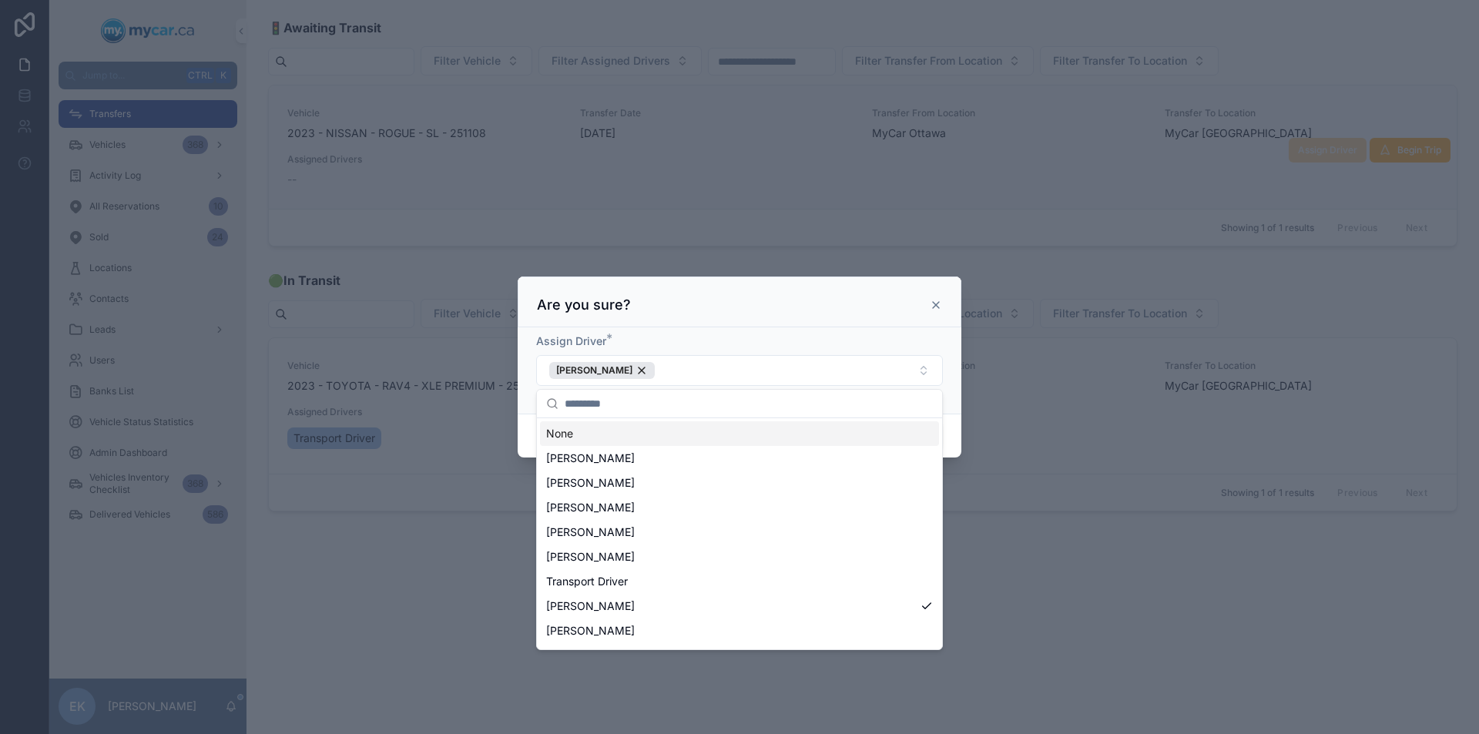
click at [952, 360] on div "Assign Driver * [PERSON_NAME]" at bounding box center [740, 370] width 444 height 86
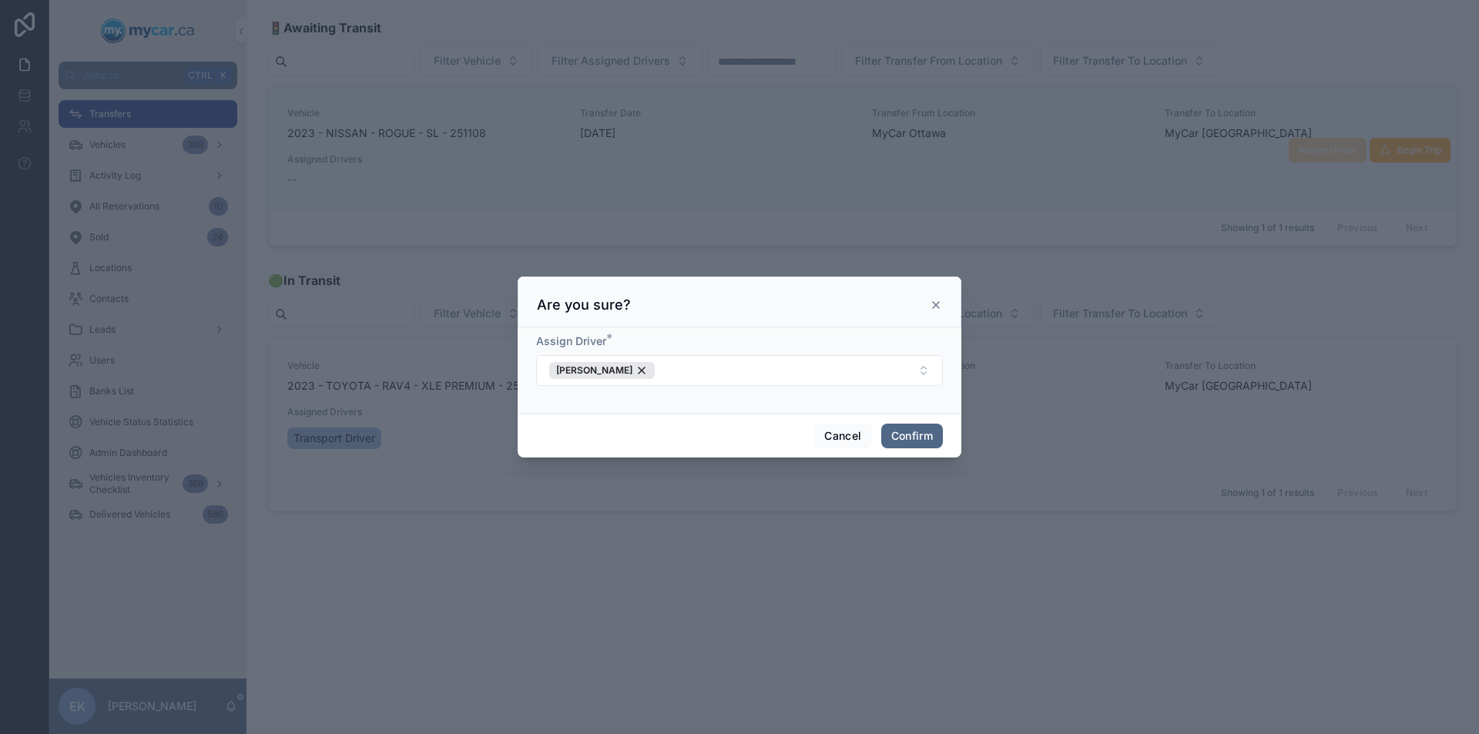
click at [914, 436] on button "Confirm" at bounding box center [912, 436] width 62 height 25
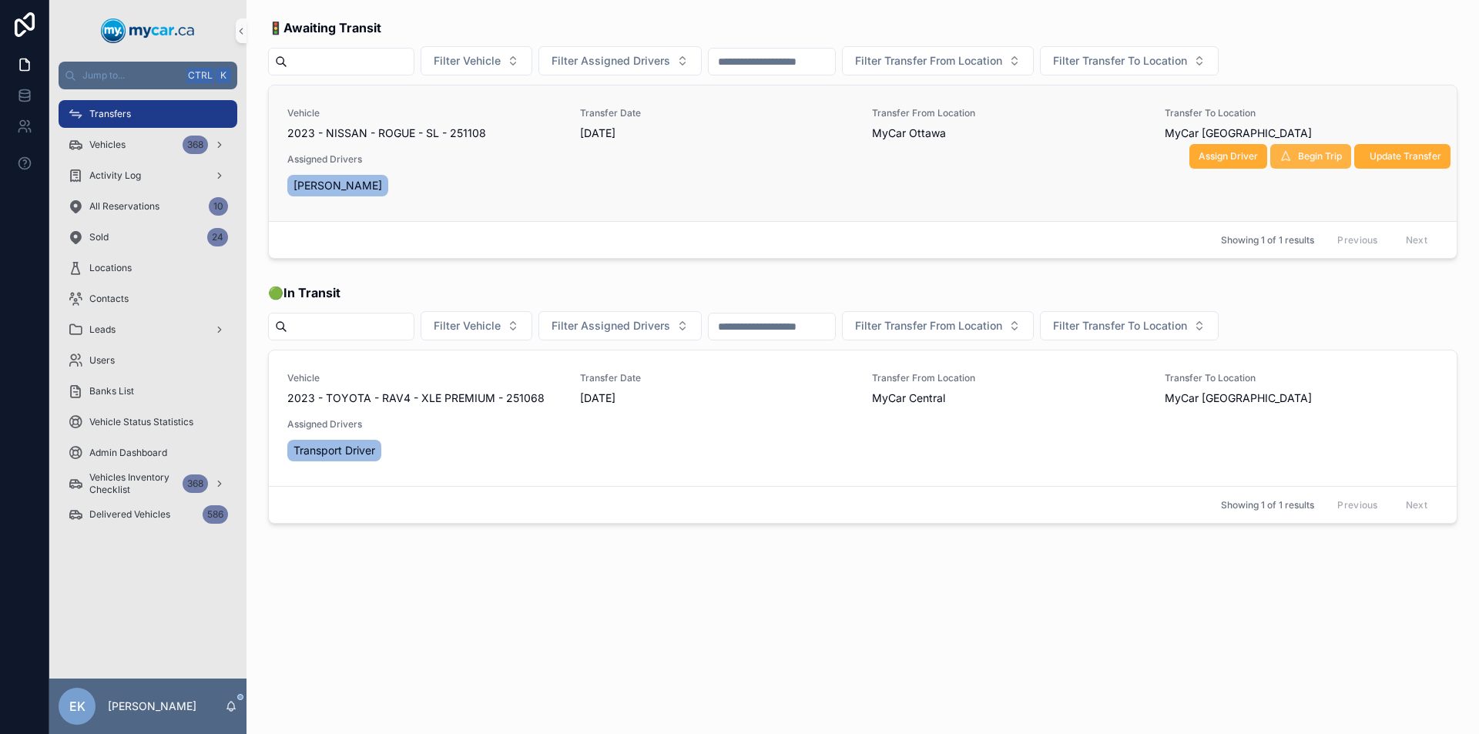
click at [1313, 158] on span "Begin Trip" at bounding box center [1320, 156] width 44 height 12
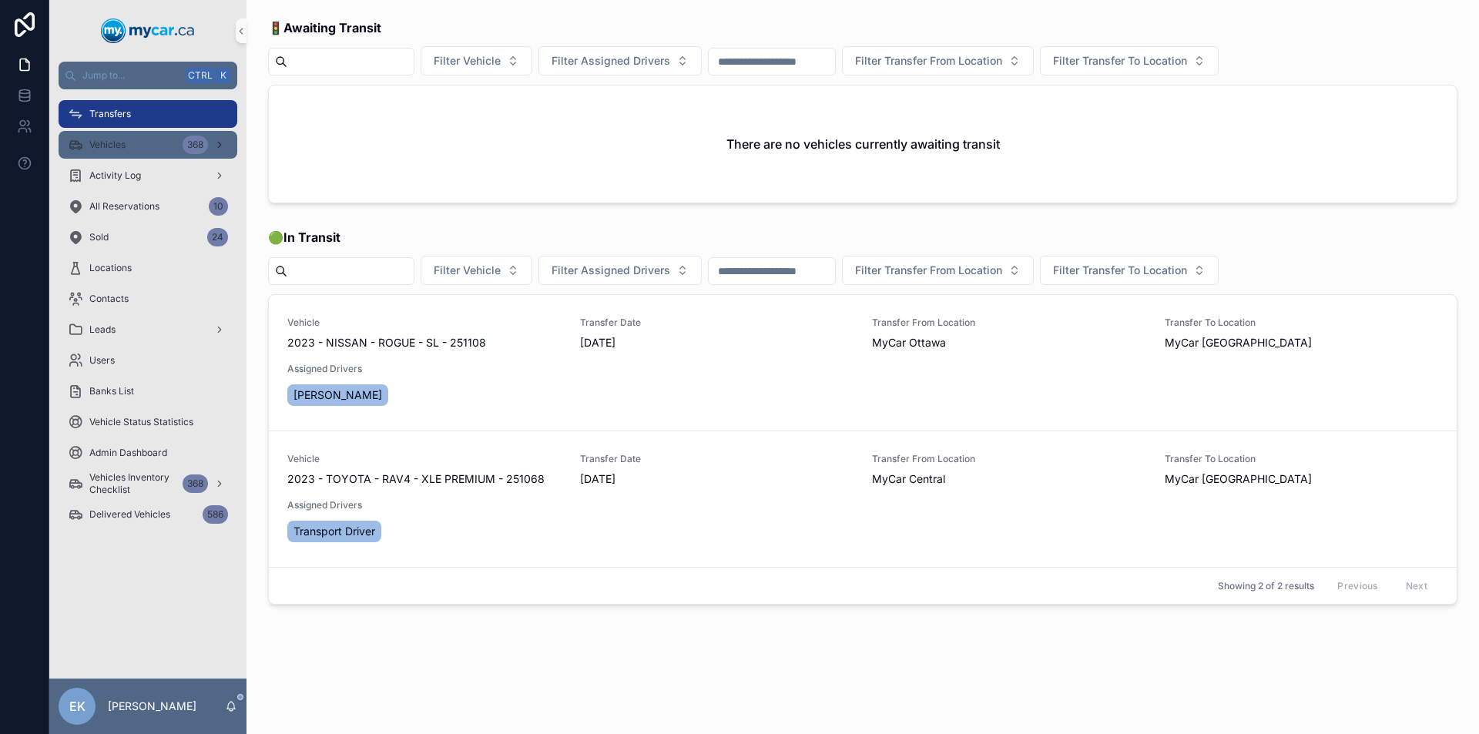
click at [143, 148] on div "Vehicles 368" at bounding box center [148, 145] width 160 height 25
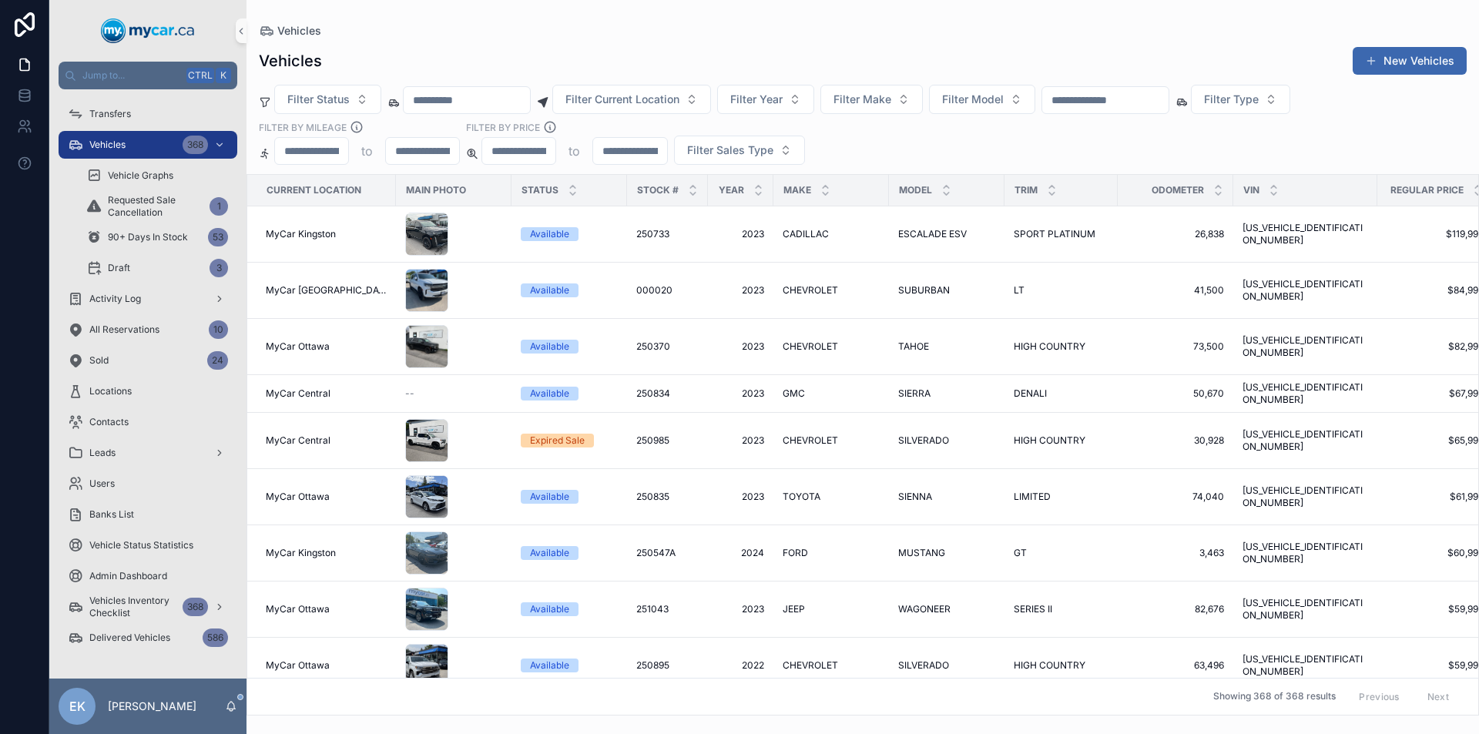
click at [1112, 104] on input "scrollable content" at bounding box center [1105, 100] width 126 height 22
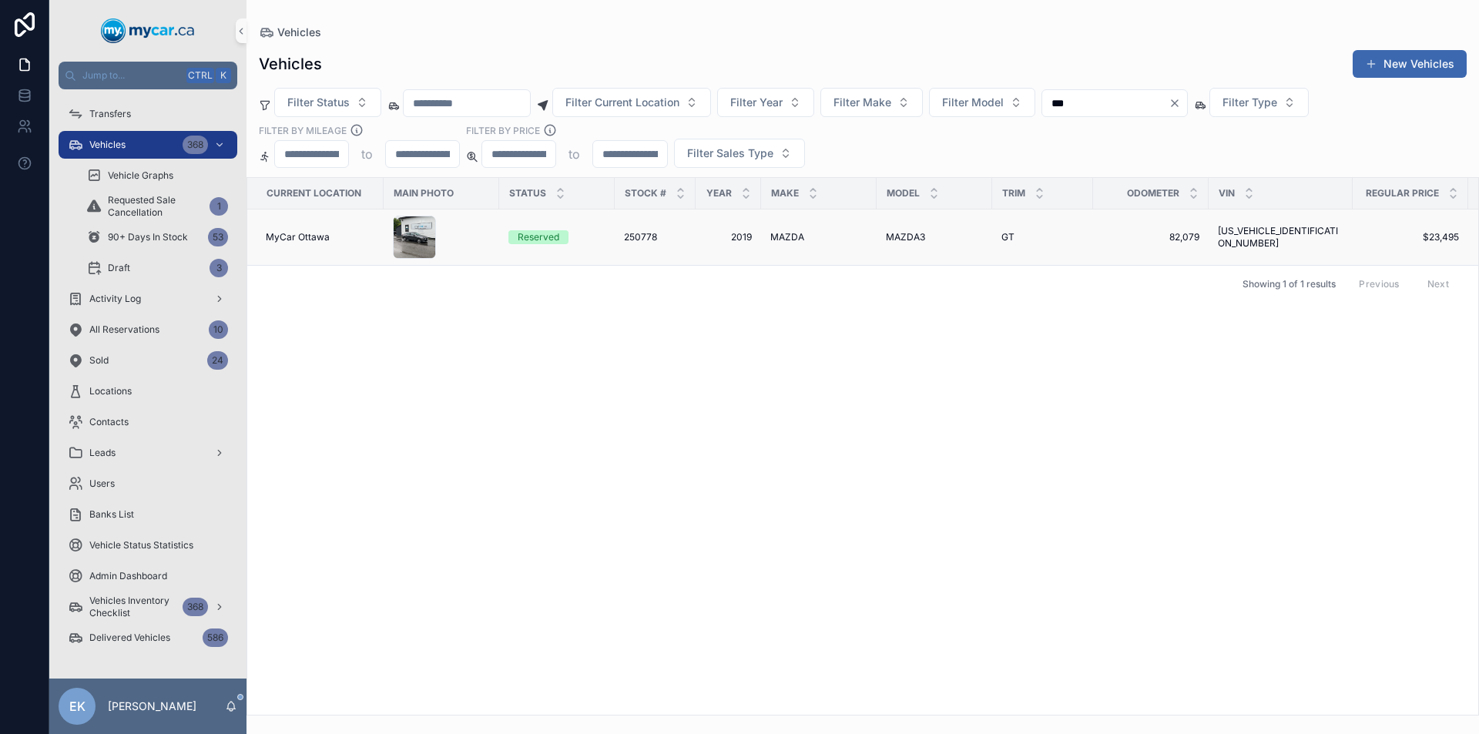
type input "***"
click at [907, 238] on span "MAZDA3" at bounding box center [905, 237] width 39 height 12
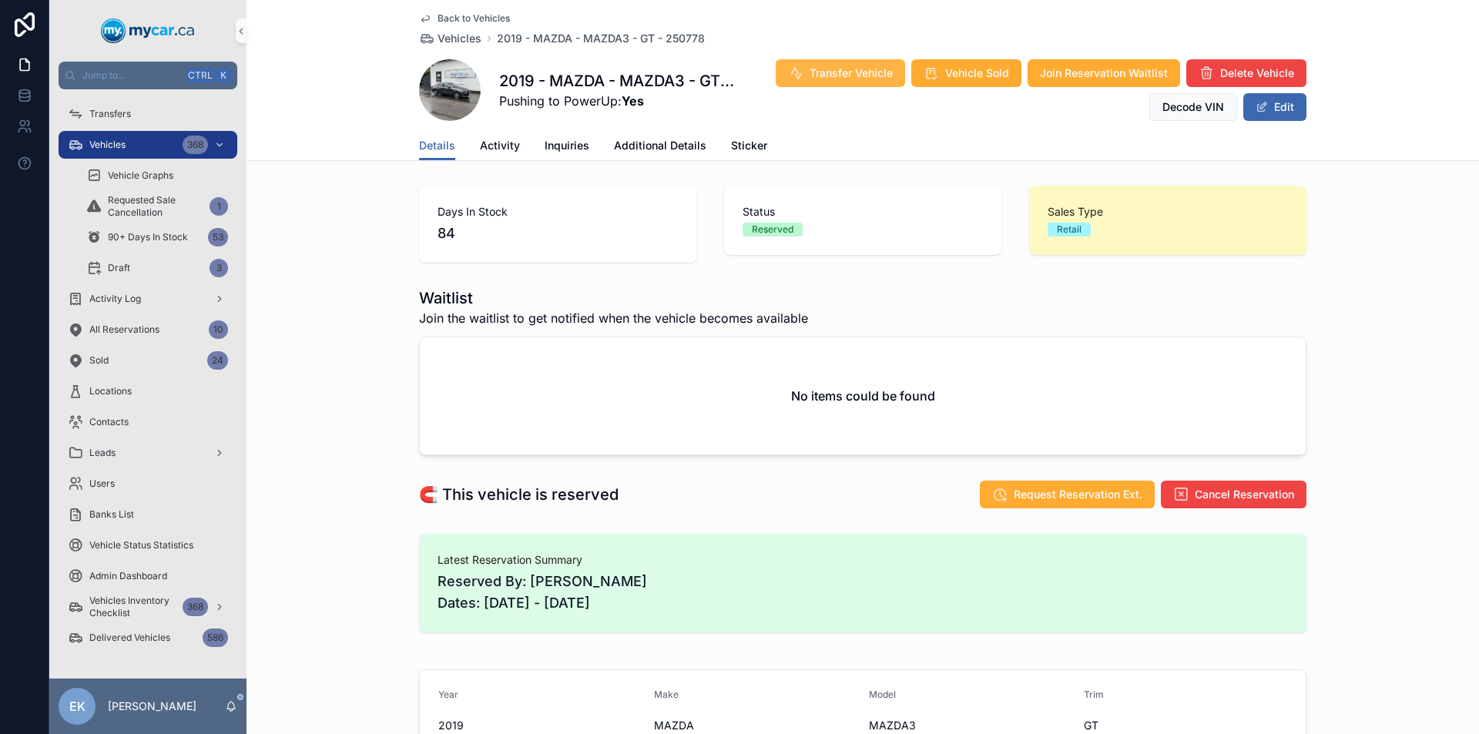
click at [847, 77] on span "Transfer Vehicle" at bounding box center [851, 72] width 83 height 15
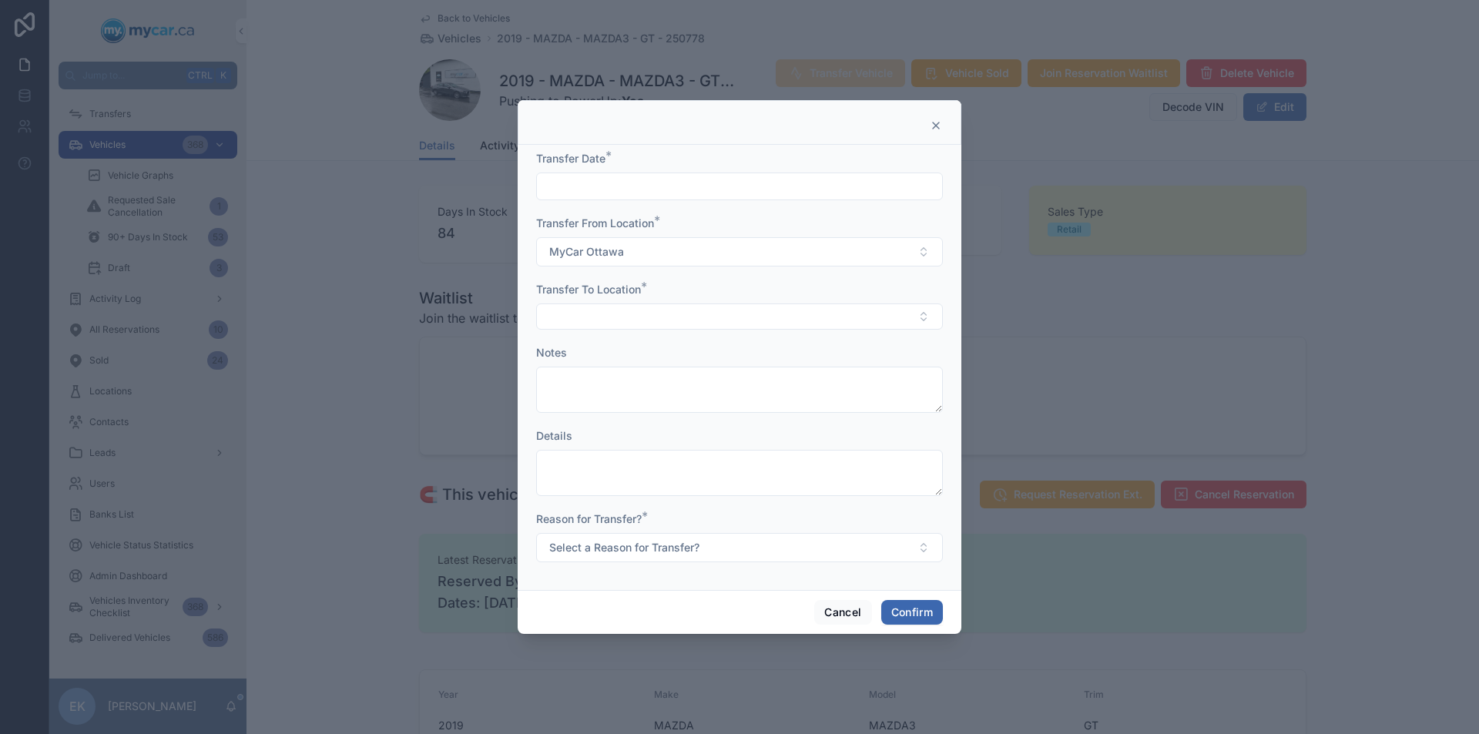
click at [756, 186] on input "text" at bounding box center [739, 187] width 405 height 22
click at [710, 314] on button "2" at bounding box center [712, 314] width 28 height 28
type input "********"
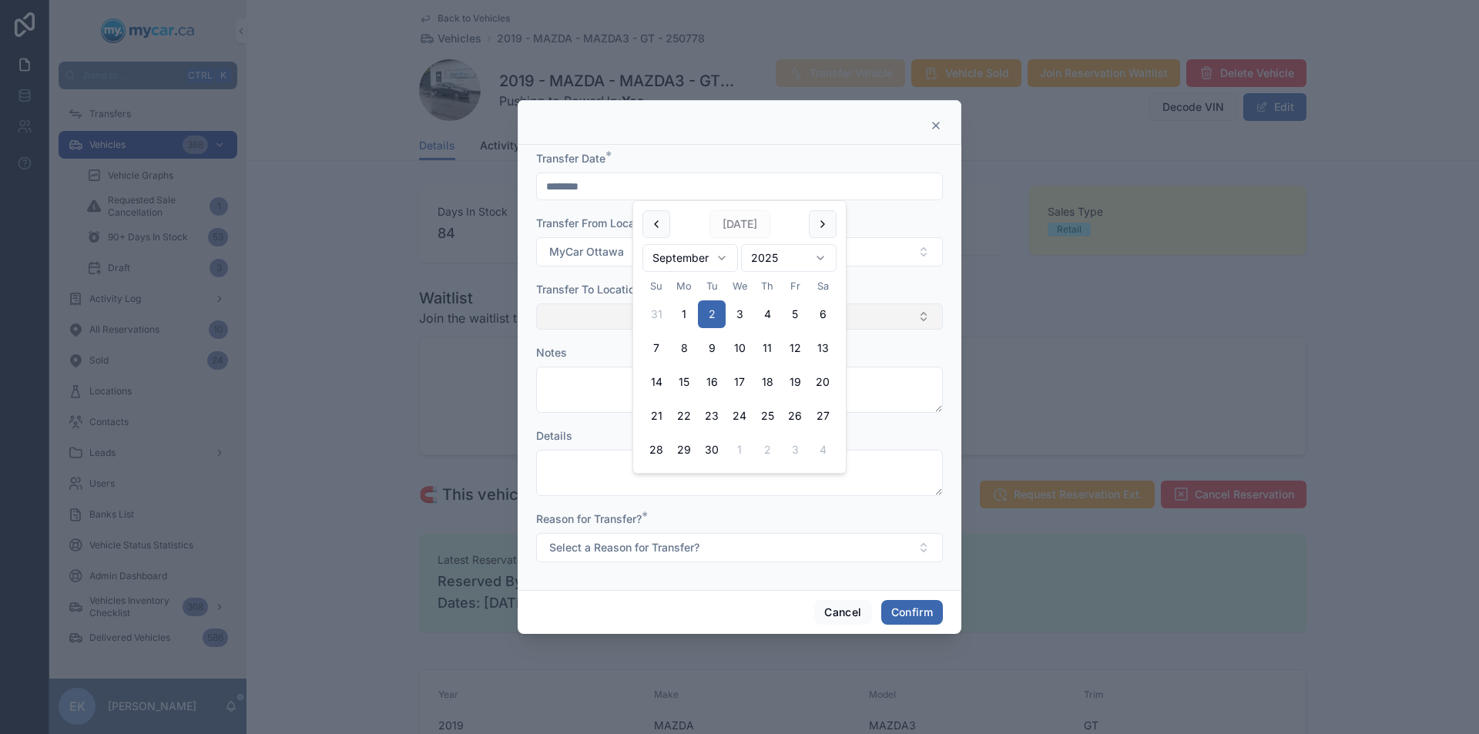
click at [592, 314] on button "Select Button" at bounding box center [739, 317] width 407 height 26
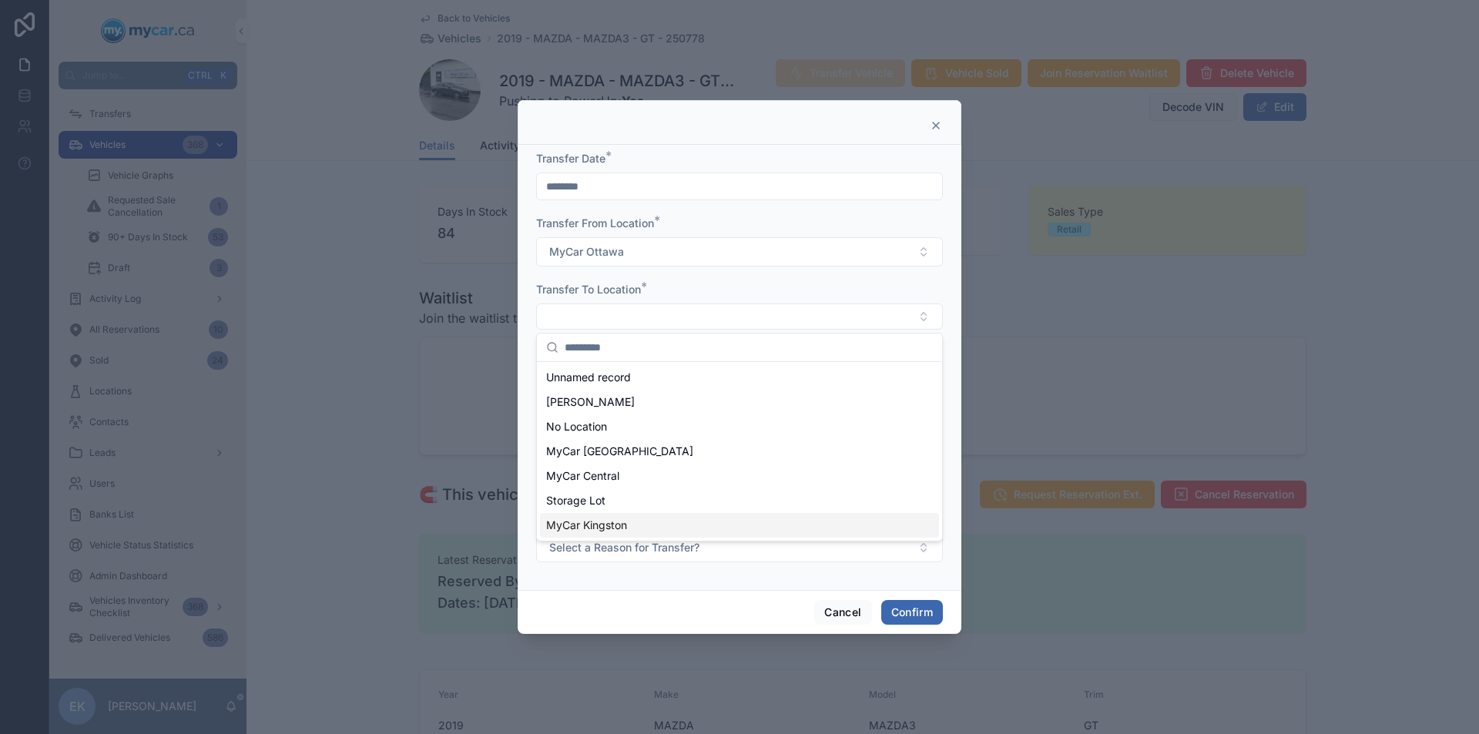
click at [593, 529] on span "MyCar Kingston" at bounding box center [586, 525] width 81 height 15
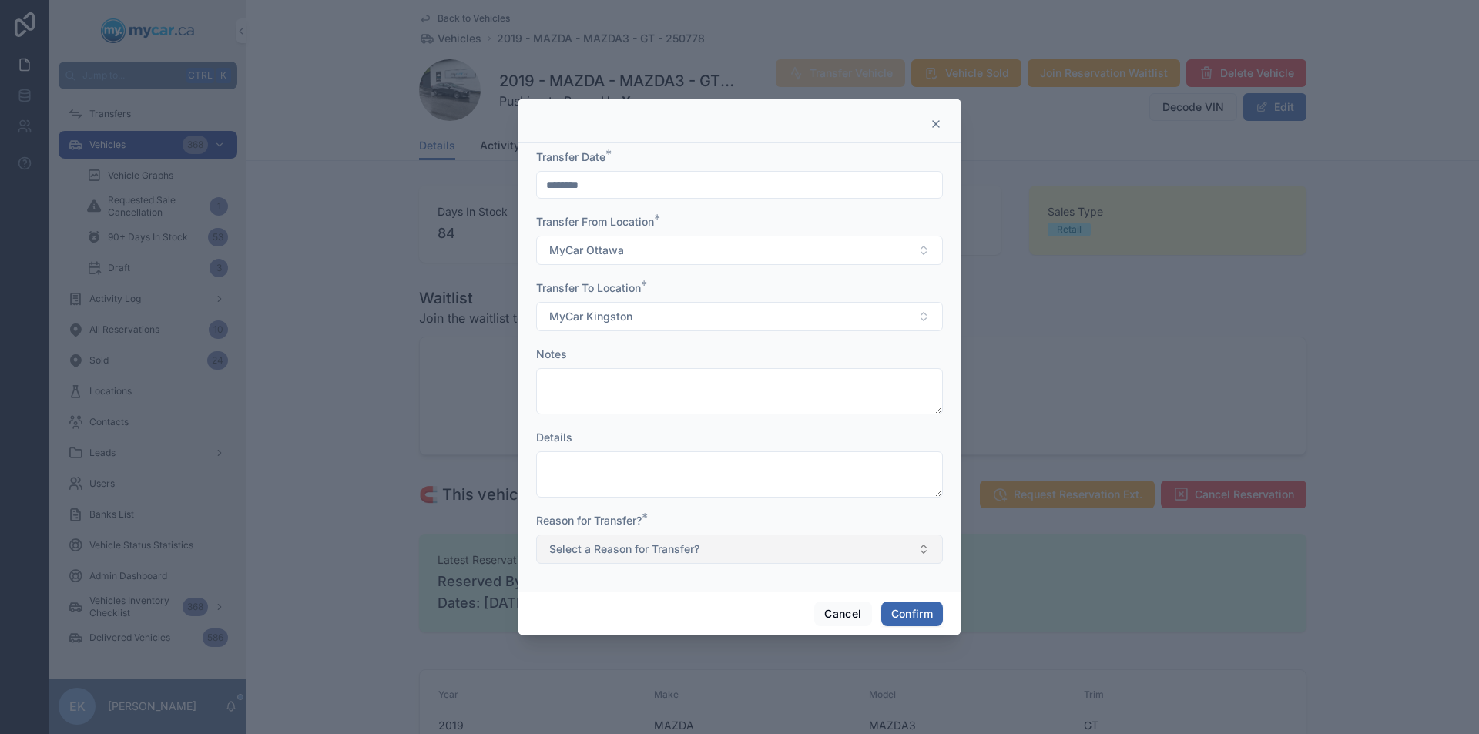
click at [925, 543] on button "Select a Reason for Transfer?" at bounding box center [739, 549] width 407 height 29
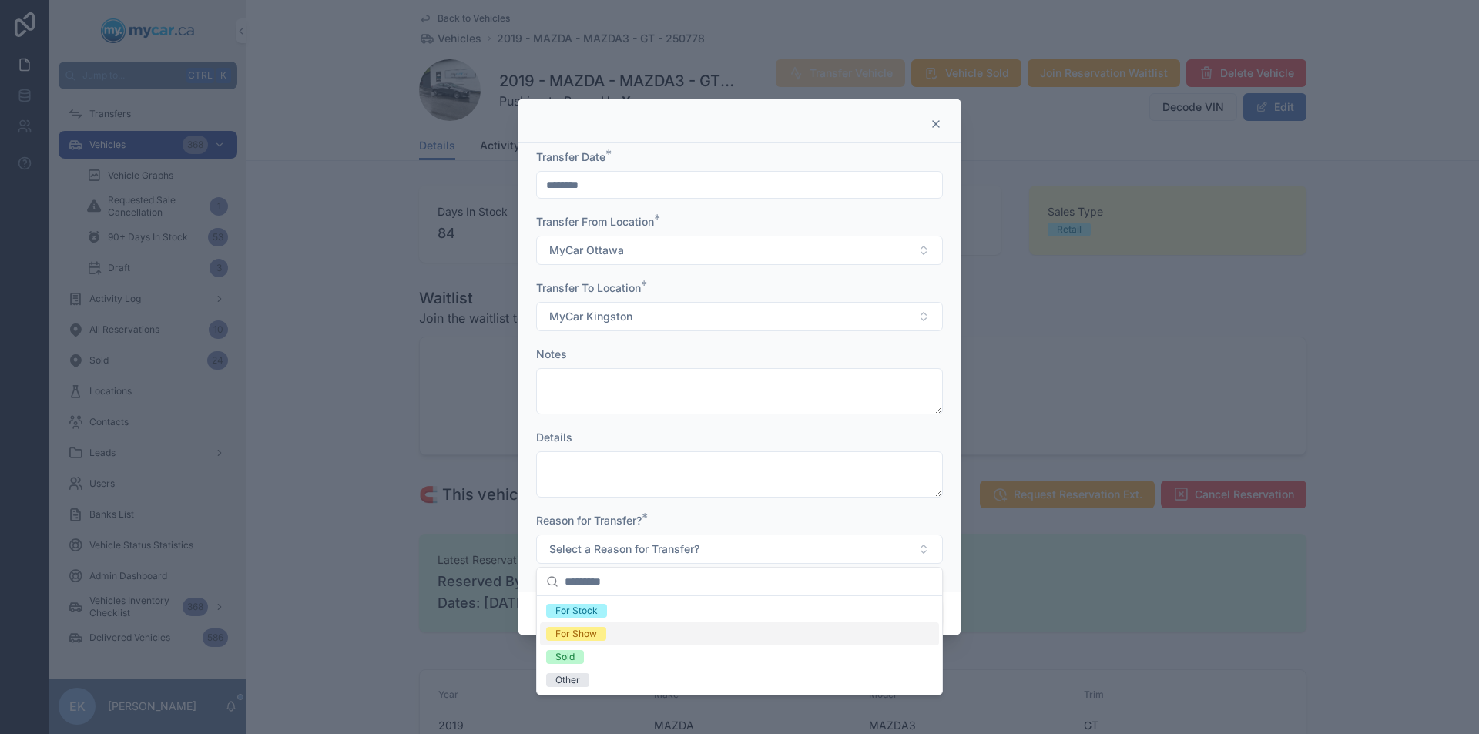
click at [596, 637] on div "For Show" at bounding box center [576, 634] width 42 height 14
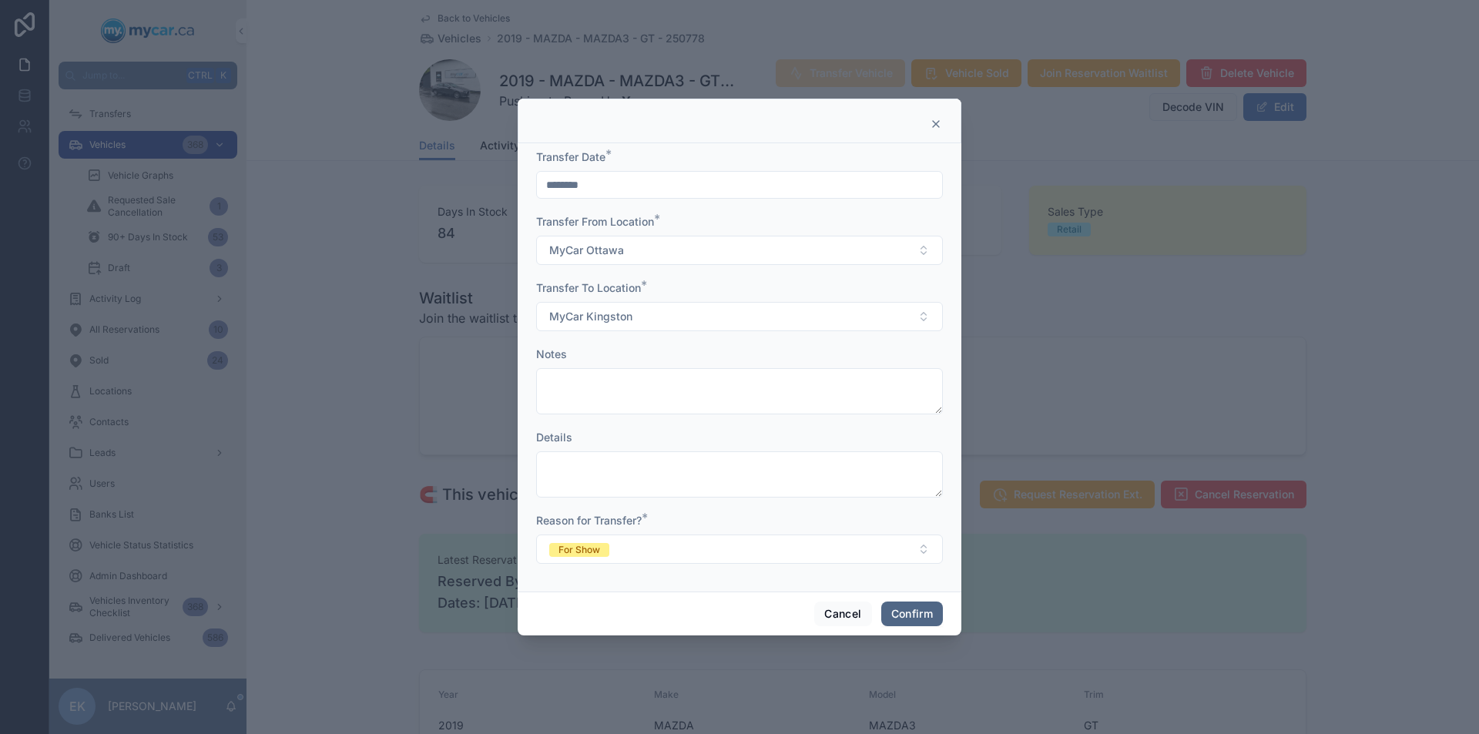
click at [897, 615] on button "Confirm" at bounding box center [912, 614] width 62 height 25
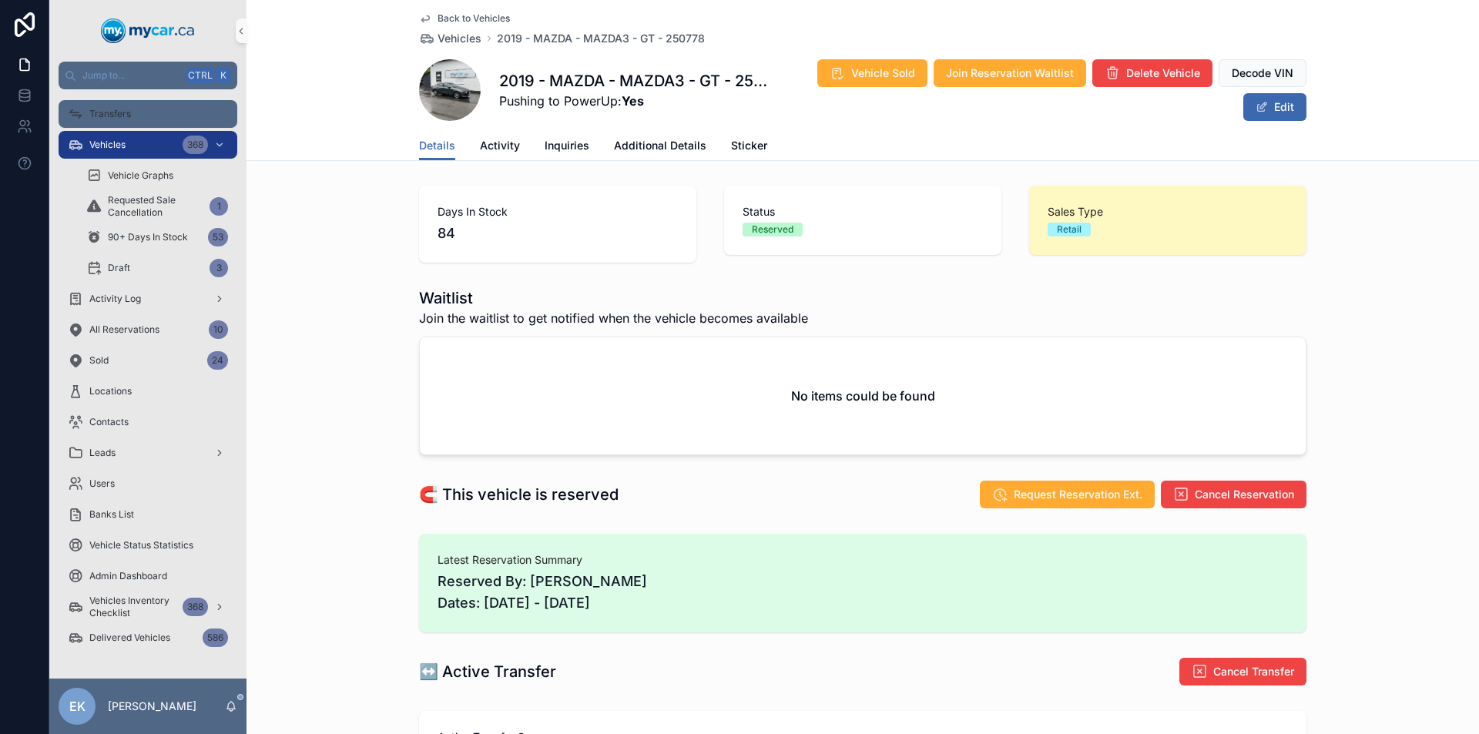
click at [115, 108] on span "Transfers" at bounding box center [110, 114] width 42 height 12
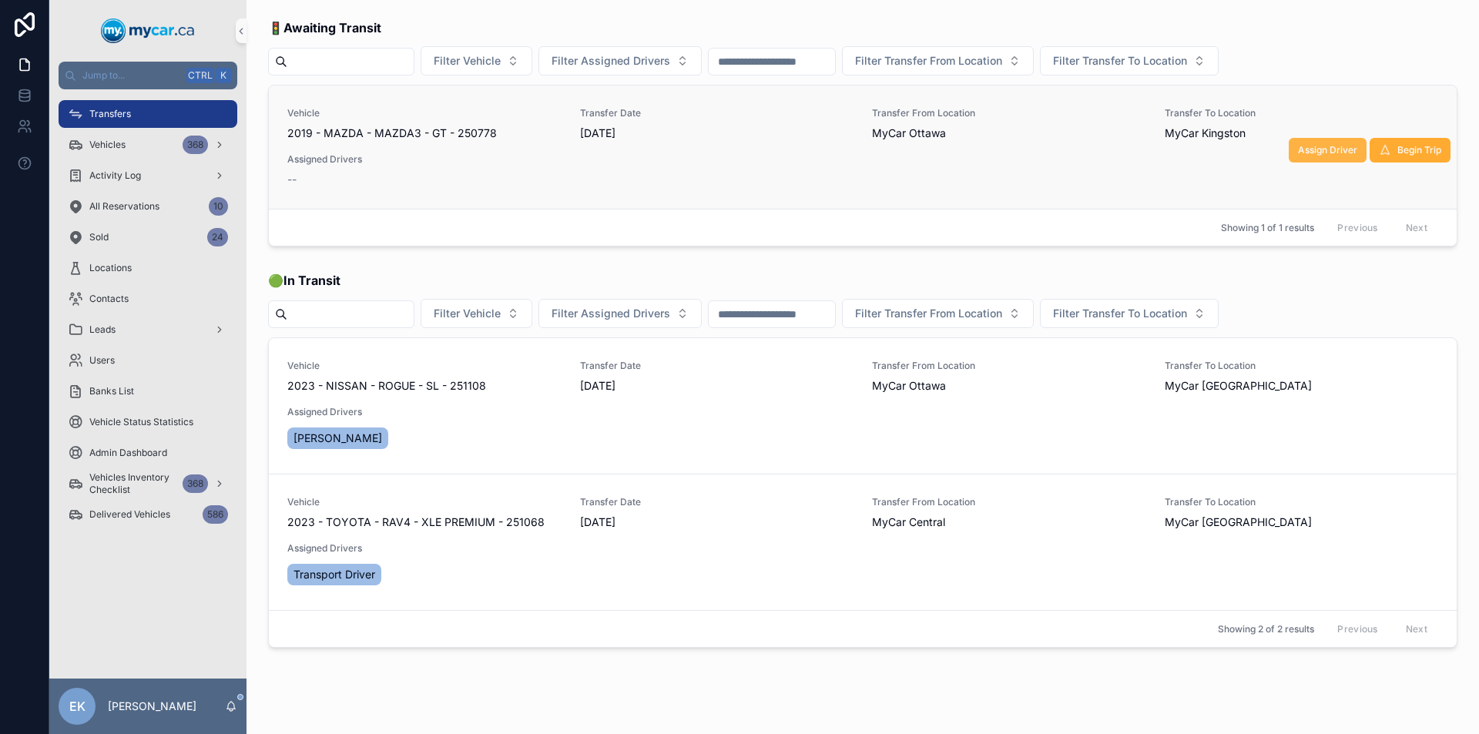
click at [1305, 149] on span "Assign Driver" at bounding box center [1327, 150] width 59 height 12
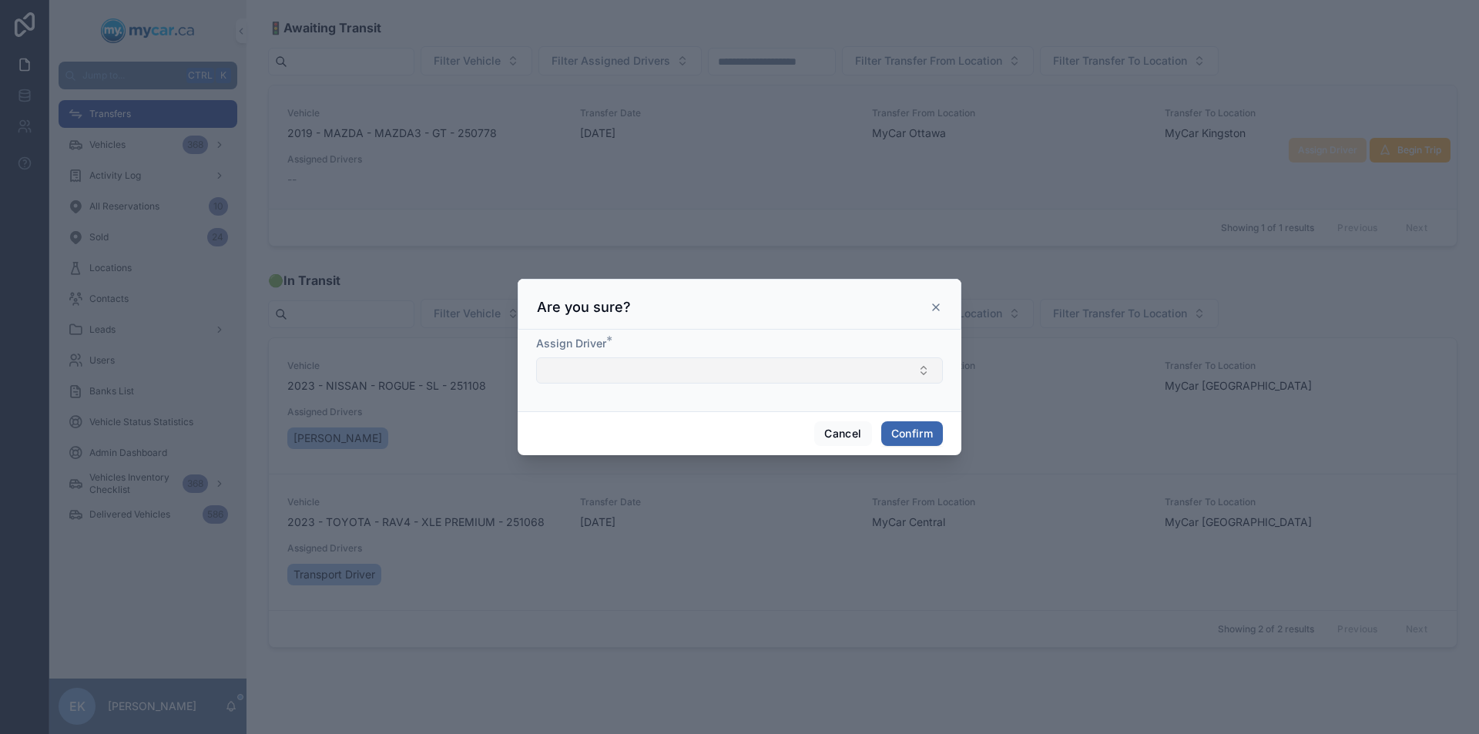
click at [841, 377] on button "Select Button" at bounding box center [739, 370] width 407 height 26
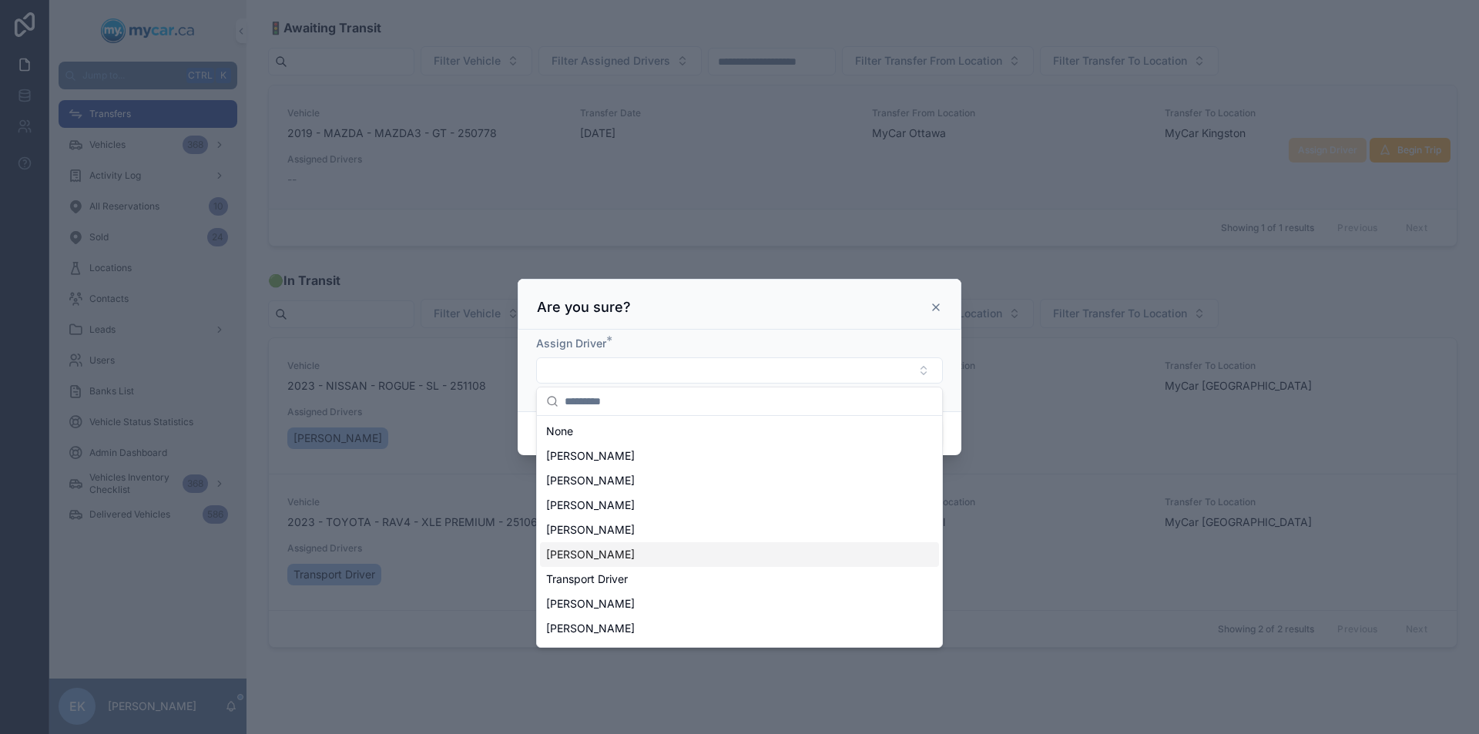
click at [592, 557] on span "[PERSON_NAME]" at bounding box center [590, 554] width 89 height 15
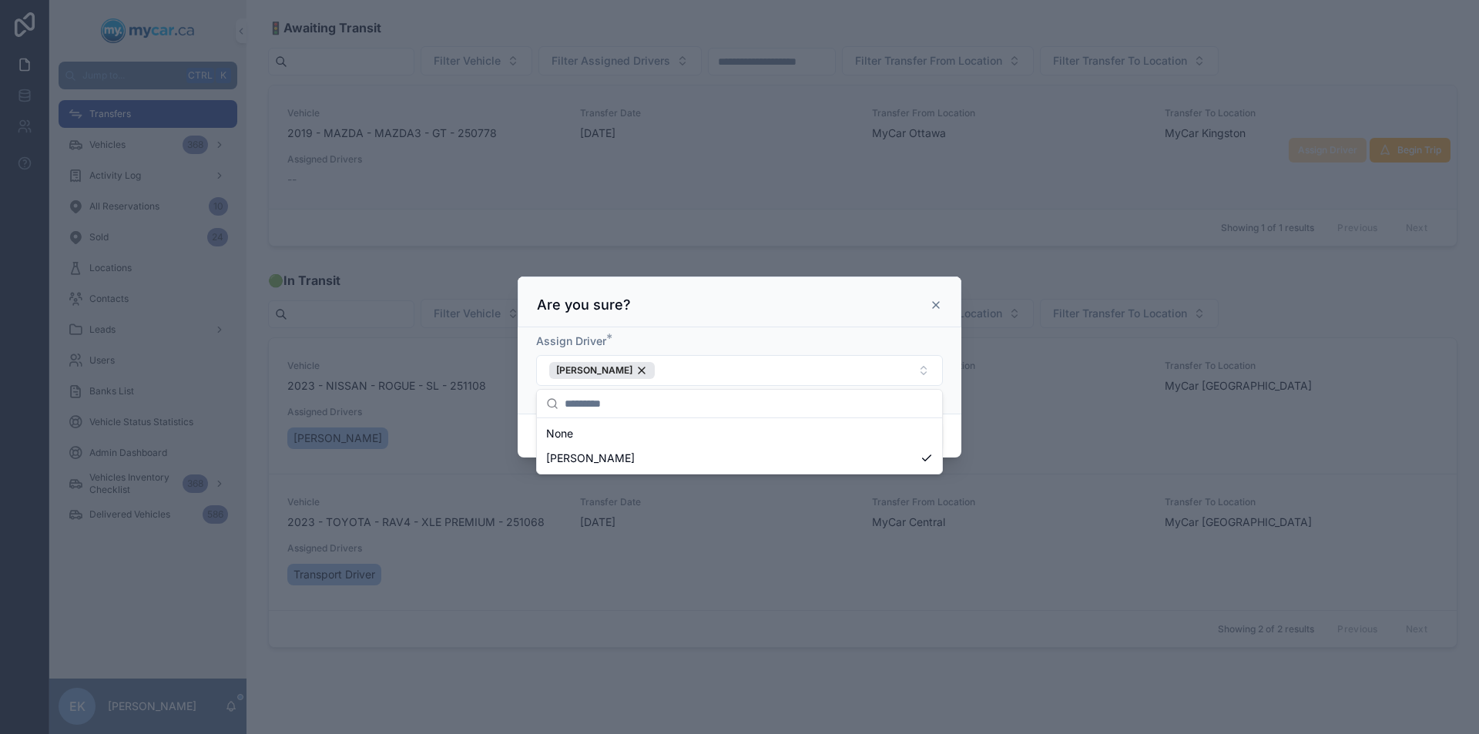
click at [950, 435] on div "Cancel Confirm" at bounding box center [740, 436] width 444 height 44
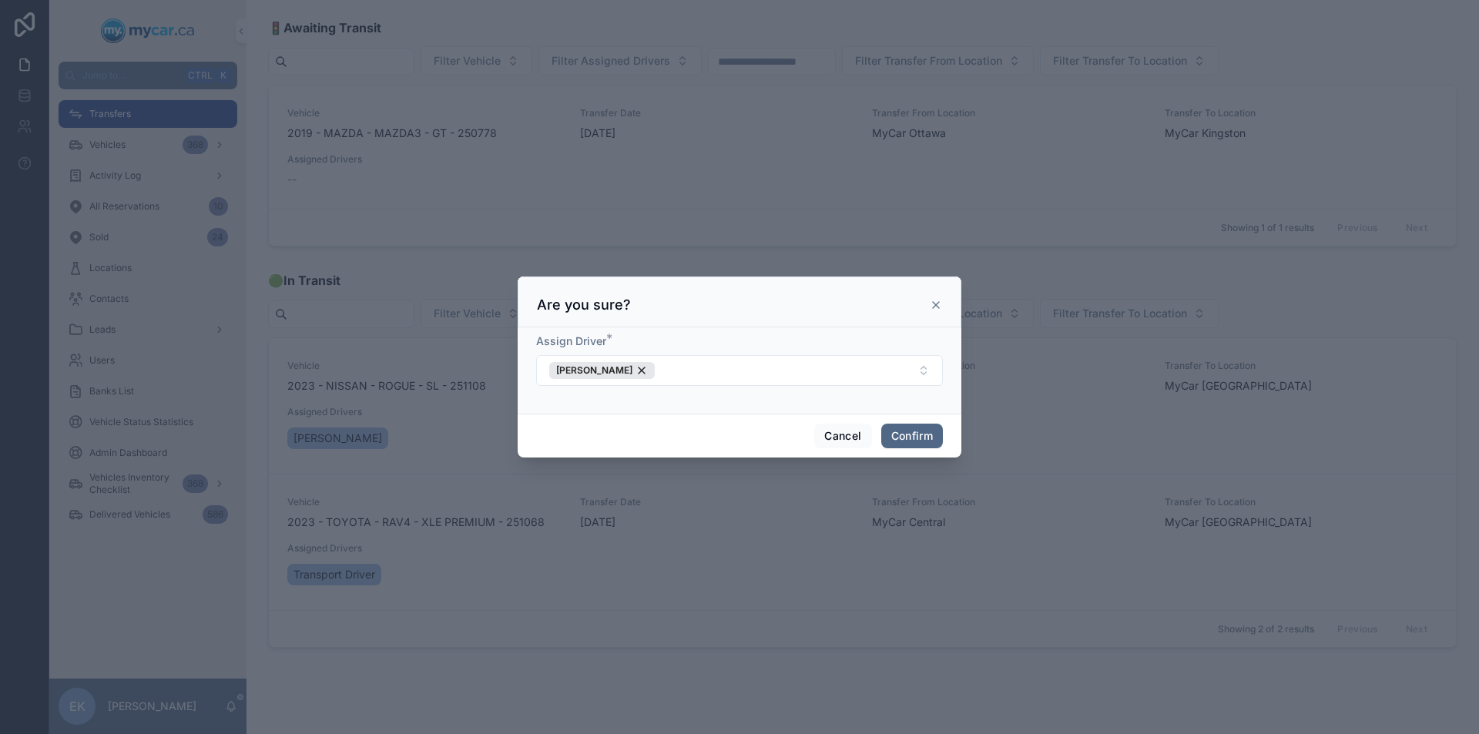
click at [914, 431] on button "Confirm" at bounding box center [912, 436] width 62 height 25
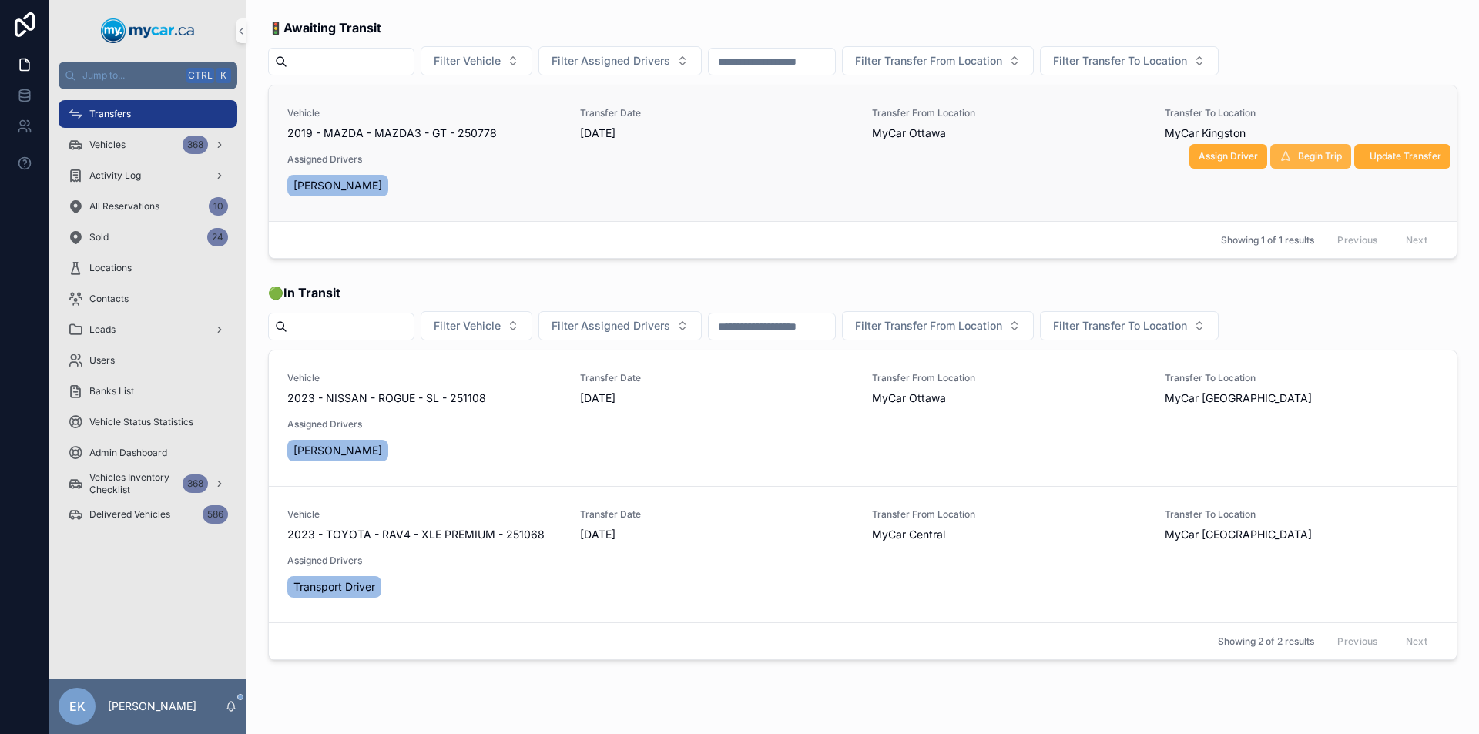
click at [1308, 158] on span "Begin Trip" at bounding box center [1320, 156] width 44 height 12
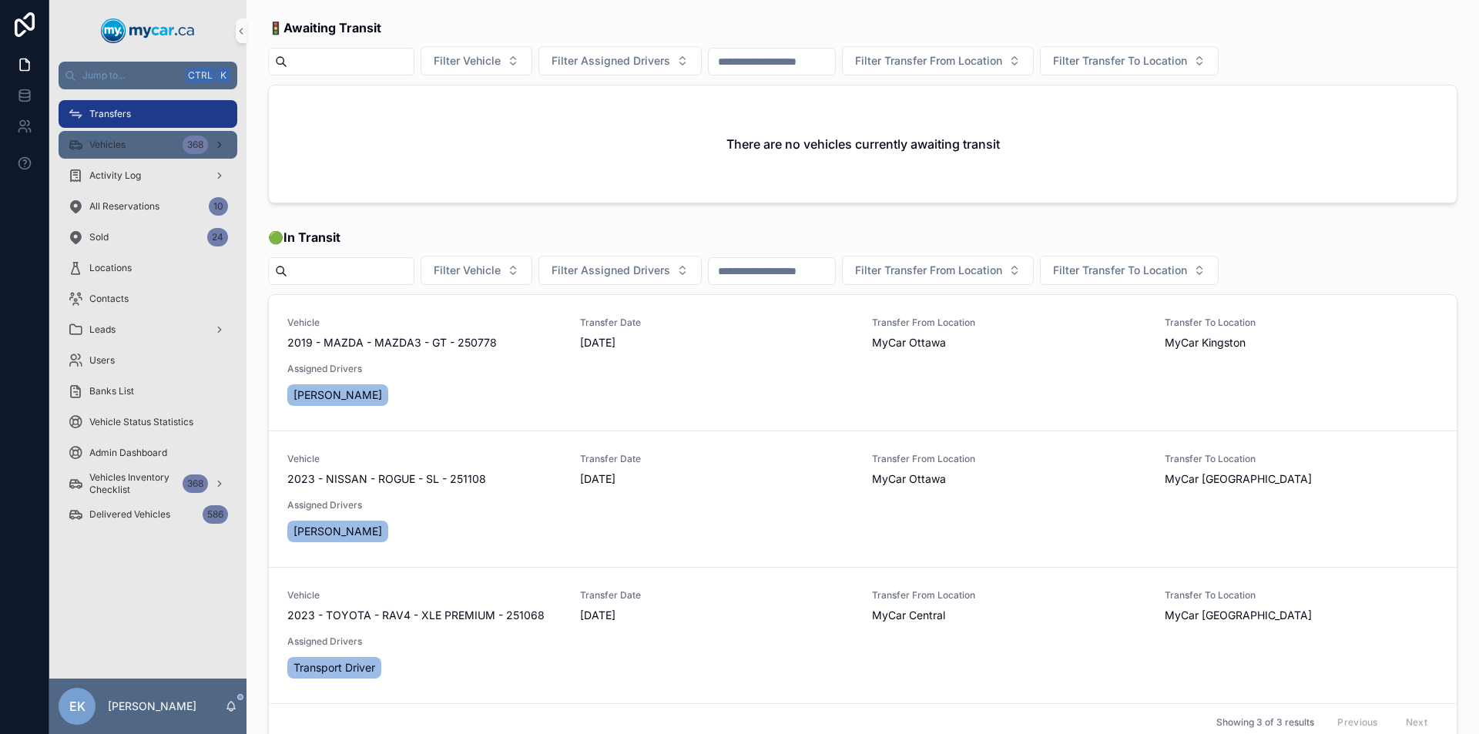
click at [163, 147] on div "Vehicles 368" at bounding box center [148, 145] width 160 height 25
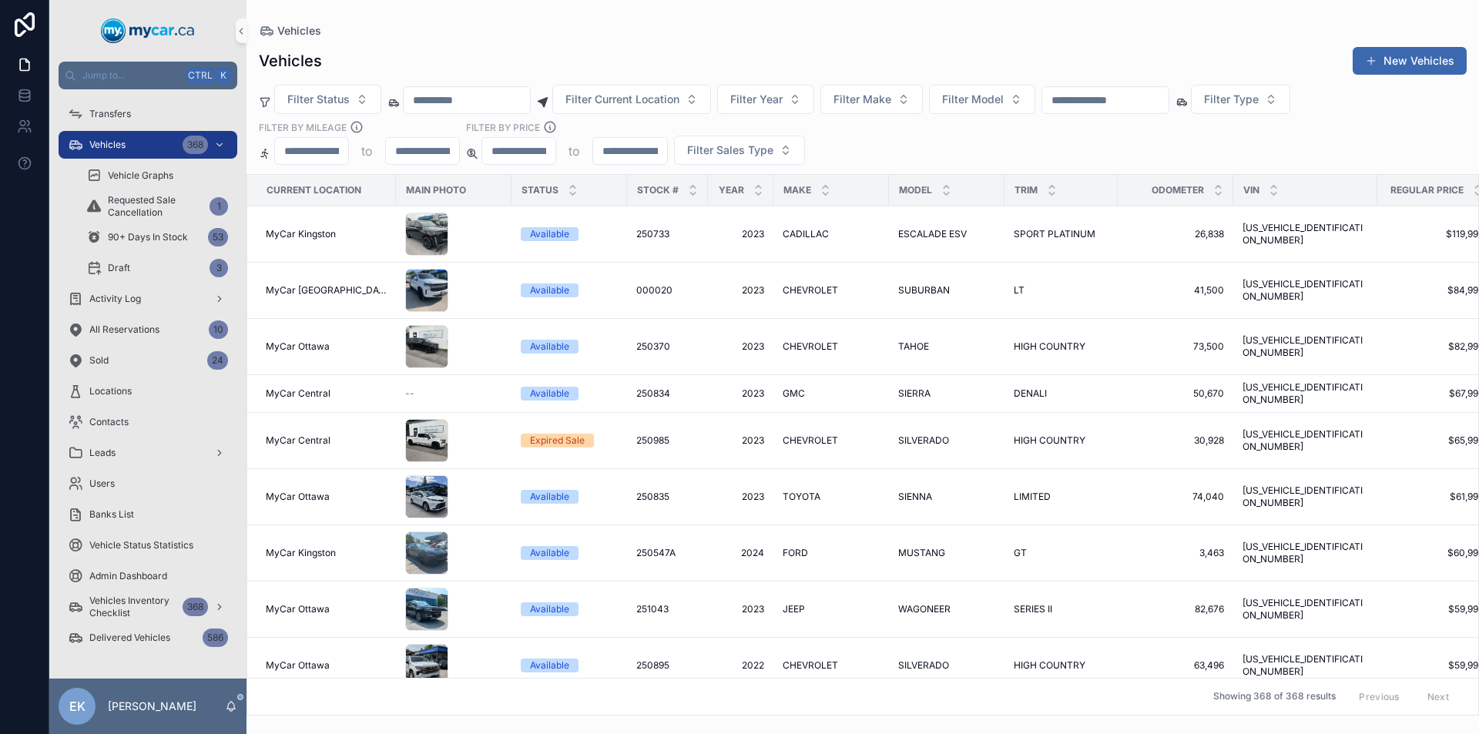
click at [1130, 102] on input "scrollable content" at bounding box center [1105, 100] width 126 height 22
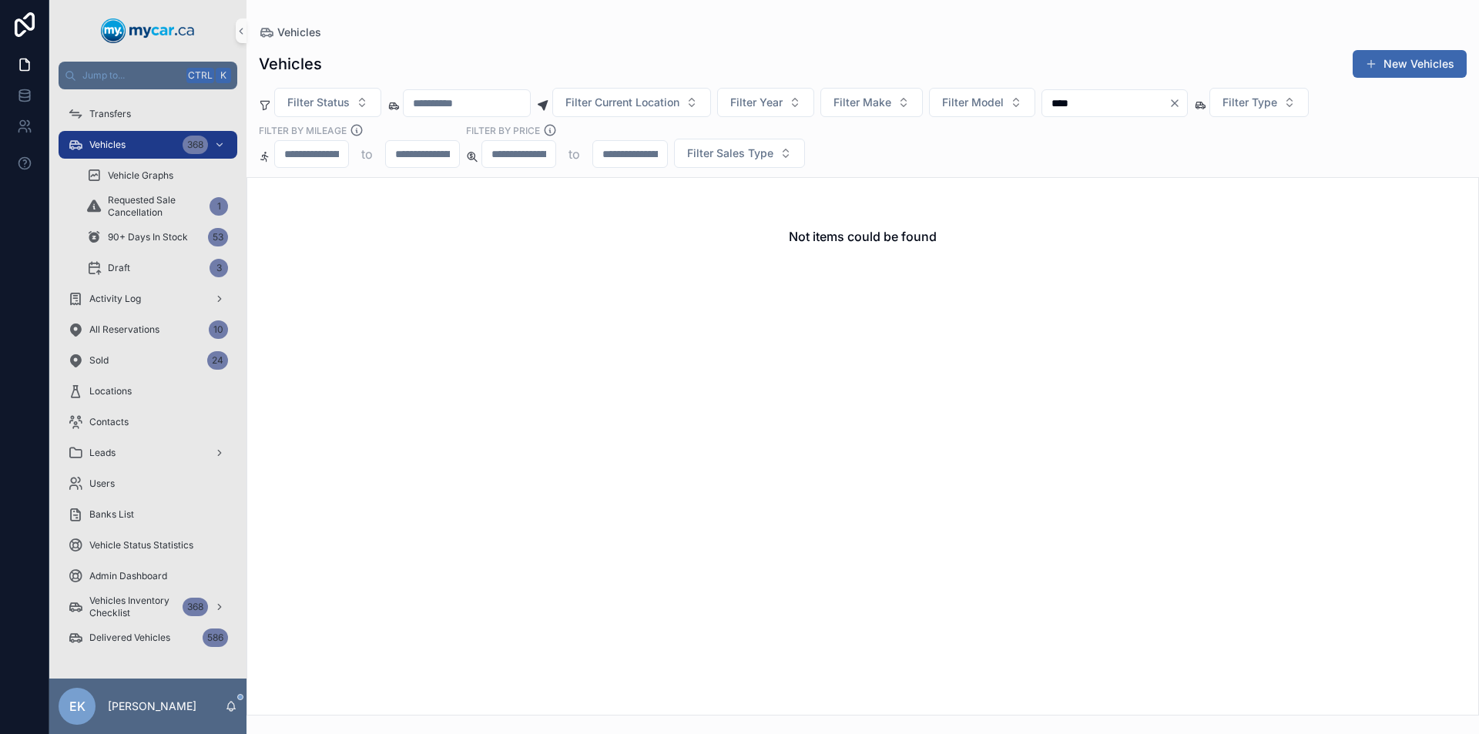
type input "****"
click at [1141, 37] on div "Vehicles" at bounding box center [863, 32] width 1208 height 15
click at [1181, 107] on icon "Clear" at bounding box center [1175, 103] width 12 height 12
click at [1125, 100] on input "scrollable content" at bounding box center [1105, 103] width 126 height 22
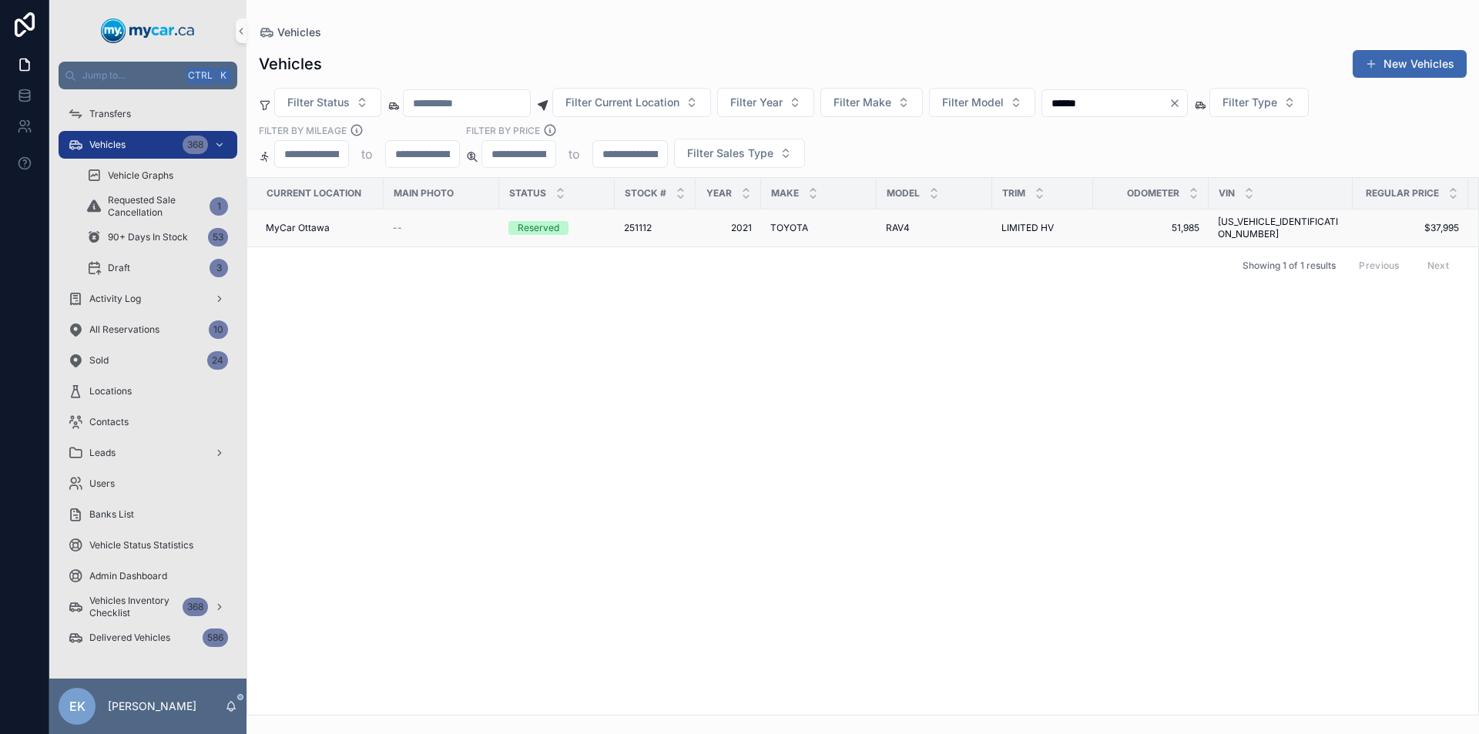
type input "******"
click at [806, 226] on span "TOYOTA" at bounding box center [789, 228] width 38 height 12
click at [637, 222] on span "251112" at bounding box center [638, 228] width 28 height 12
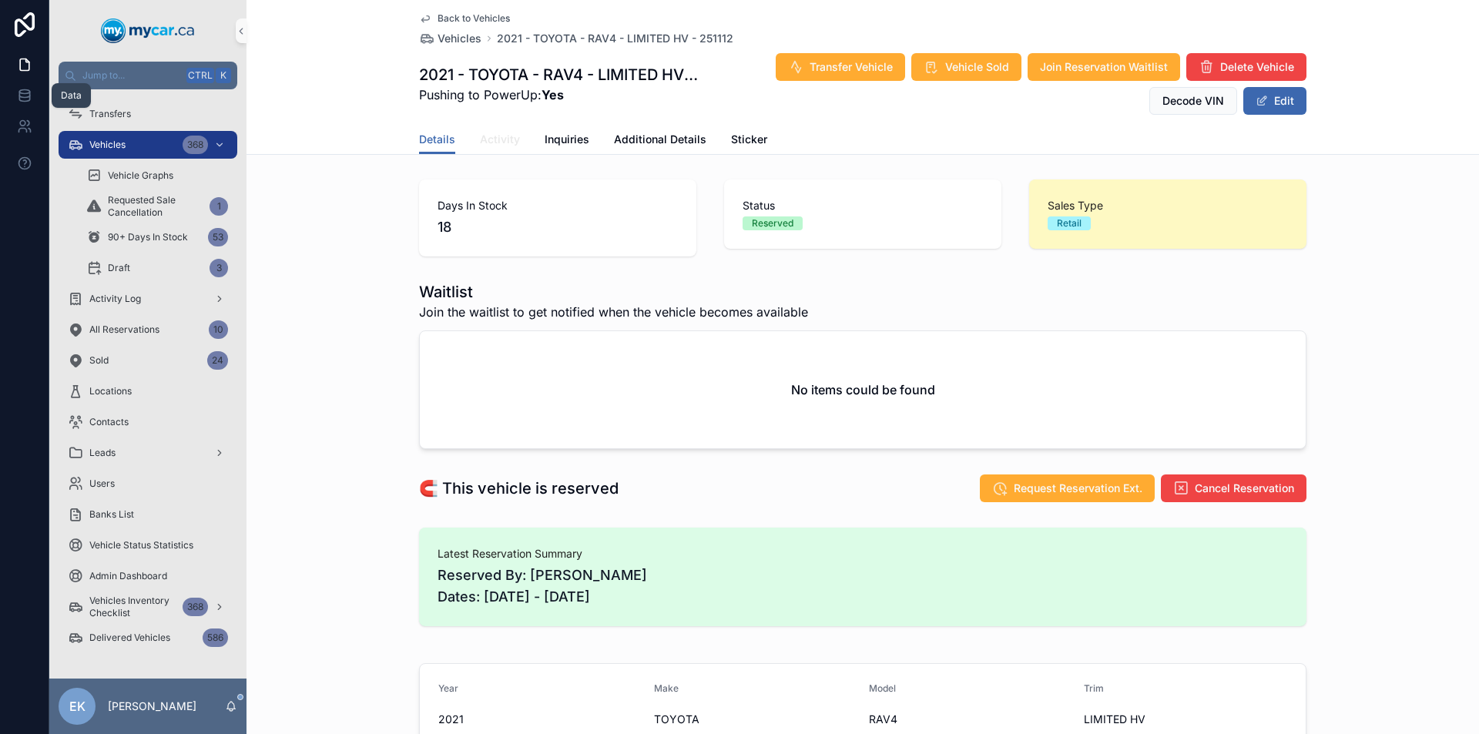
click at [489, 143] on span "Activity" at bounding box center [500, 139] width 40 height 15
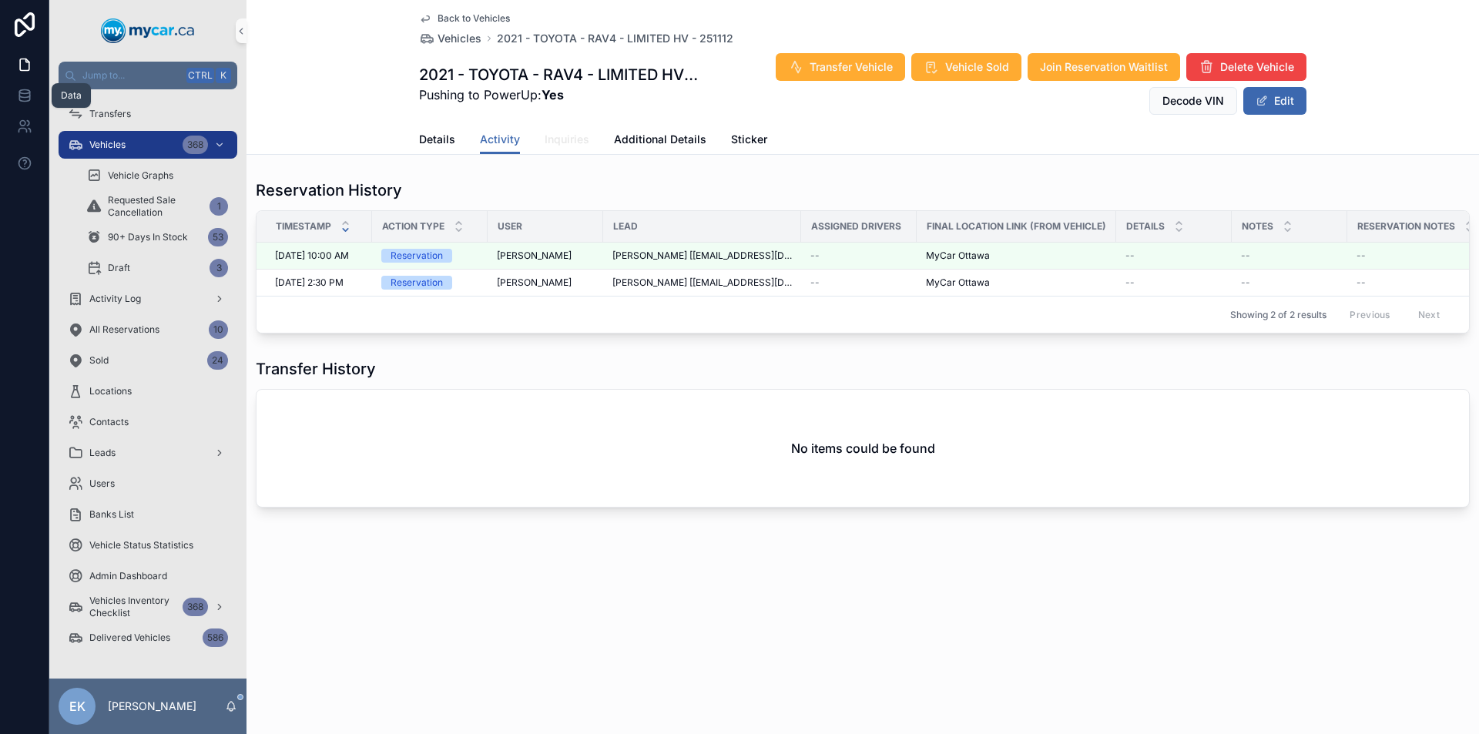
click at [564, 140] on span "Inquiries" at bounding box center [567, 139] width 45 height 15
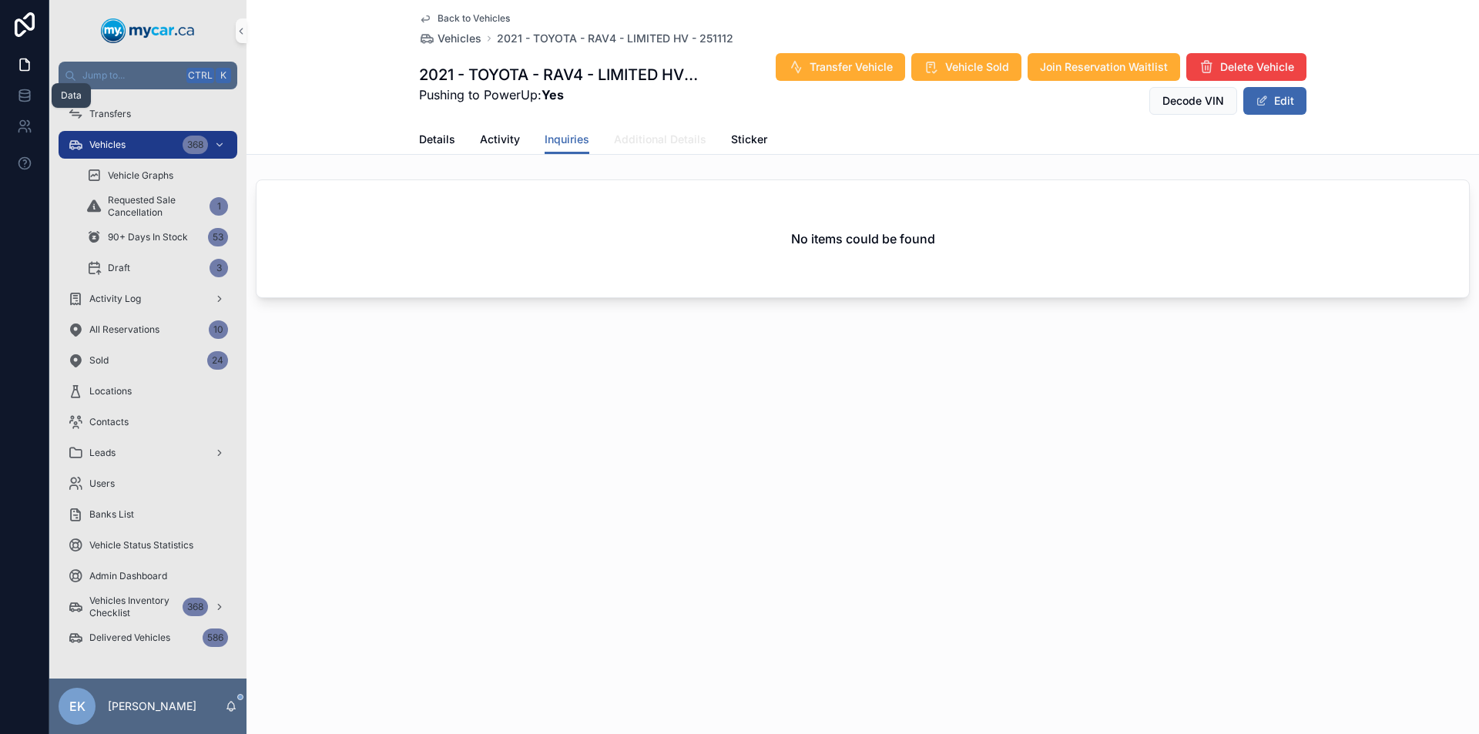
click at [639, 138] on span "Additional Details" at bounding box center [660, 139] width 92 height 15
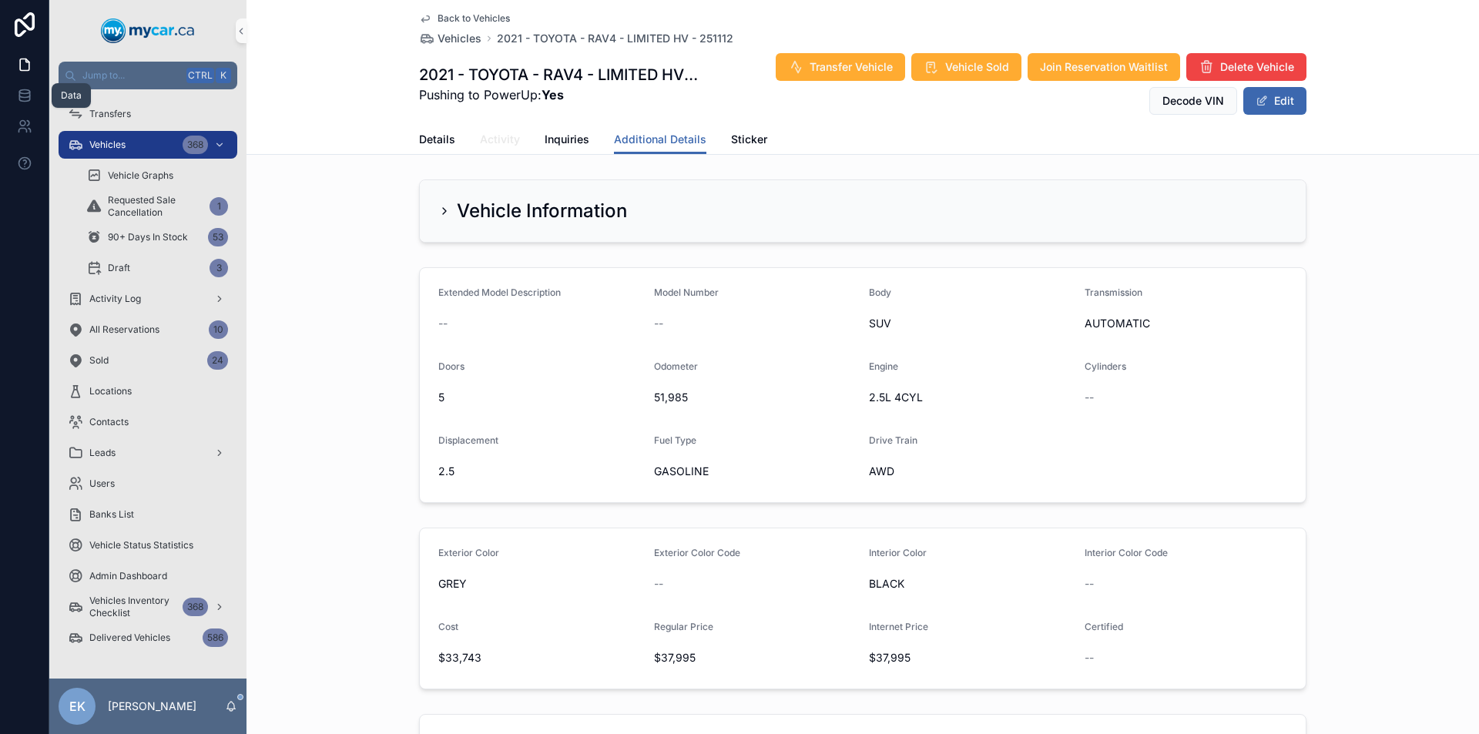
click at [500, 136] on span "Activity" at bounding box center [500, 139] width 40 height 15
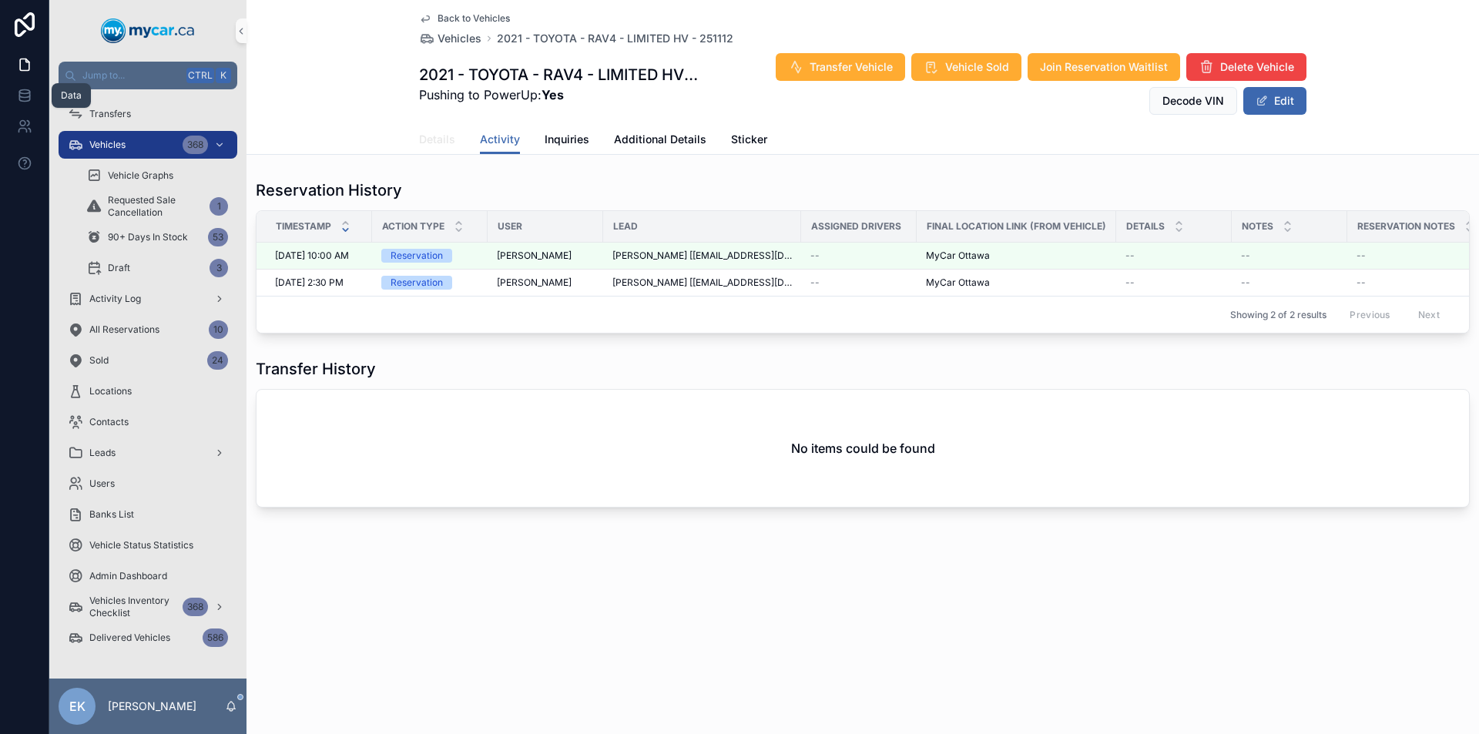
click at [430, 141] on span "Details" at bounding box center [437, 139] width 36 height 15
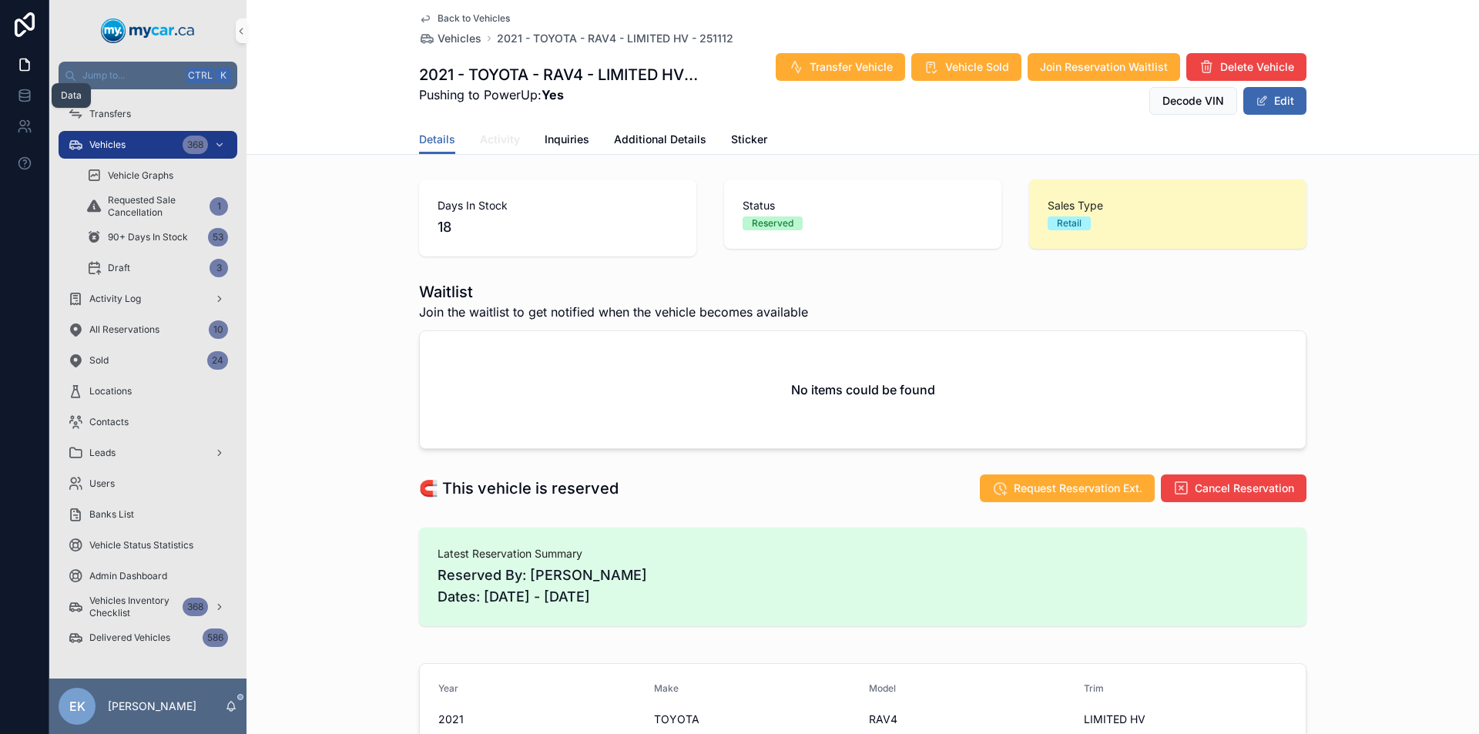
click at [496, 136] on span "Activity" at bounding box center [500, 139] width 40 height 15
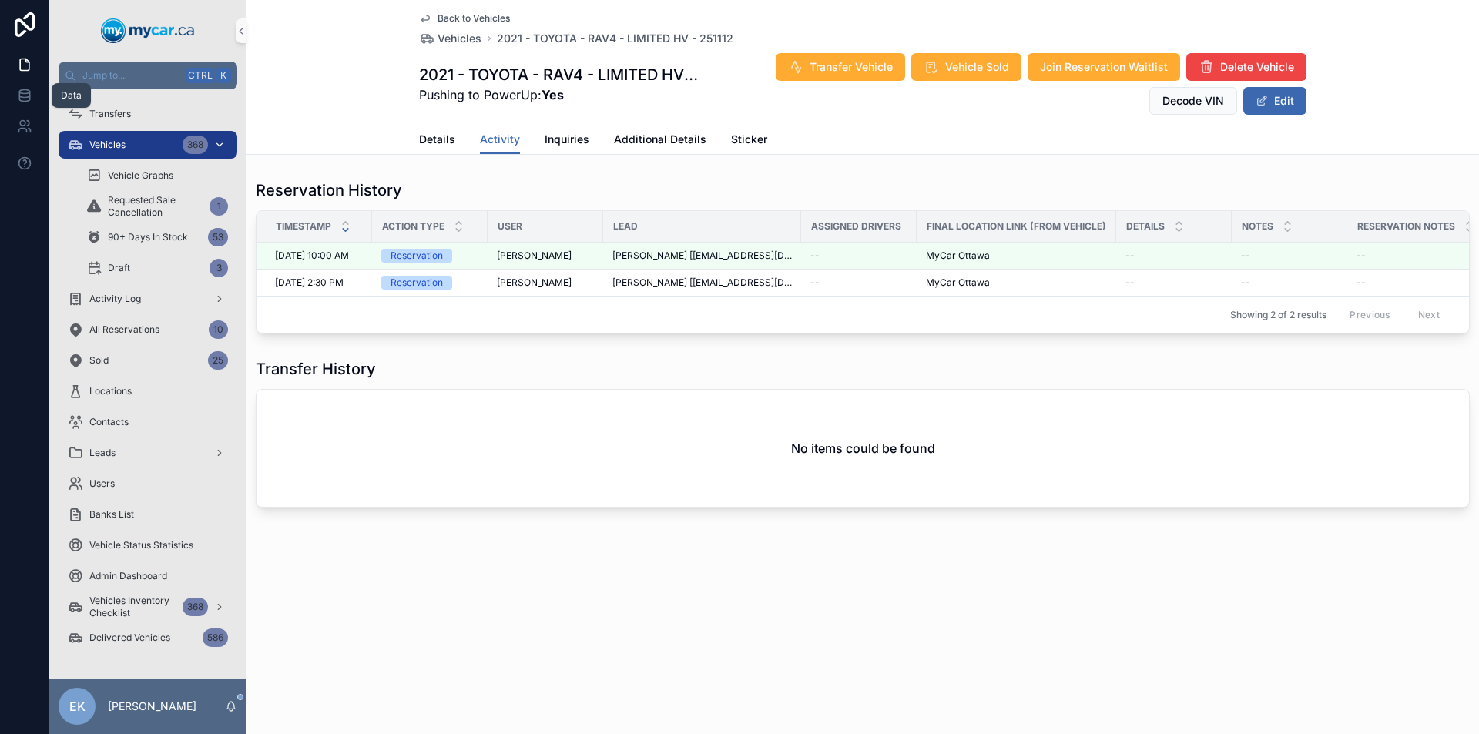
click at [135, 146] on div "Vehicles 368" at bounding box center [148, 145] width 160 height 25
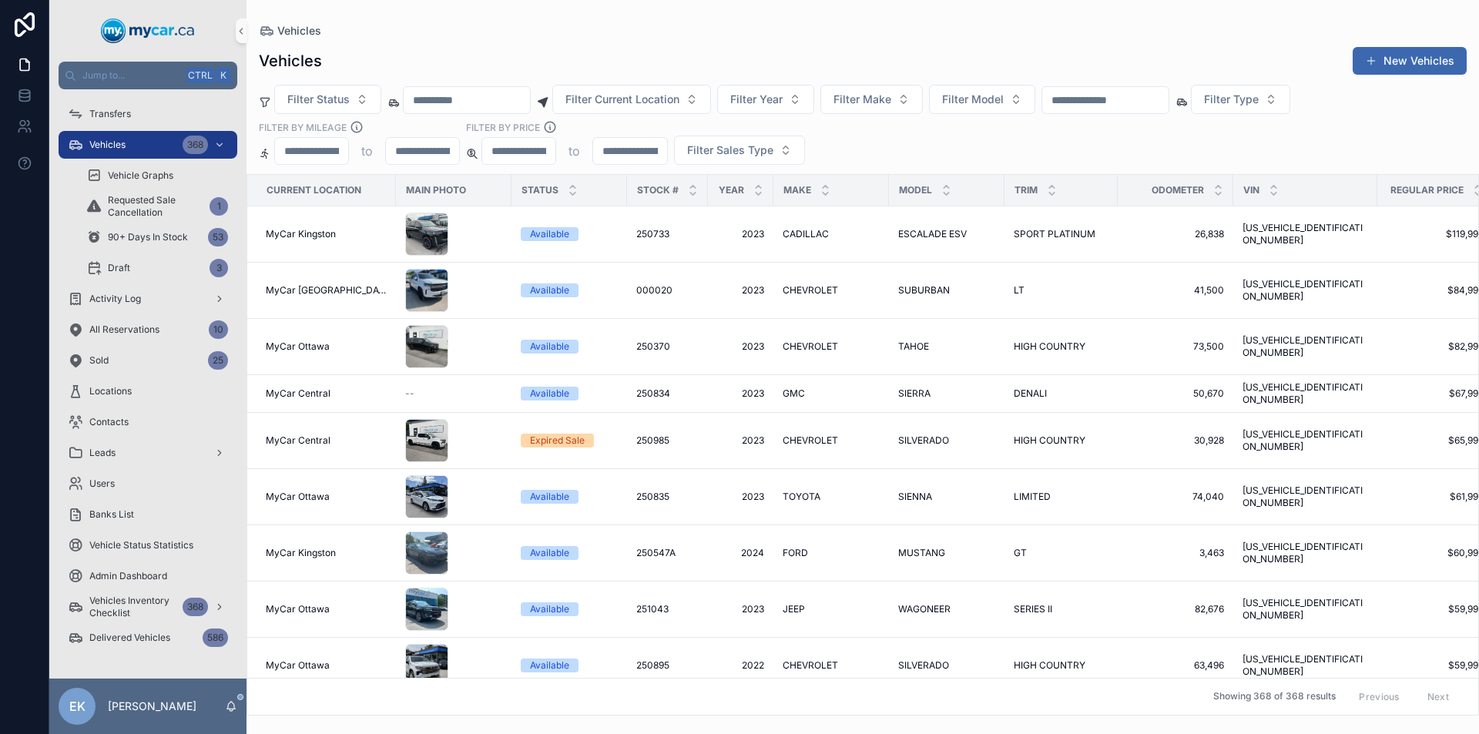
click at [1152, 101] on input "scrollable content" at bounding box center [1105, 100] width 126 height 22
click at [163, 143] on div "Vehicles 368" at bounding box center [148, 145] width 160 height 25
click at [1114, 92] on input "scrollable content" at bounding box center [1105, 100] width 126 height 22
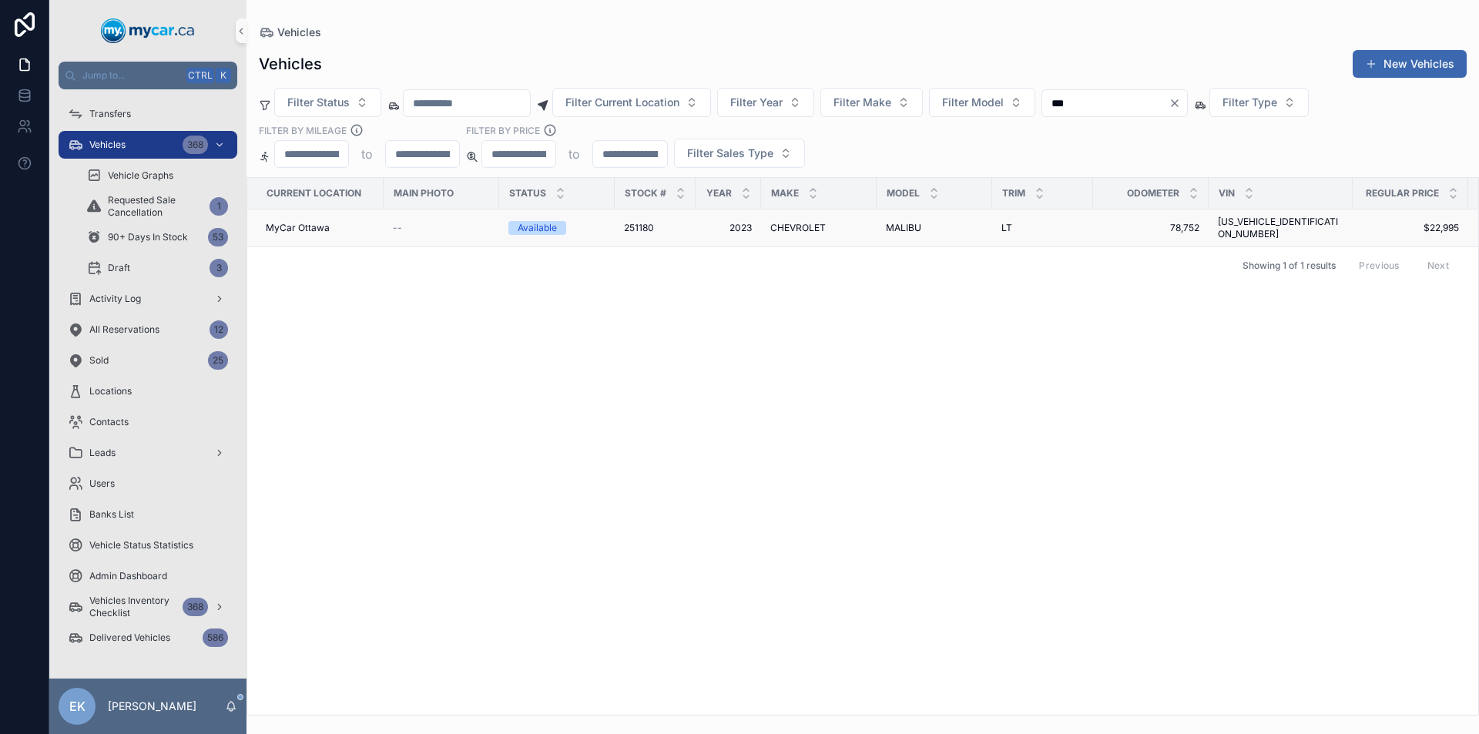
type input "***"
click at [810, 226] on span "CHEVROLET" at bounding box center [797, 228] width 55 height 12
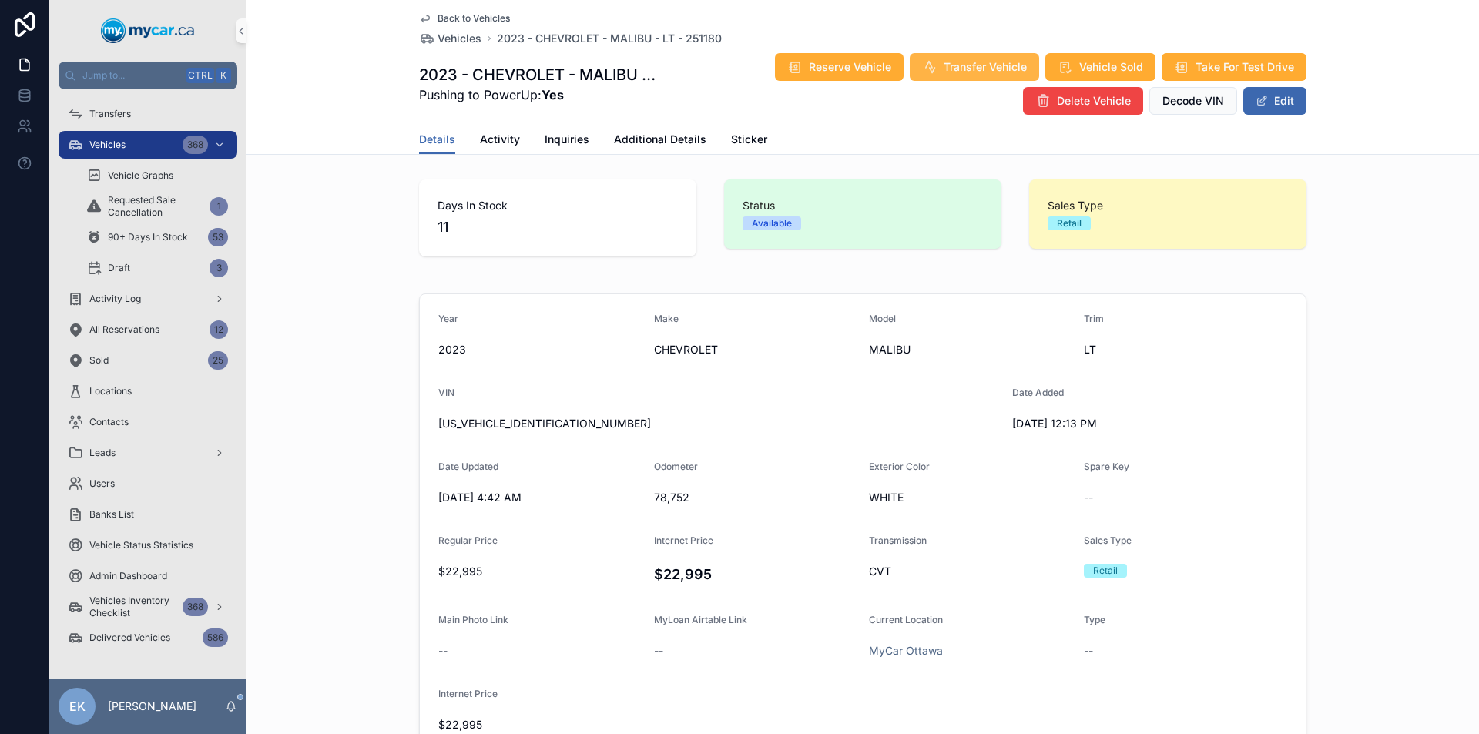
click at [963, 69] on span "Transfer Vehicle" at bounding box center [985, 66] width 83 height 15
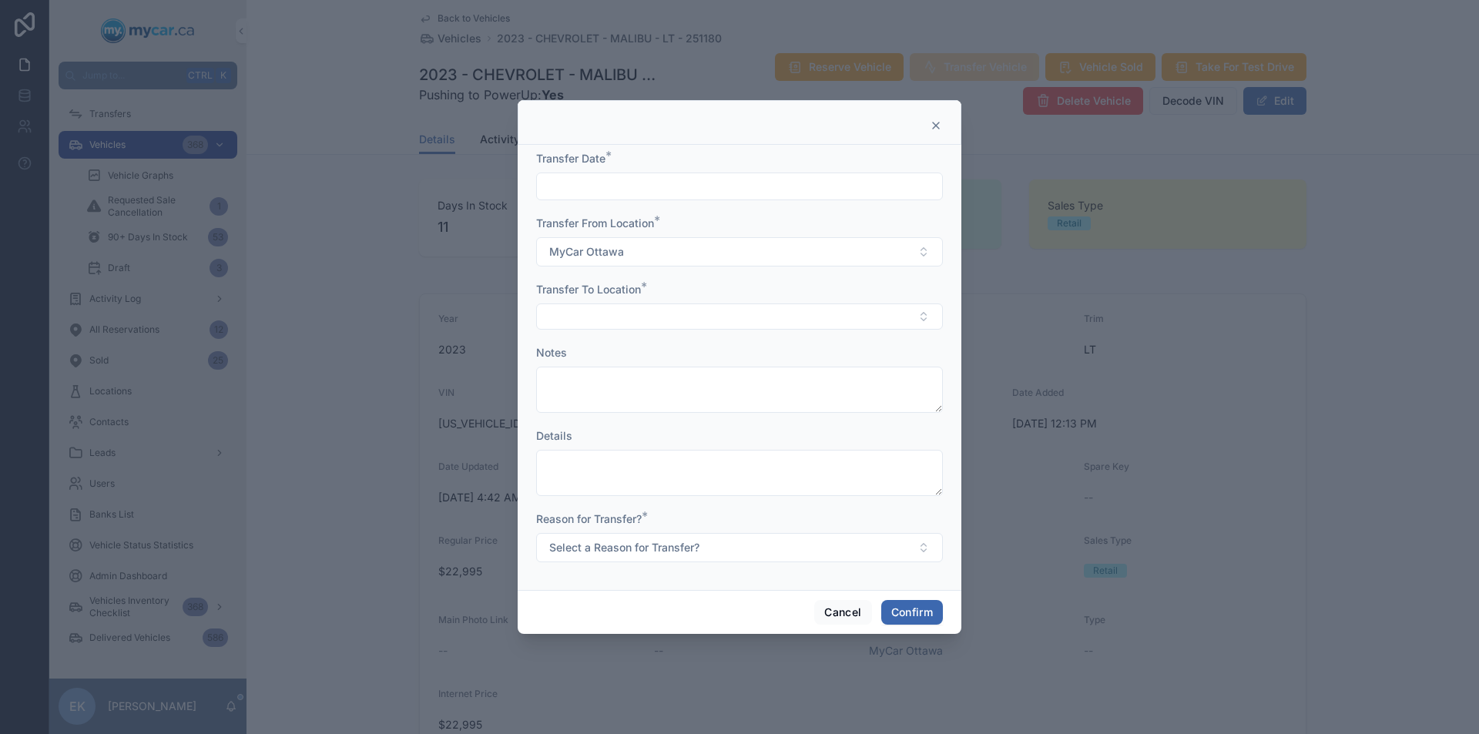
click at [831, 193] on input "text" at bounding box center [739, 187] width 405 height 22
click at [714, 317] on button "2" at bounding box center [712, 314] width 28 height 28
type input "********"
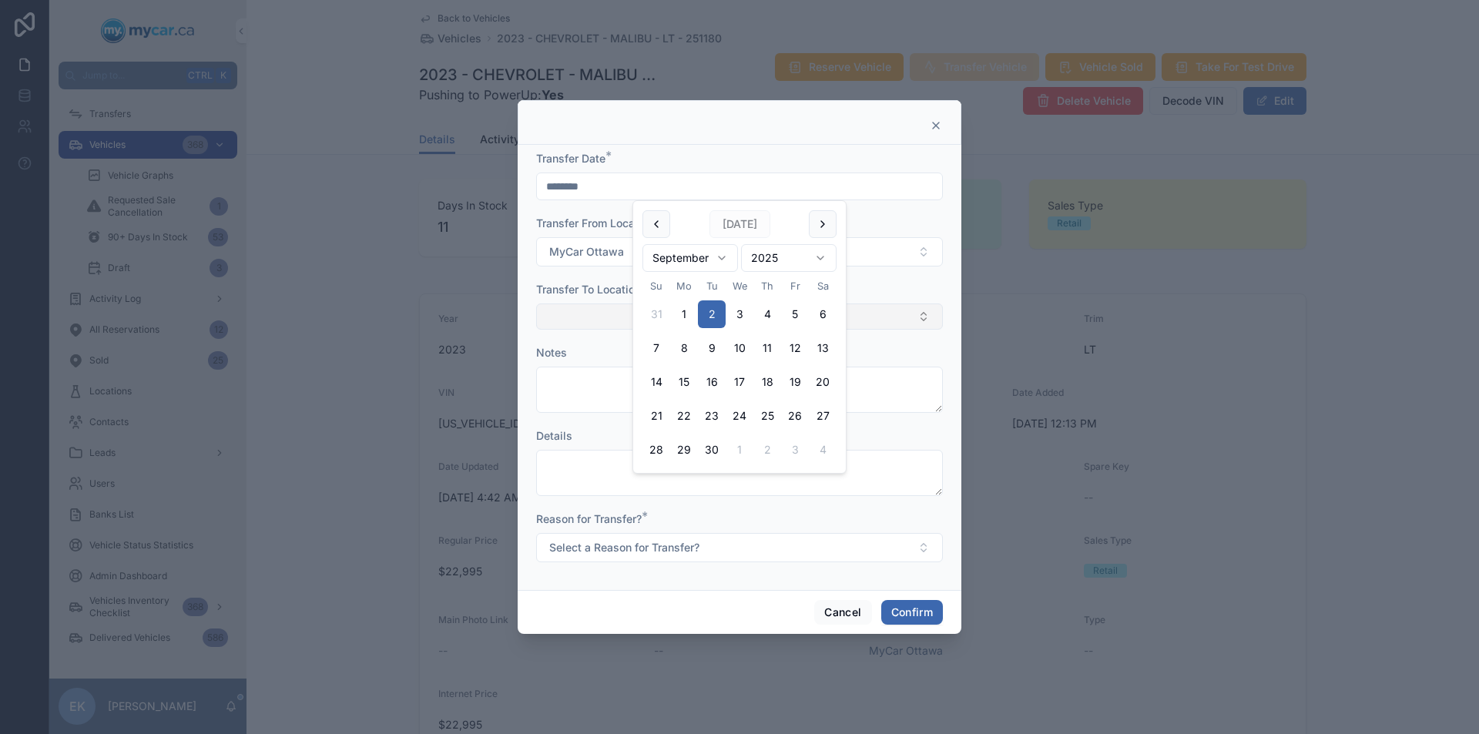
click at [589, 323] on button "Select Button" at bounding box center [739, 317] width 407 height 26
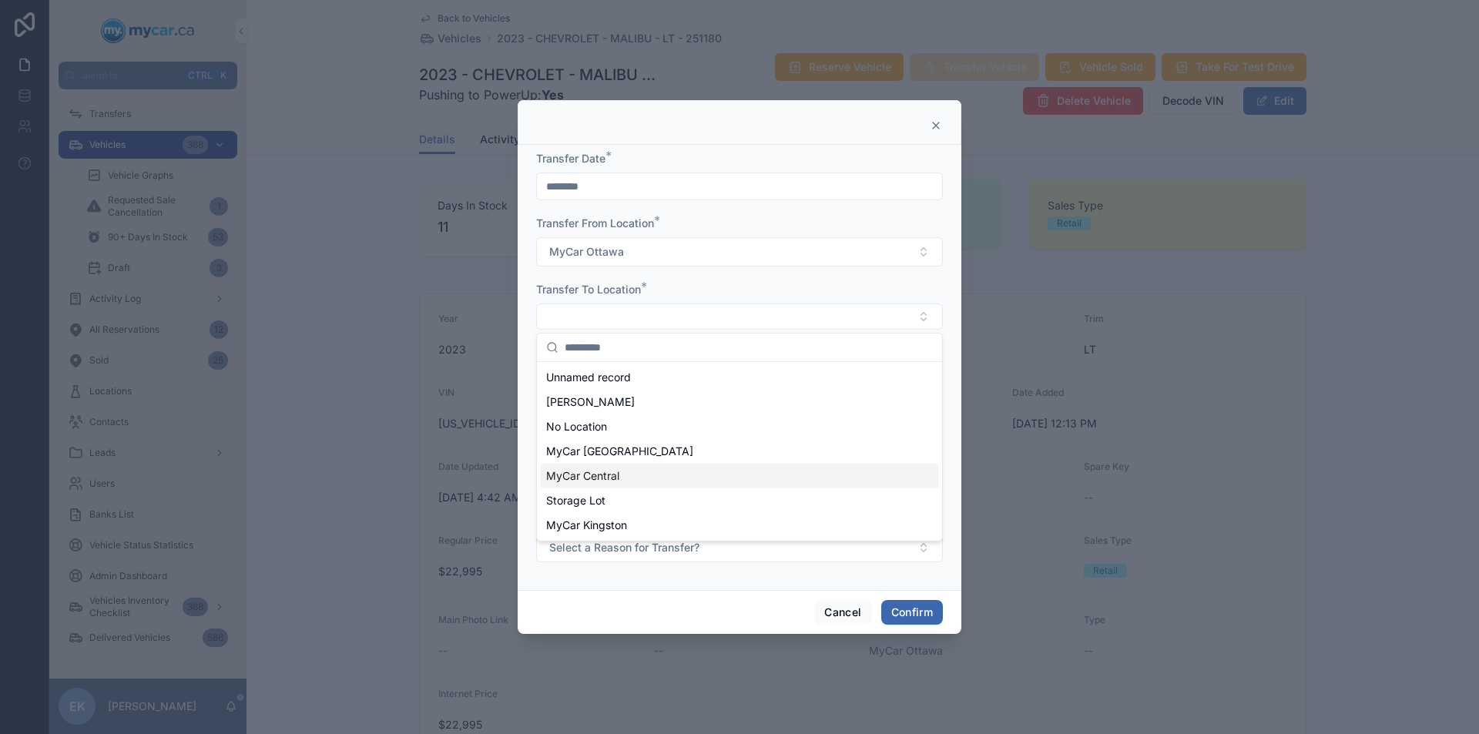
click at [588, 478] on span "MyCar Central" at bounding box center [582, 475] width 73 height 15
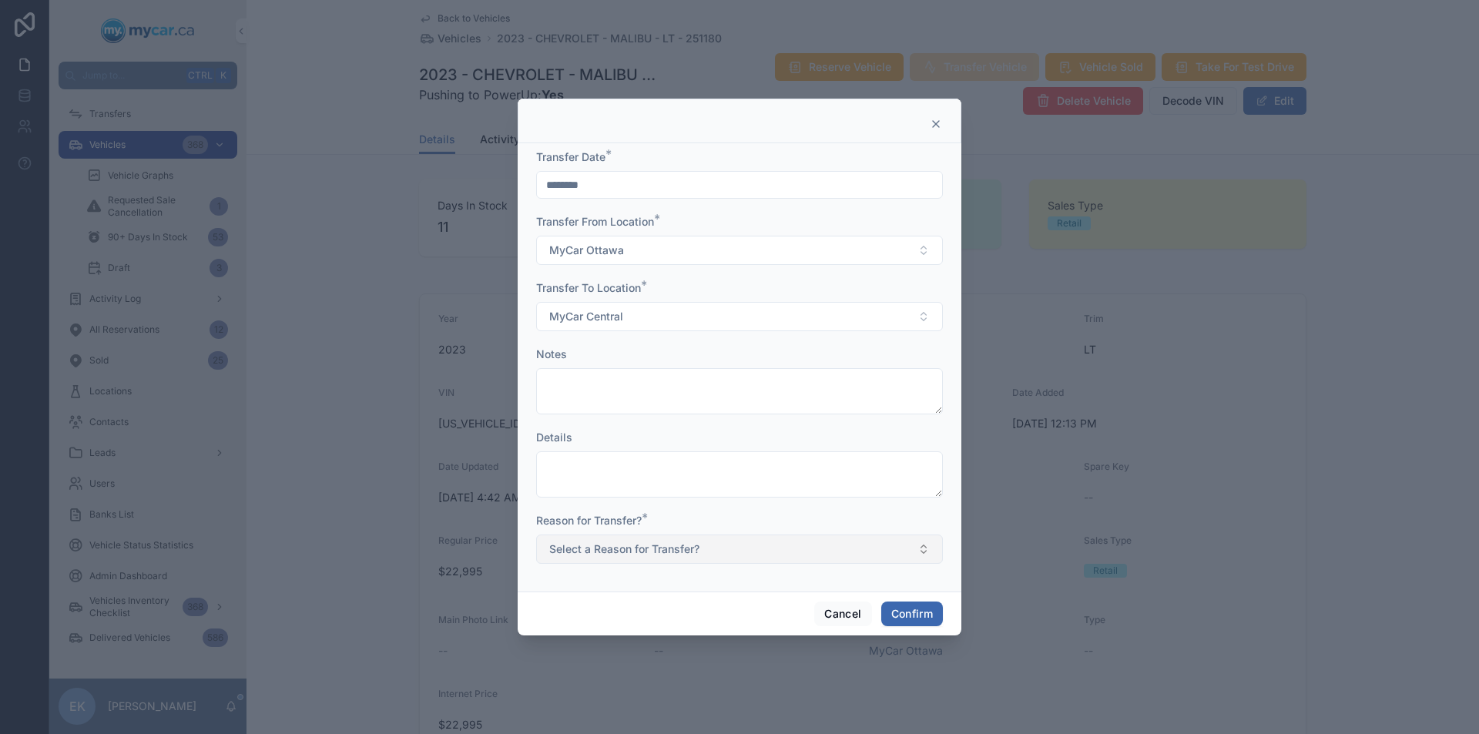
click at [925, 552] on button "Select a Reason for Transfer?" at bounding box center [739, 549] width 407 height 29
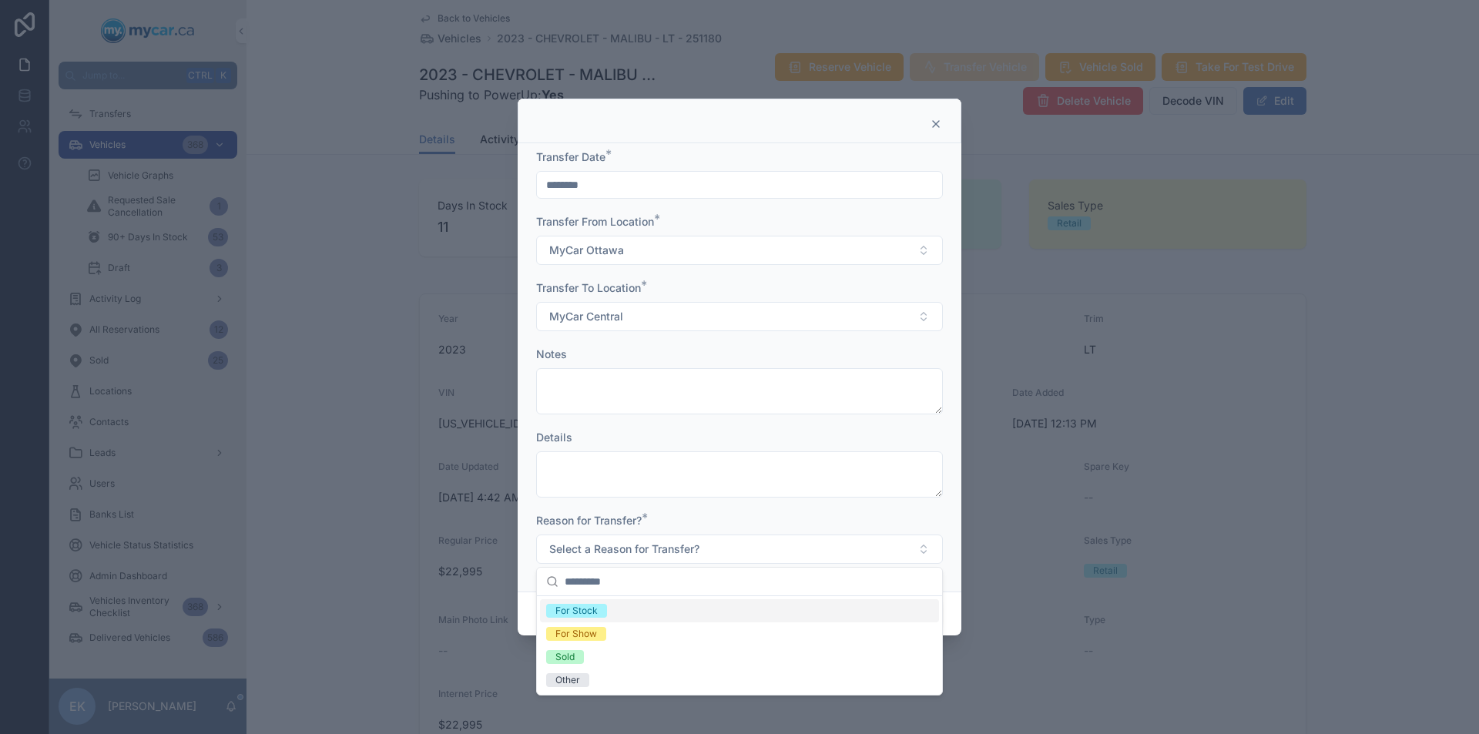
click at [594, 611] on div "For Stock" at bounding box center [576, 611] width 42 height 14
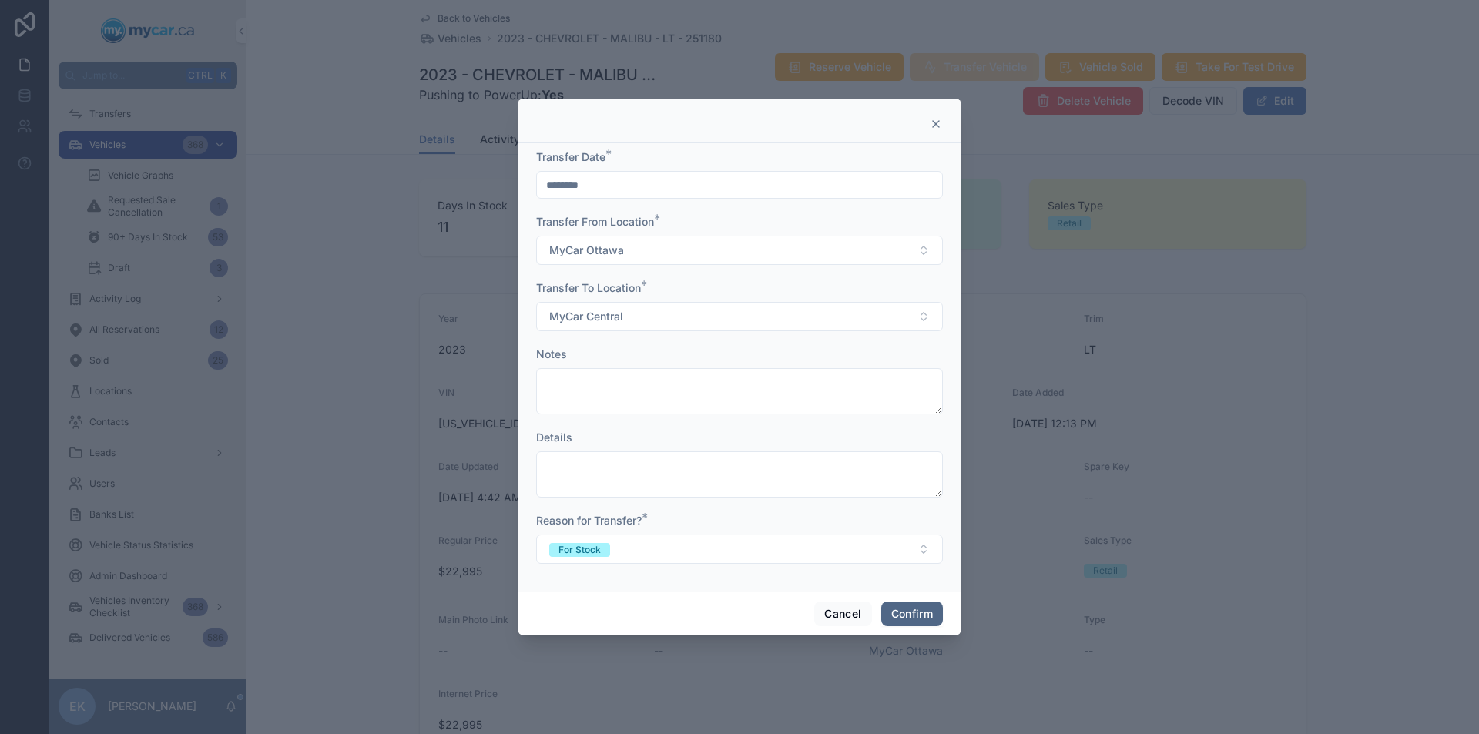
click at [907, 614] on button "Confirm" at bounding box center [912, 614] width 62 height 25
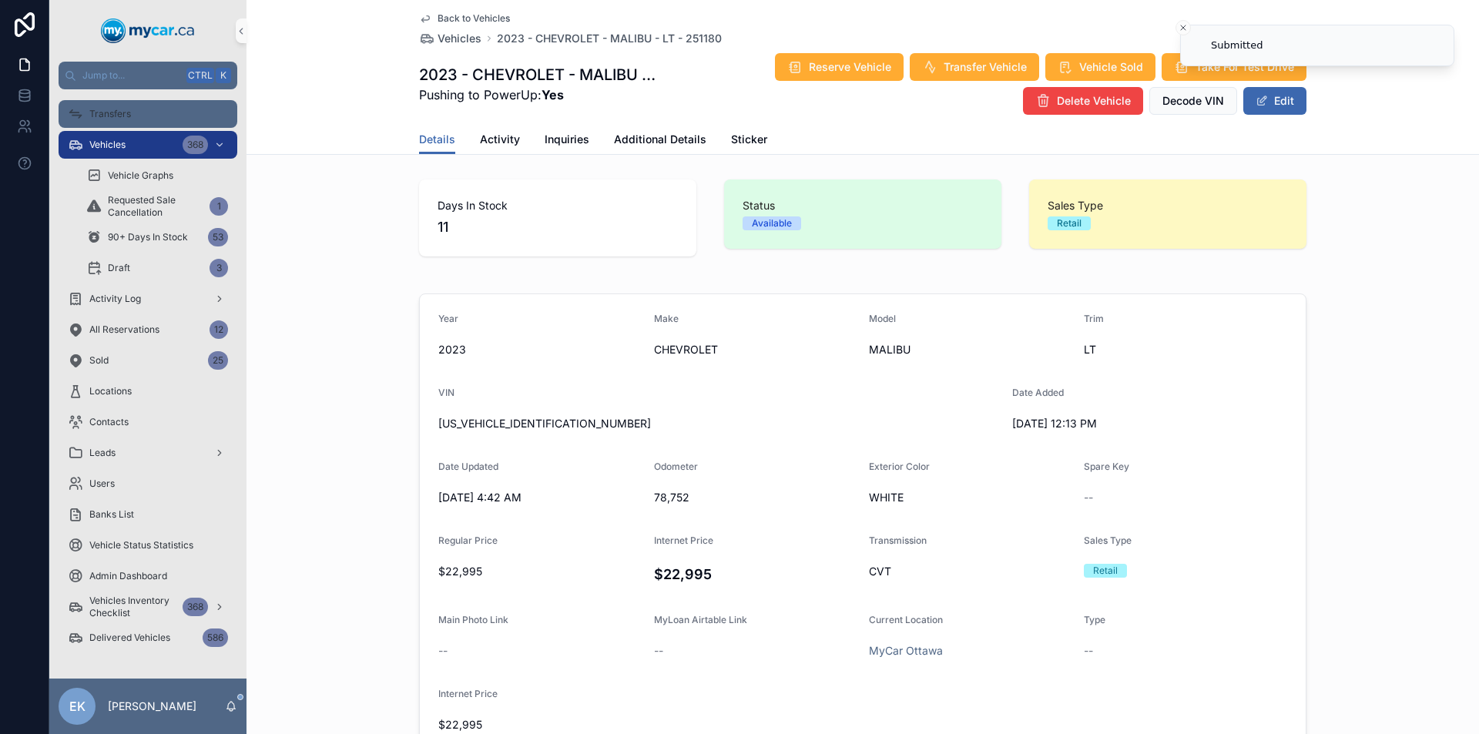
click at [107, 115] on span "Transfers" at bounding box center [110, 114] width 42 height 12
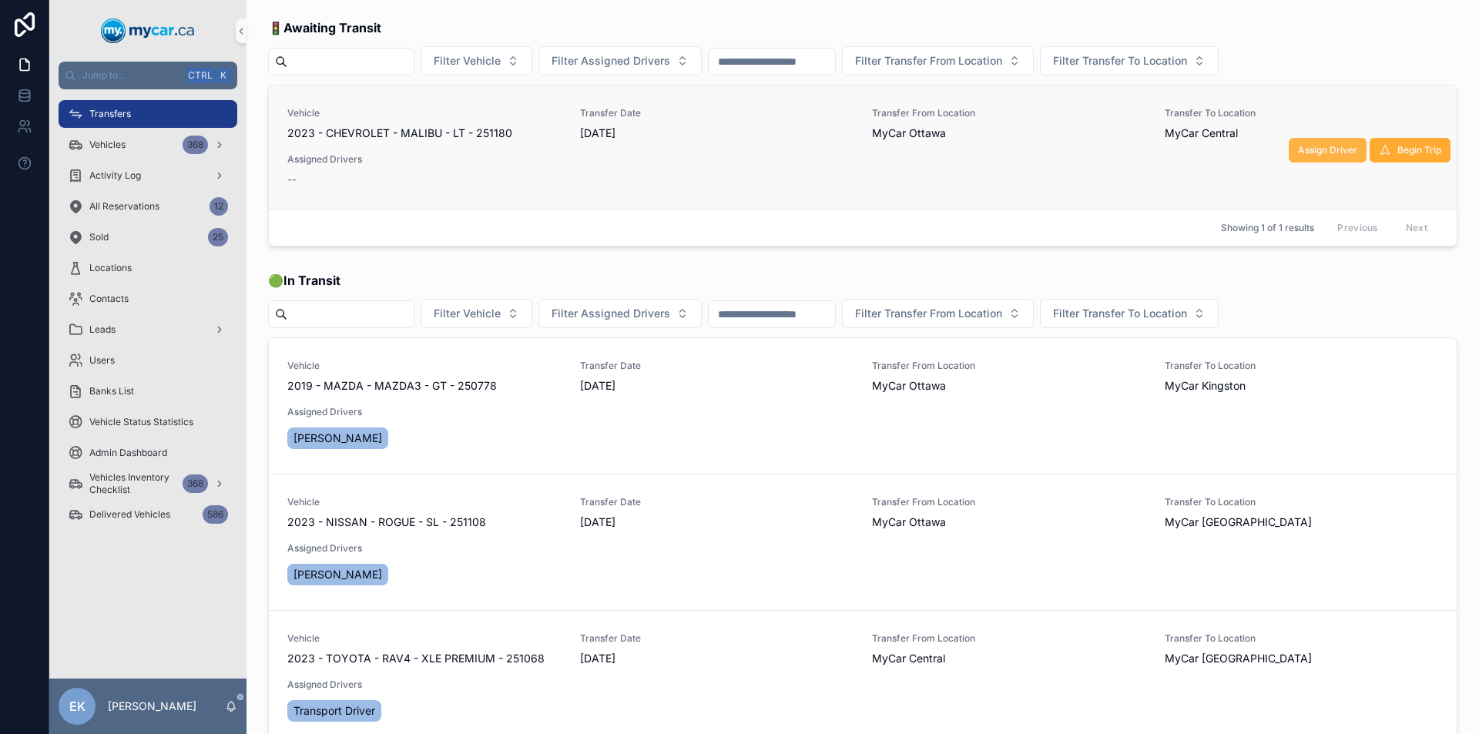
click at [1327, 153] on span "Assign Driver" at bounding box center [1327, 150] width 59 height 12
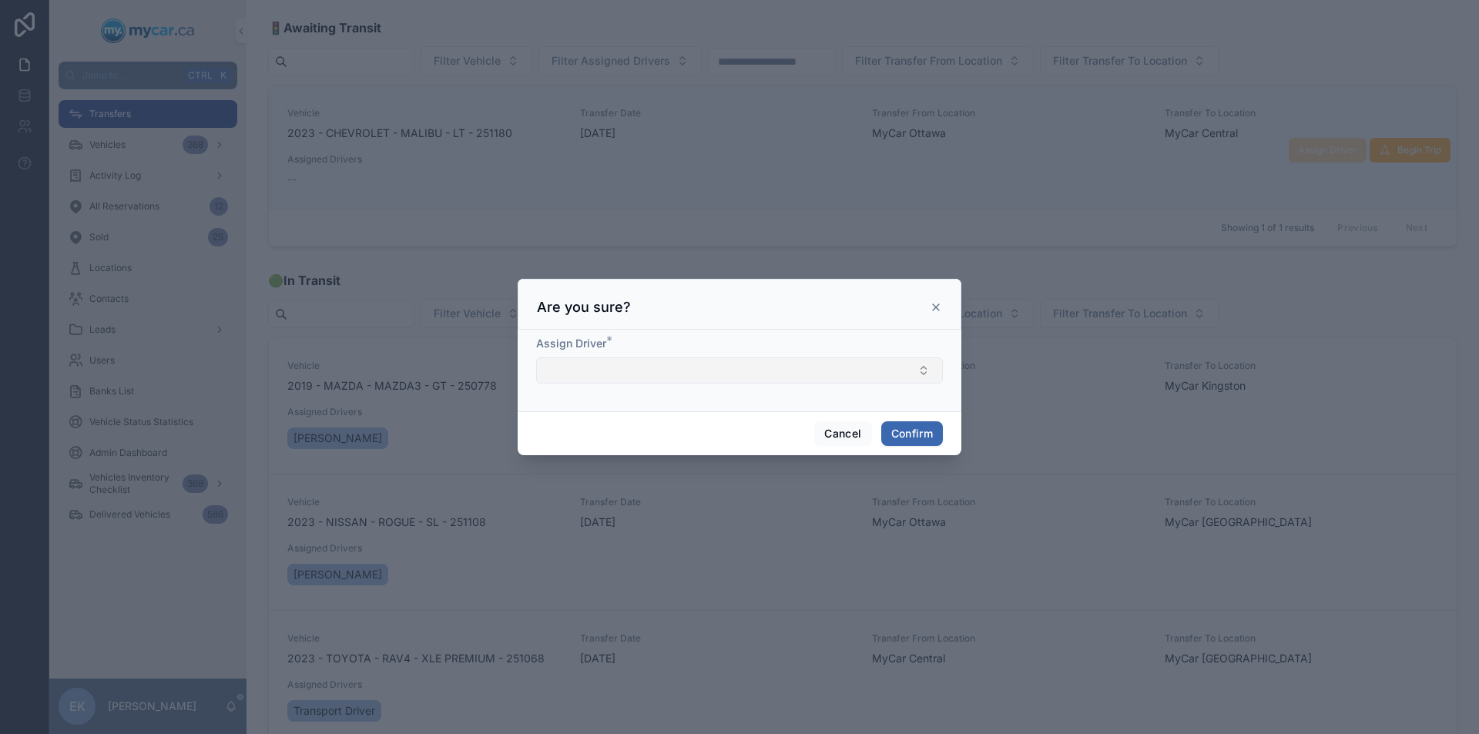
click at [804, 366] on button "Select Button" at bounding box center [739, 370] width 407 height 26
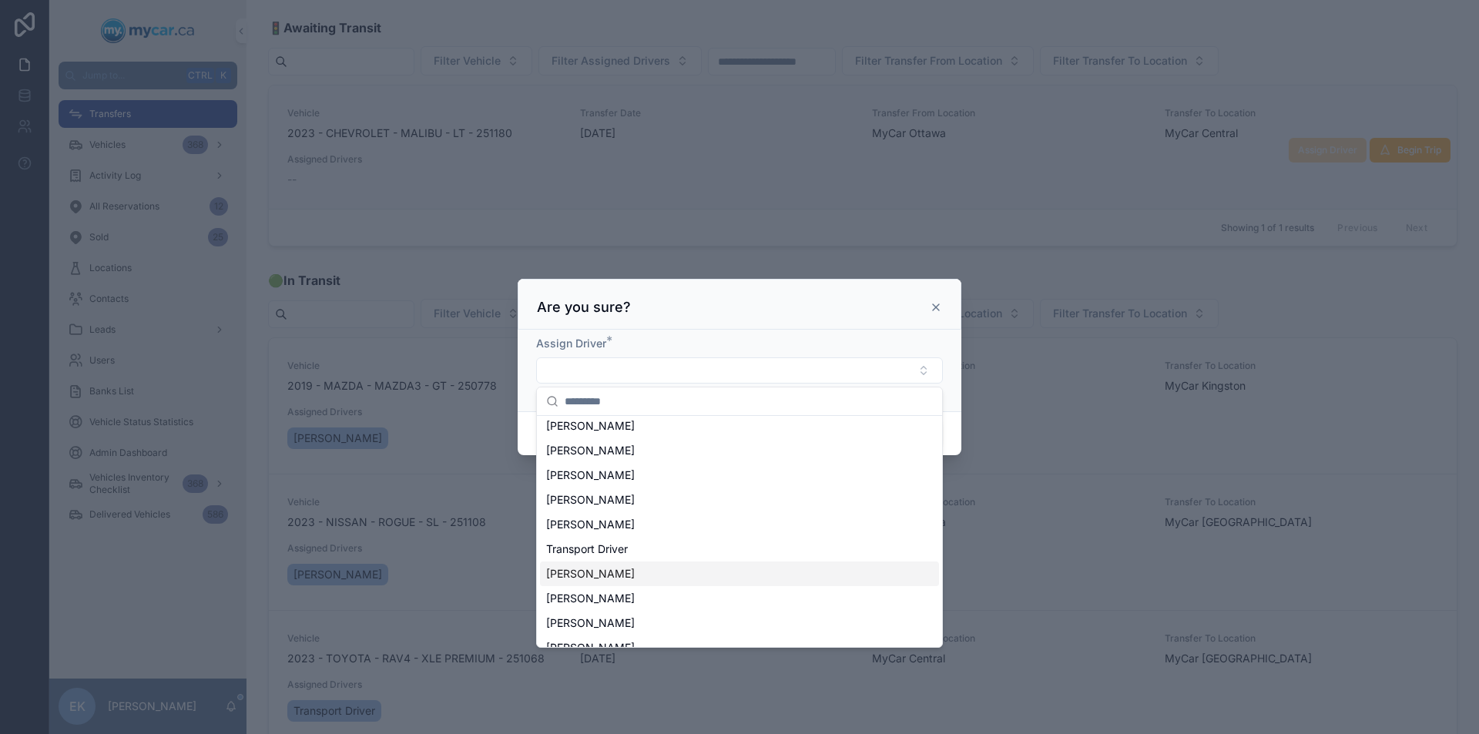
scroll to position [46, 0]
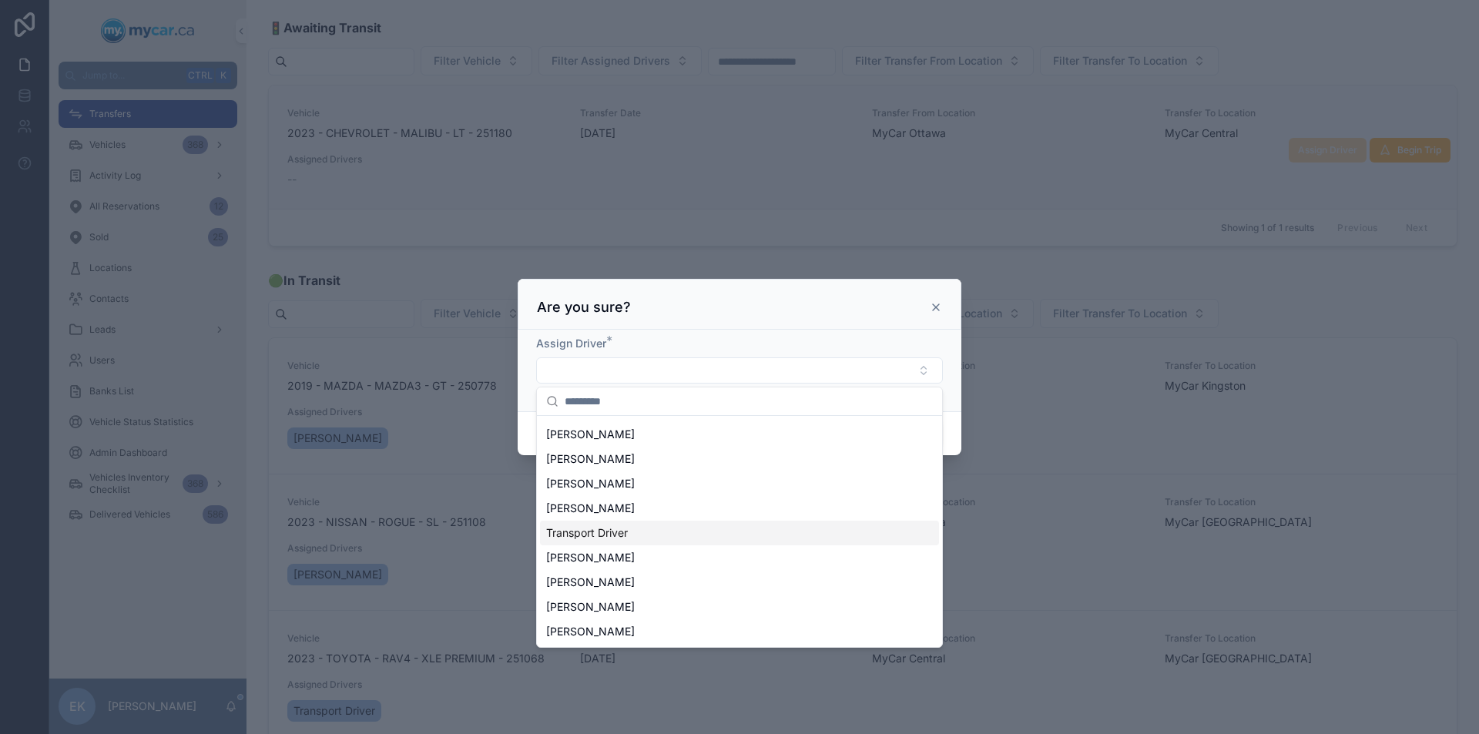
click at [592, 528] on span "Transport Driver" at bounding box center [587, 532] width 82 height 15
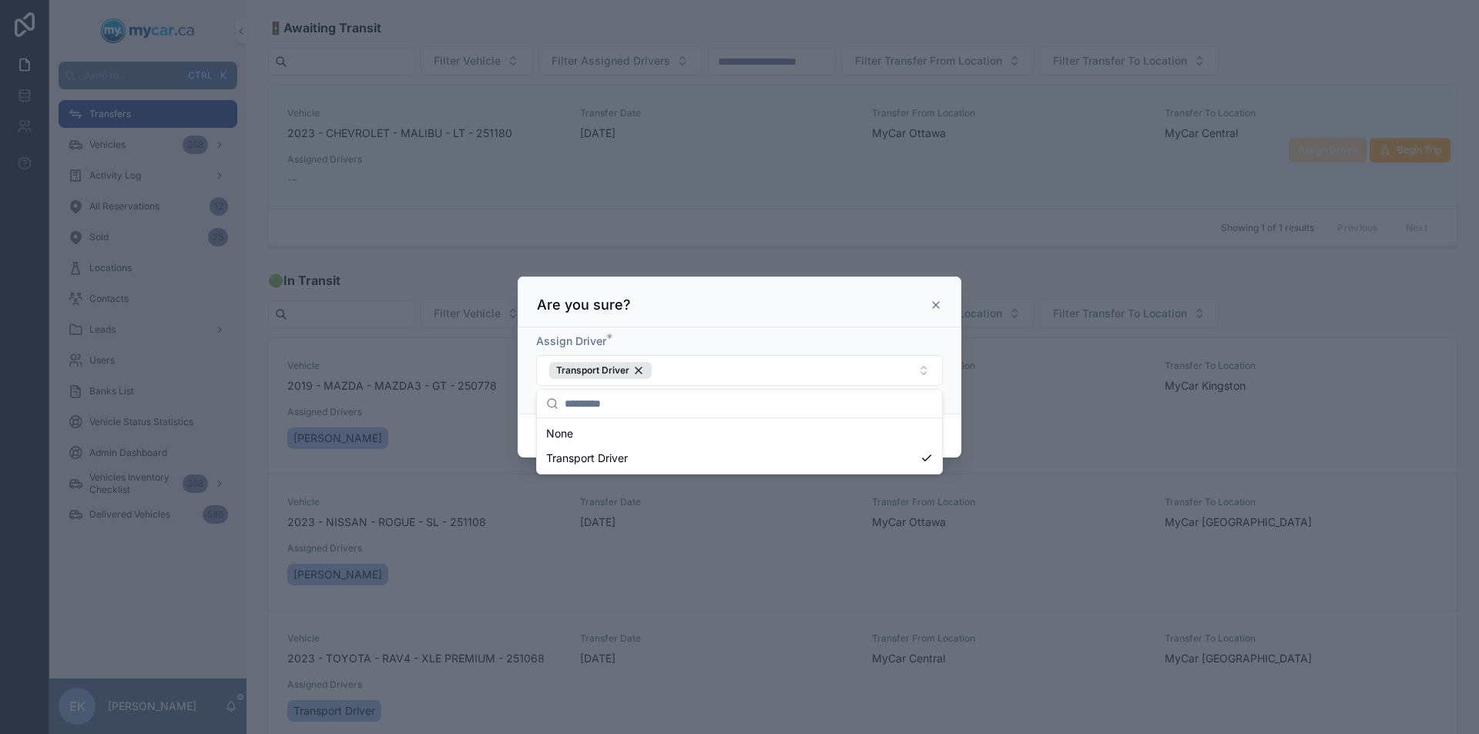
scroll to position [0, 0]
click at [957, 342] on div "Assign Driver * Transport Driver" at bounding box center [740, 370] width 444 height 86
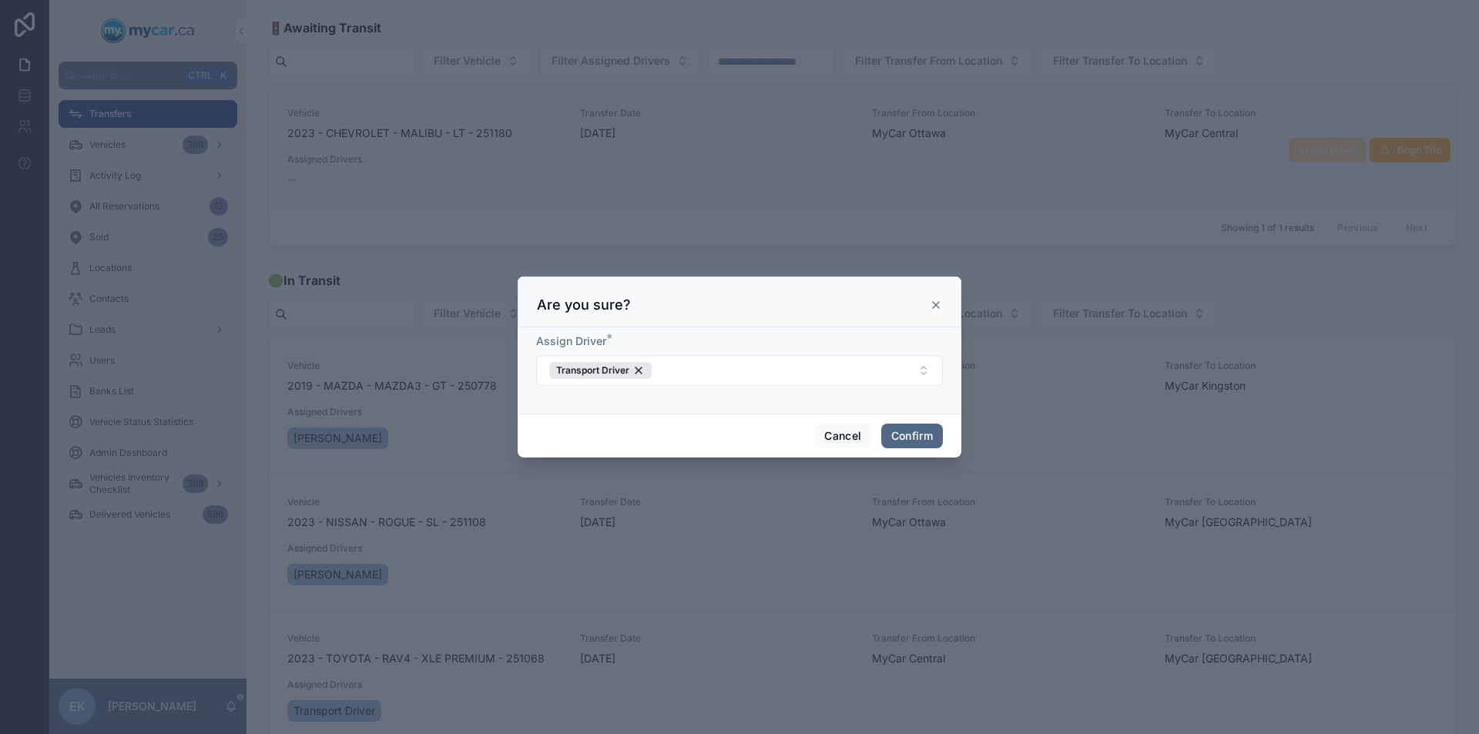
click at [911, 437] on button "Confirm" at bounding box center [912, 436] width 62 height 25
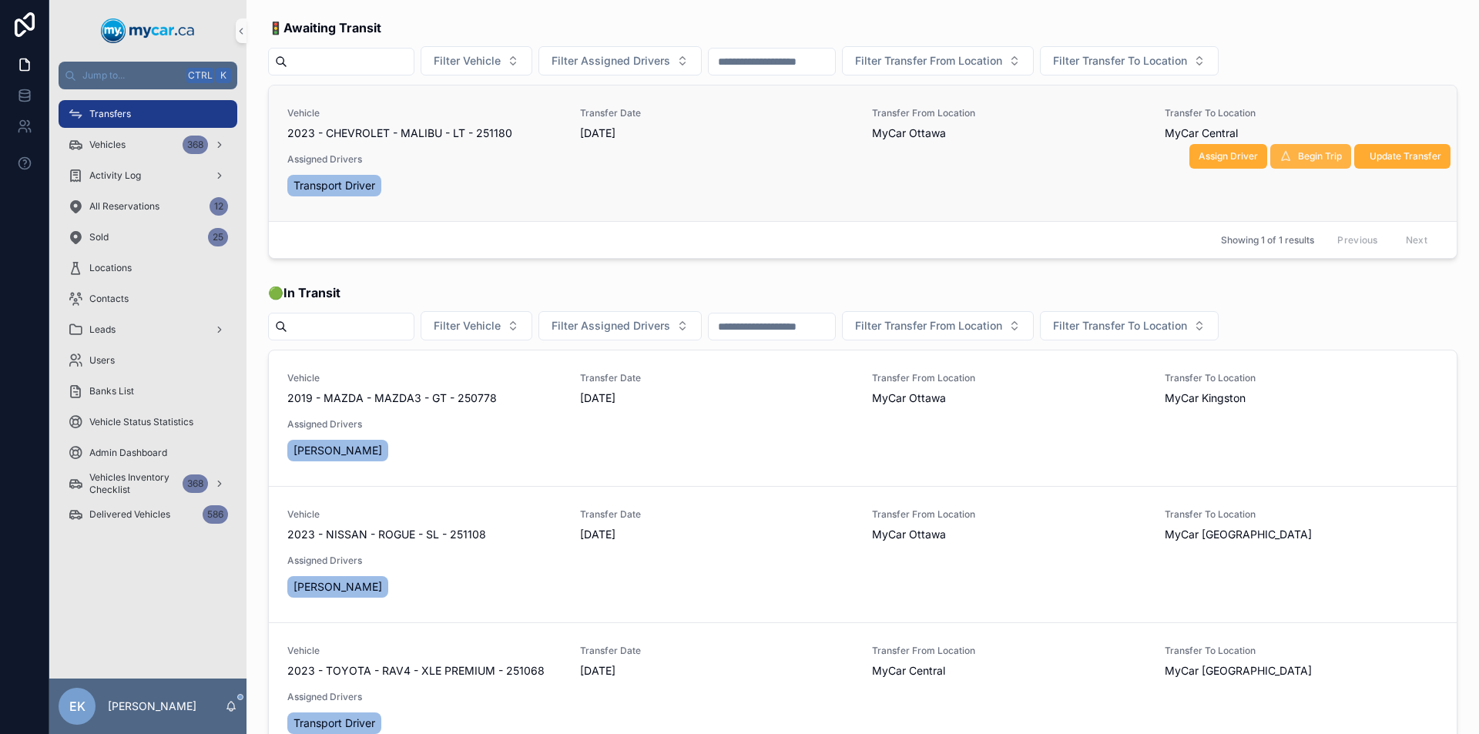
click at [1298, 153] on span "Begin Trip" at bounding box center [1320, 156] width 44 height 12
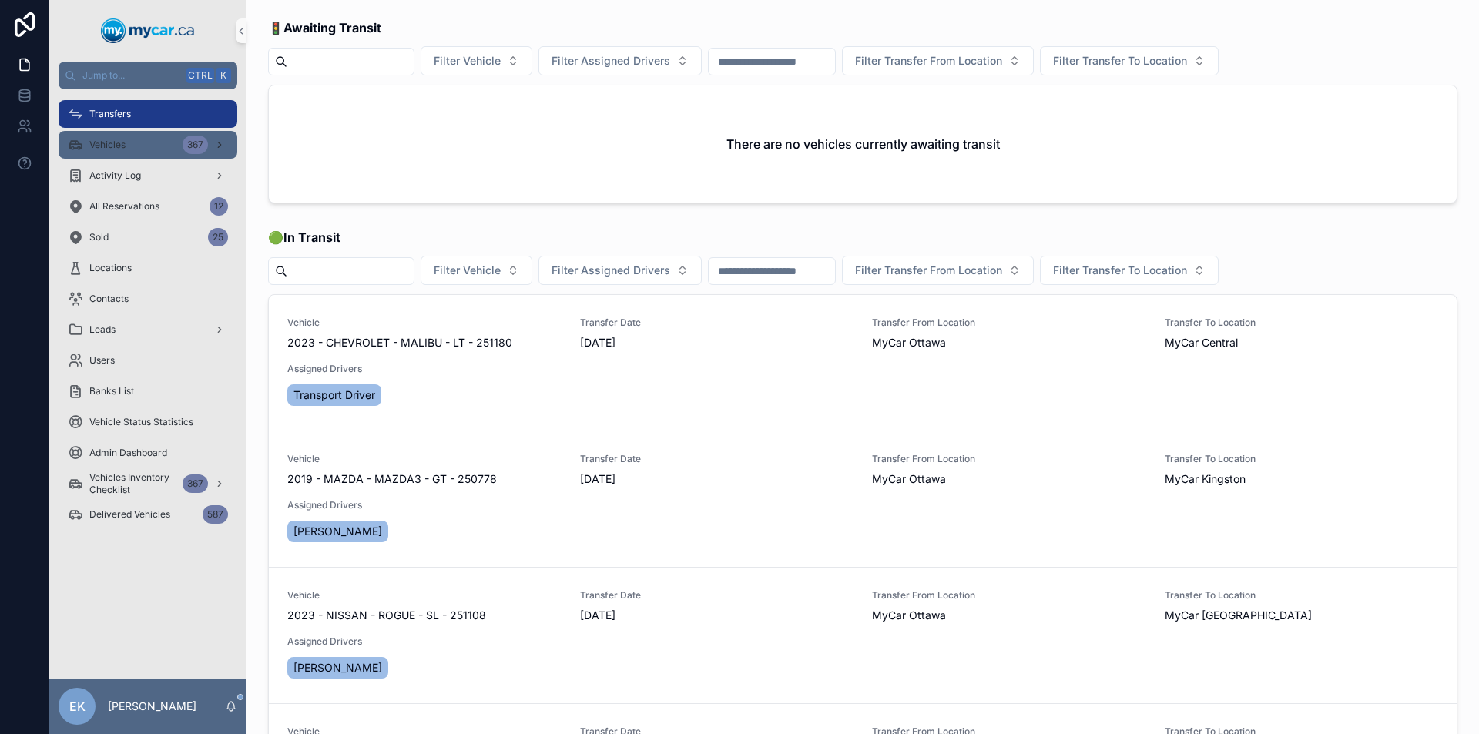
click at [169, 146] on div "Vehicles 367" at bounding box center [148, 145] width 160 height 25
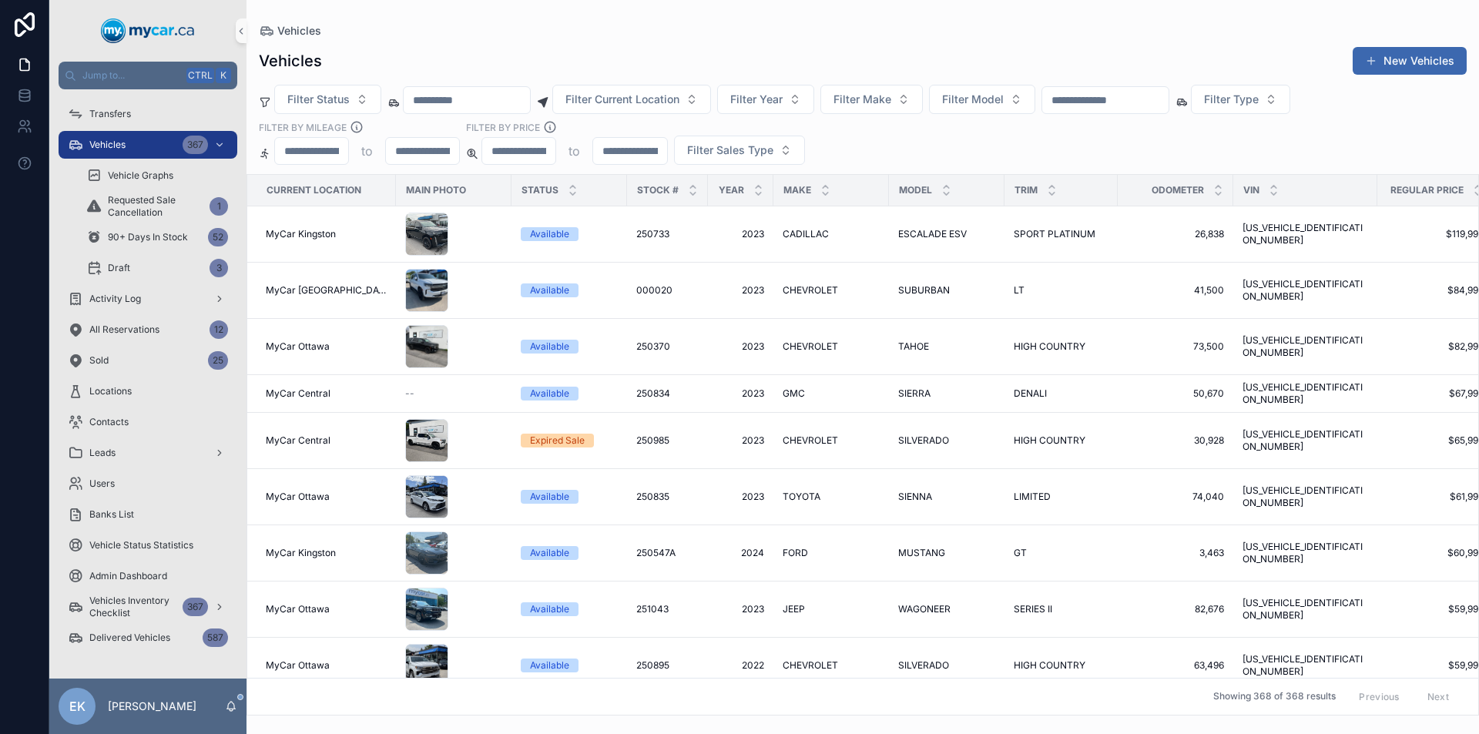
click at [1147, 99] on input "scrollable content" at bounding box center [1105, 100] width 126 height 22
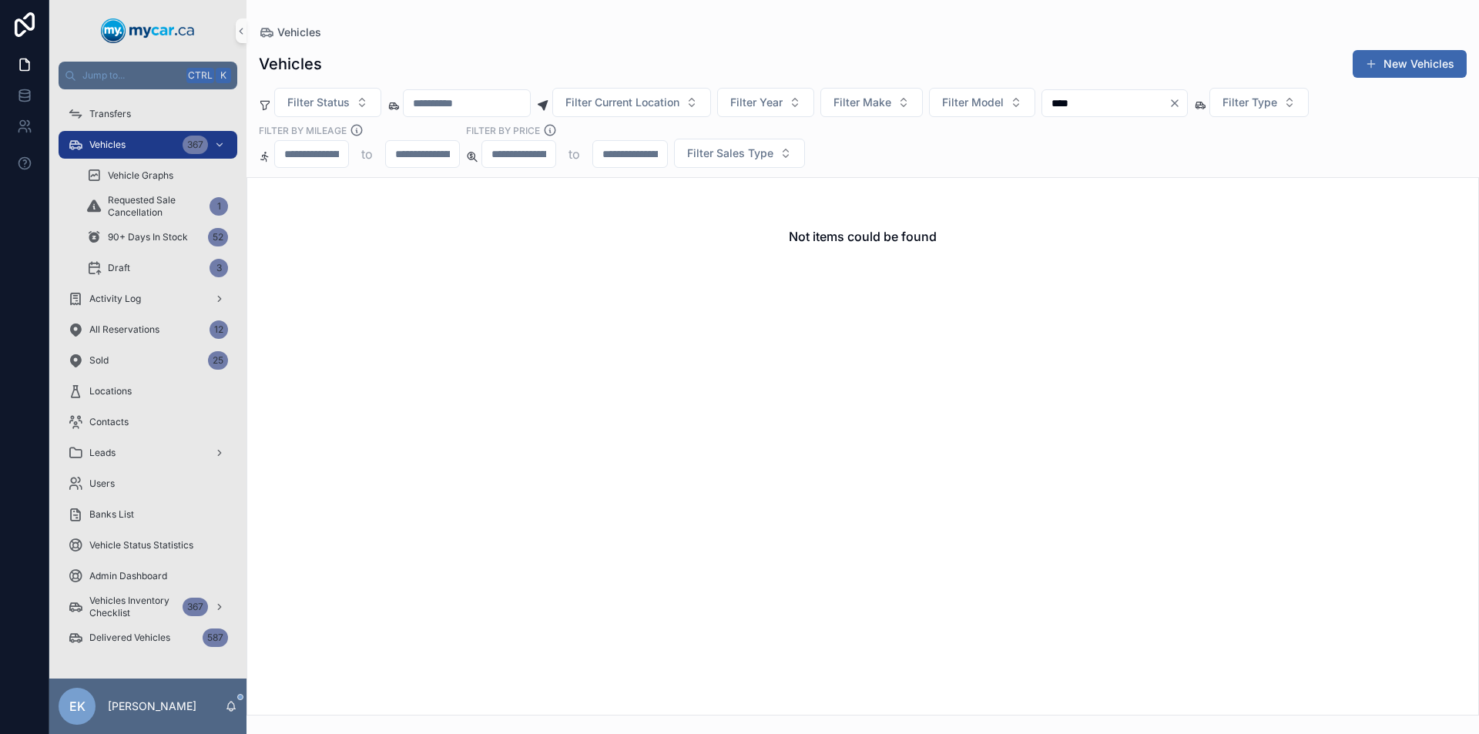
type input "****"
click at [1178, 105] on icon "Clear" at bounding box center [1175, 103] width 6 height 6
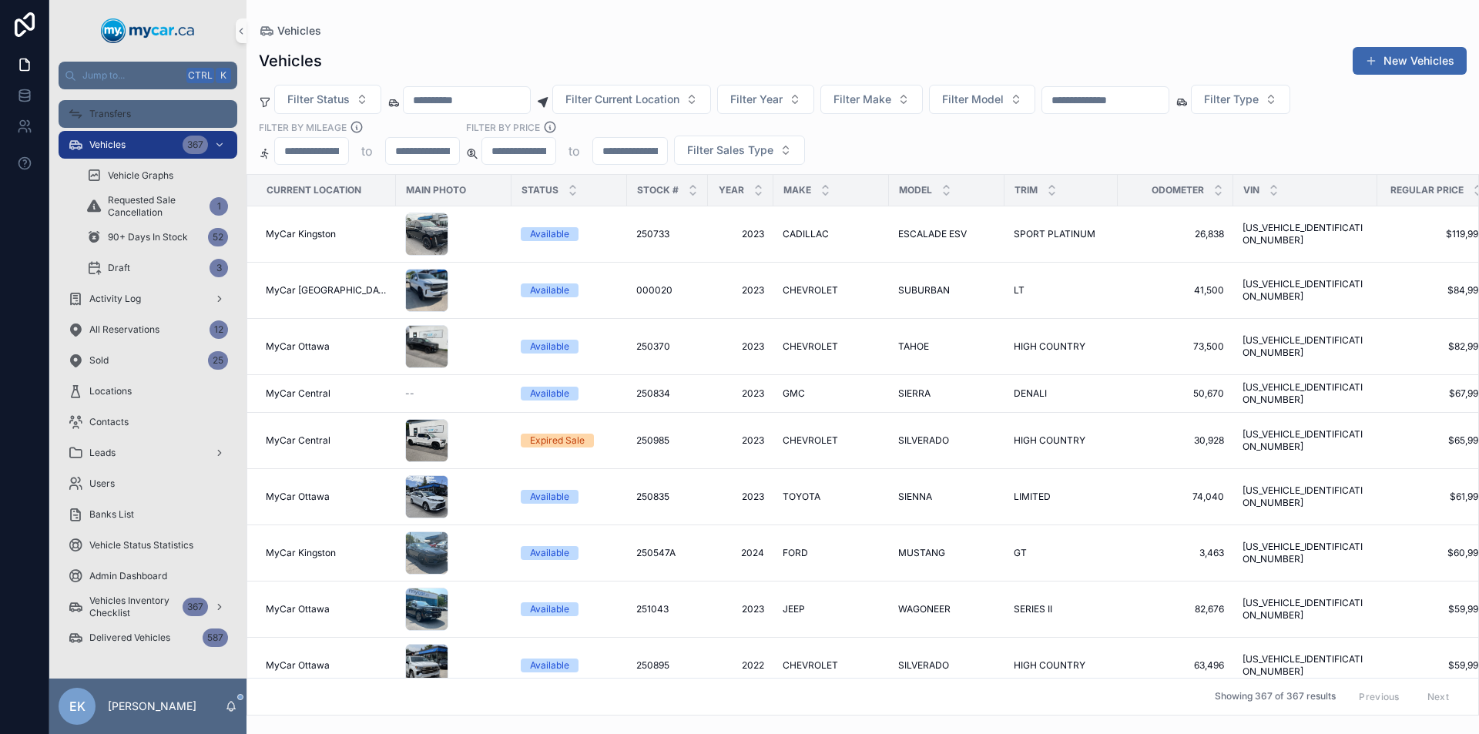
click at [112, 112] on span "Transfers" at bounding box center [110, 114] width 42 height 12
